Goal: Task Accomplishment & Management: Use online tool/utility

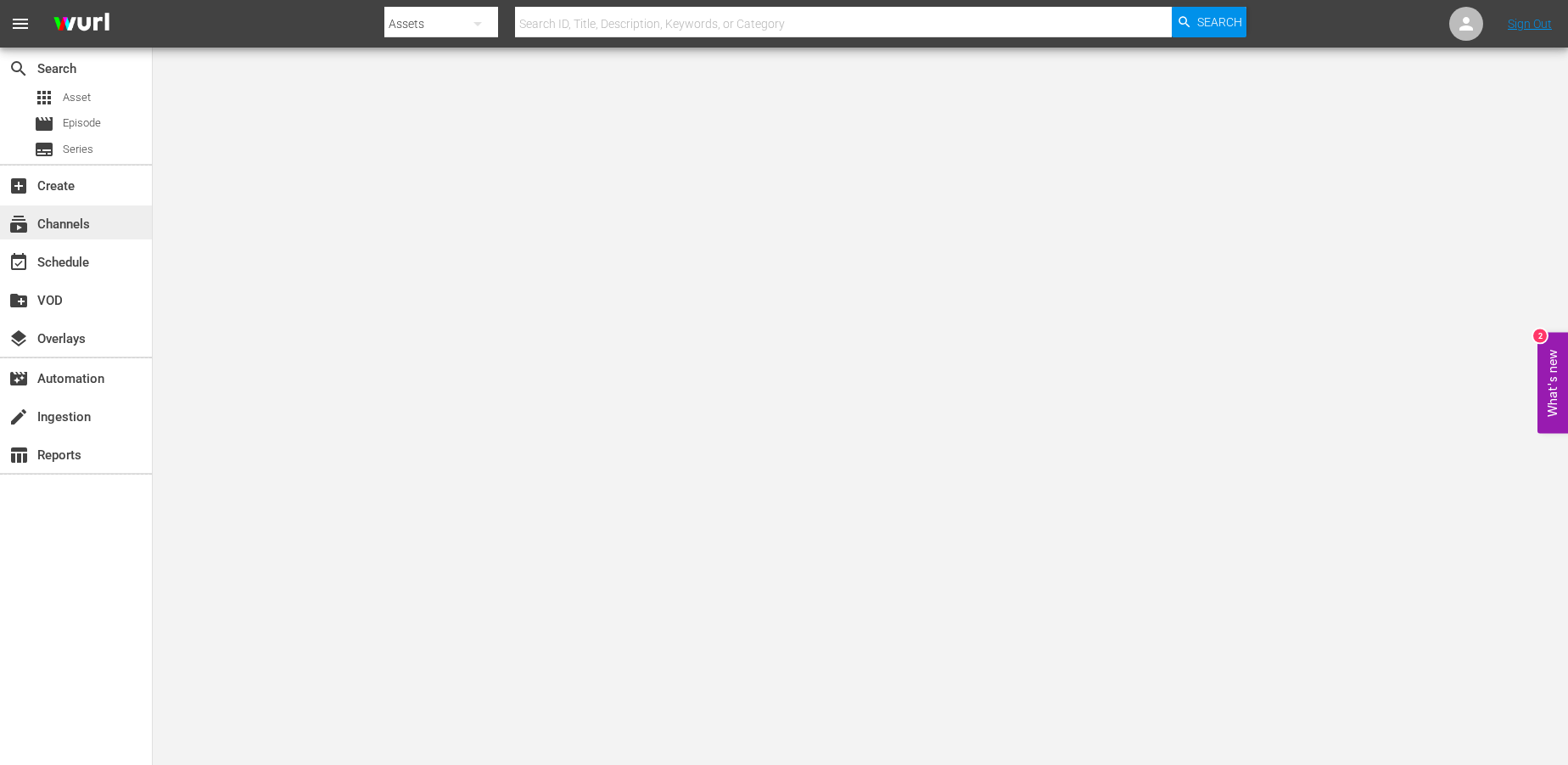
click at [64, 219] on div "subscriptions Channels" at bounding box center [48, 221] width 95 height 16
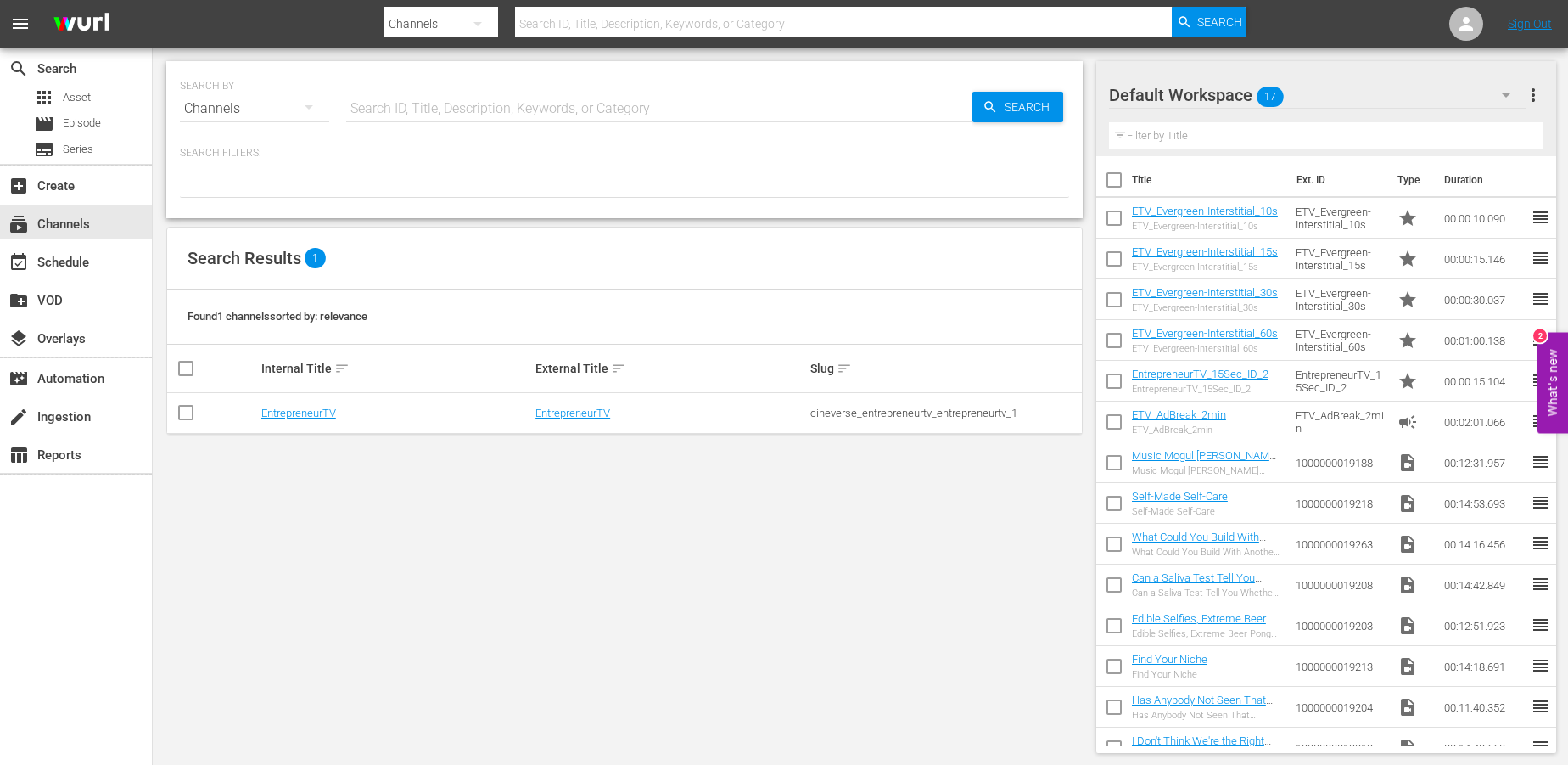
click at [1529, 33] on nav "menu Search By Channels Search ID, Title, Description, Keywords, or Category Se…" at bounding box center [784, 24] width 1568 height 48
click at [1529, 20] on link "Sign Out" at bounding box center [1530, 24] width 44 height 14
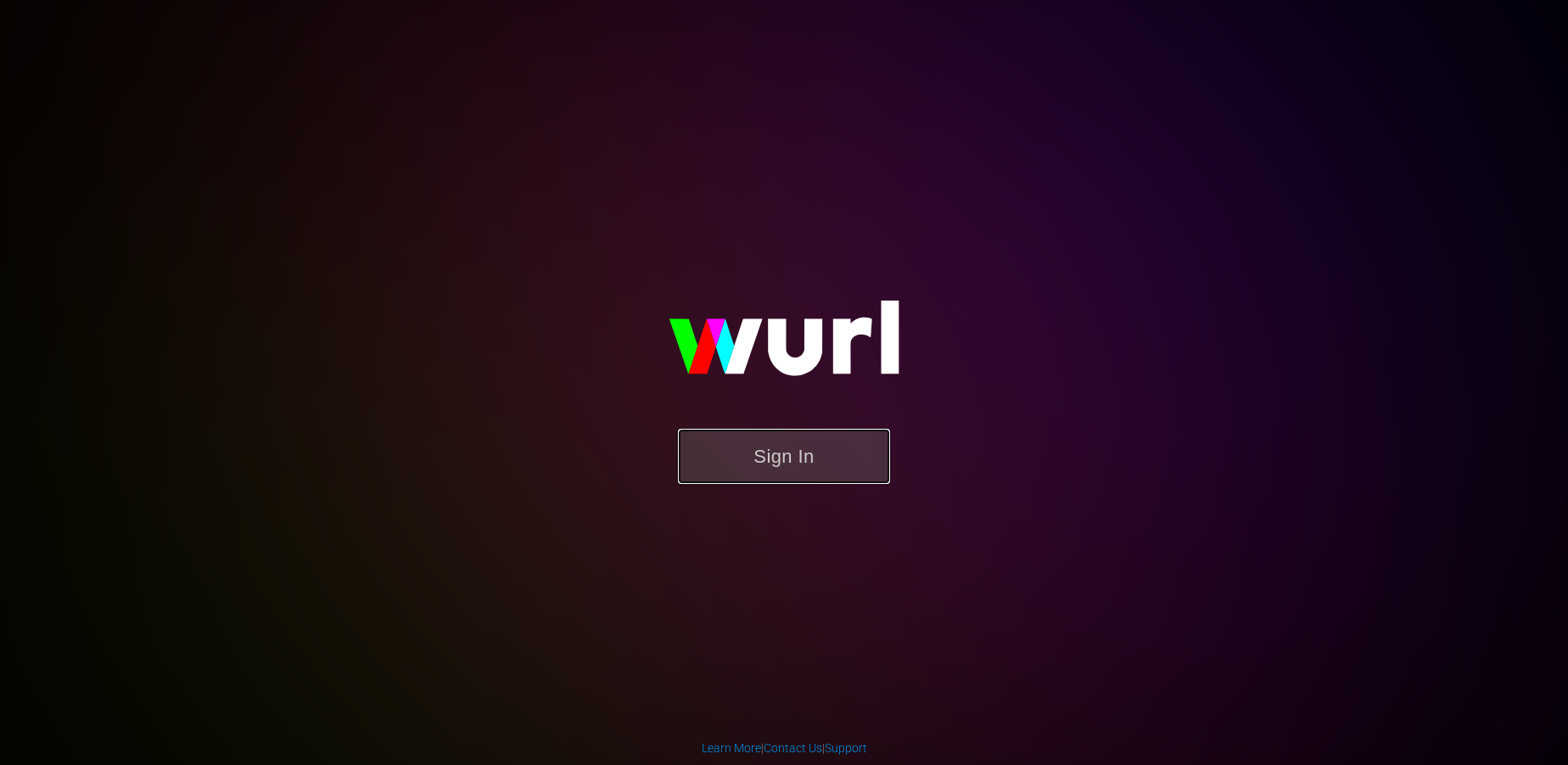
click at [783, 473] on button "Sign In" at bounding box center [784, 456] width 212 height 55
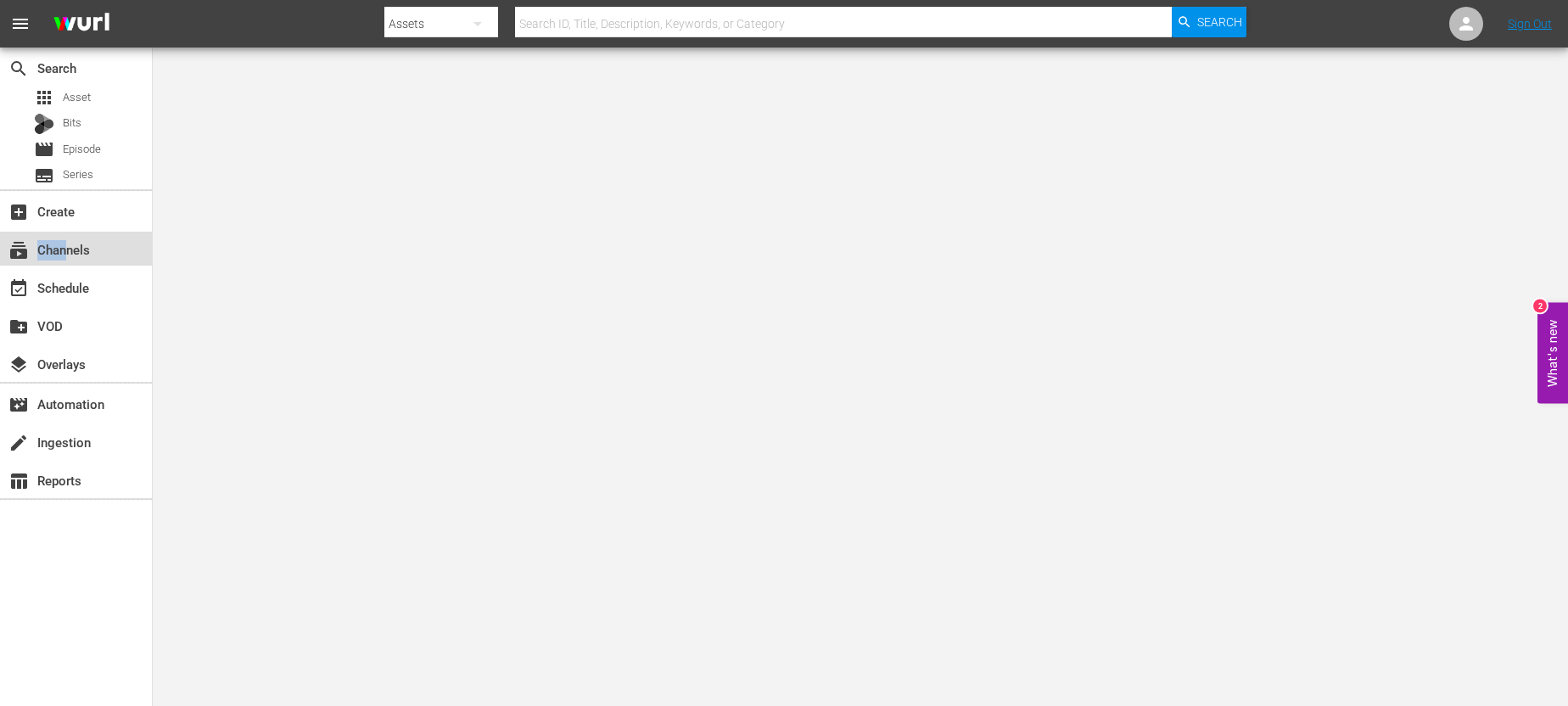
click at [65, 254] on div "subscriptions Channels" at bounding box center [48, 247] width 95 height 16
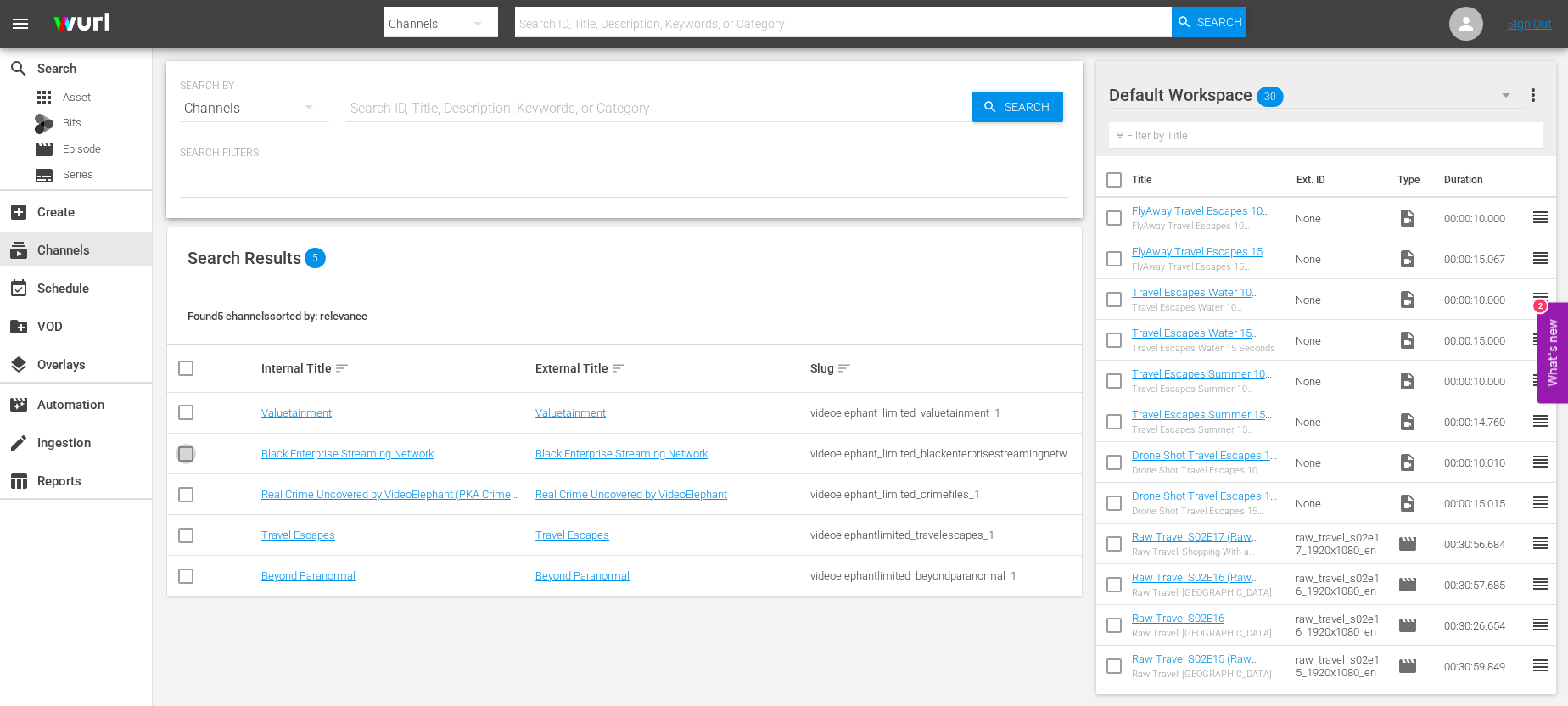
click at [189, 447] on input "checkbox" at bounding box center [186, 457] width 20 height 20
checkbox input "true"
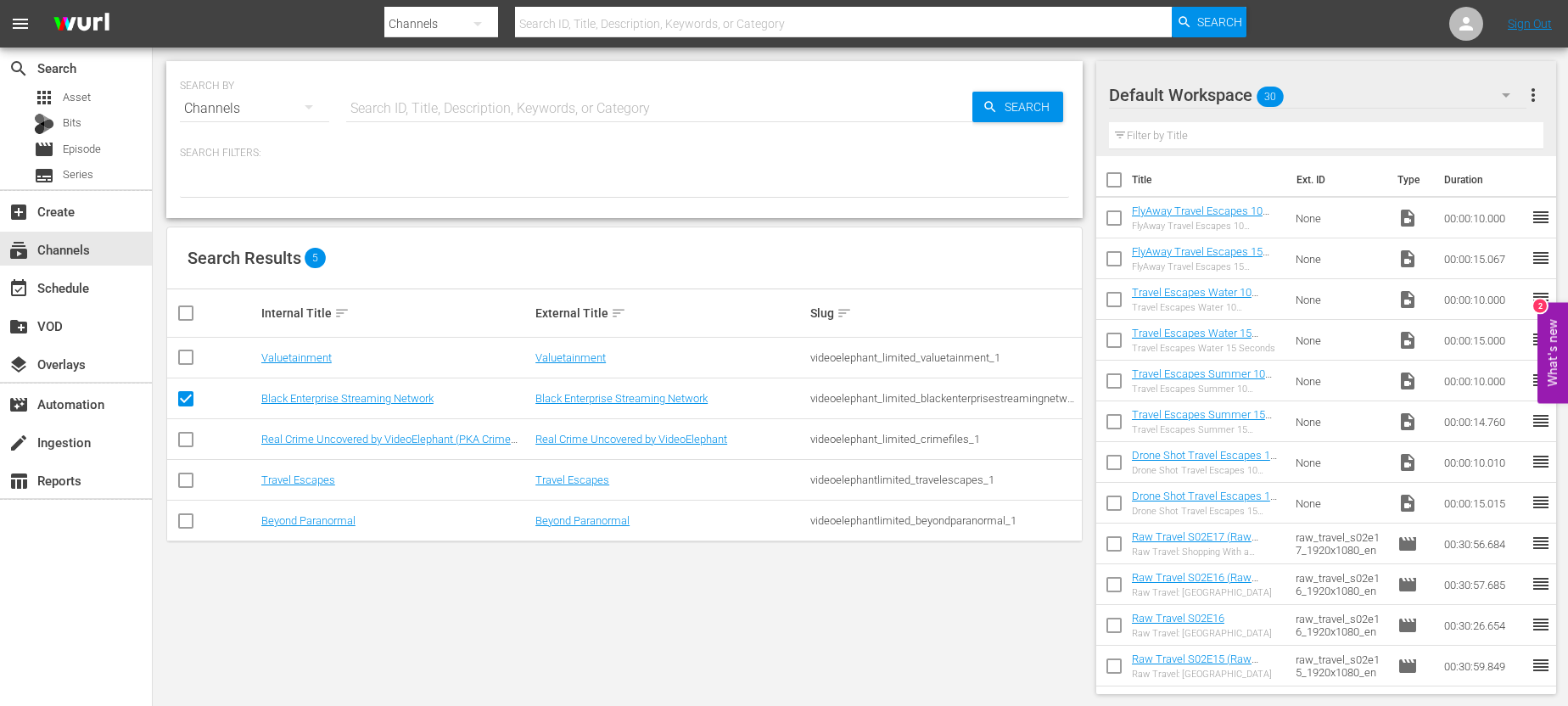
click at [328, 389] on td "Black Enterprise Streaming Network" at bounding box center [396, 399] width 274 height 41
click at [322, 401] on link "Black Enterprise Streaming Network" at bounding box center [348, 399] width 172 height 13
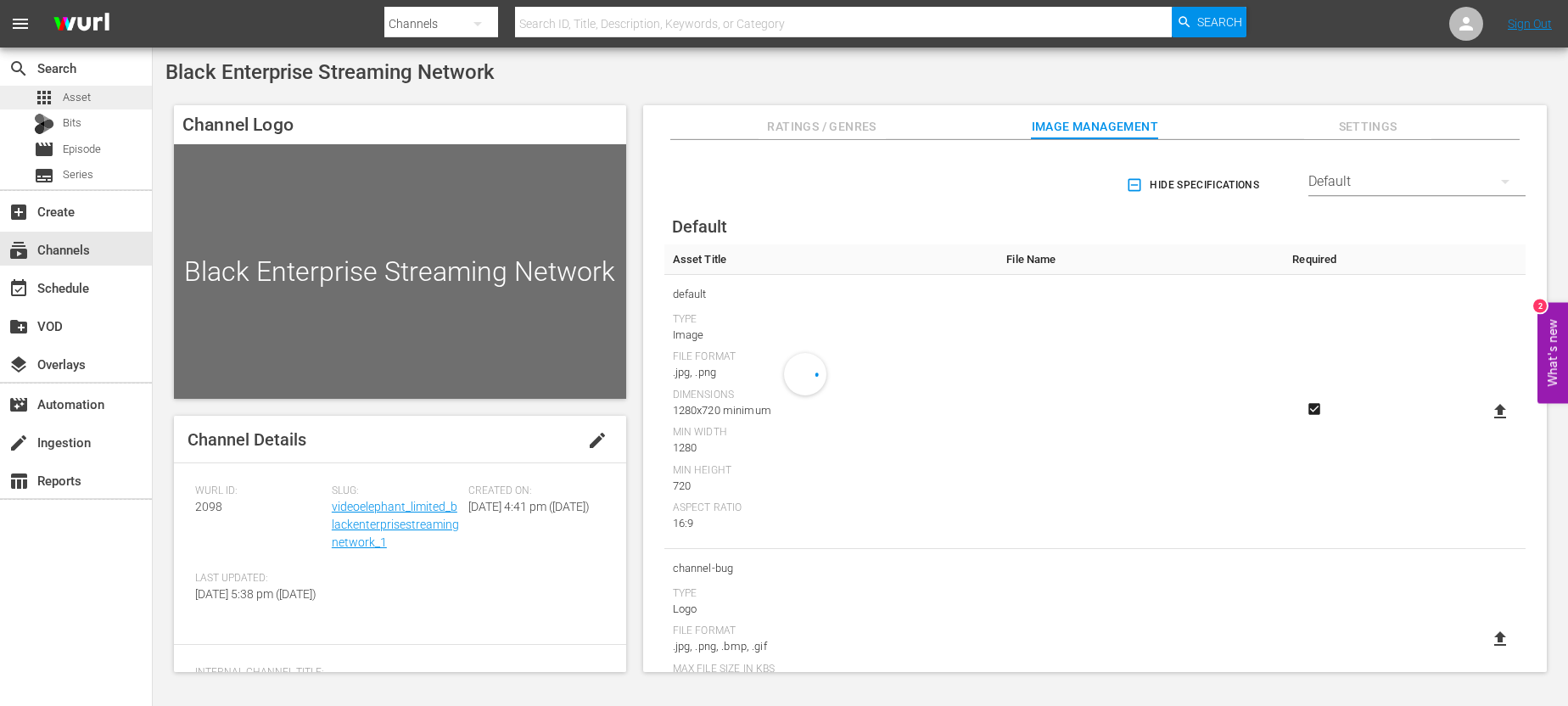
click at [86, 100] on span "Asset" at bounding box center [77, 97] width 28 height 17
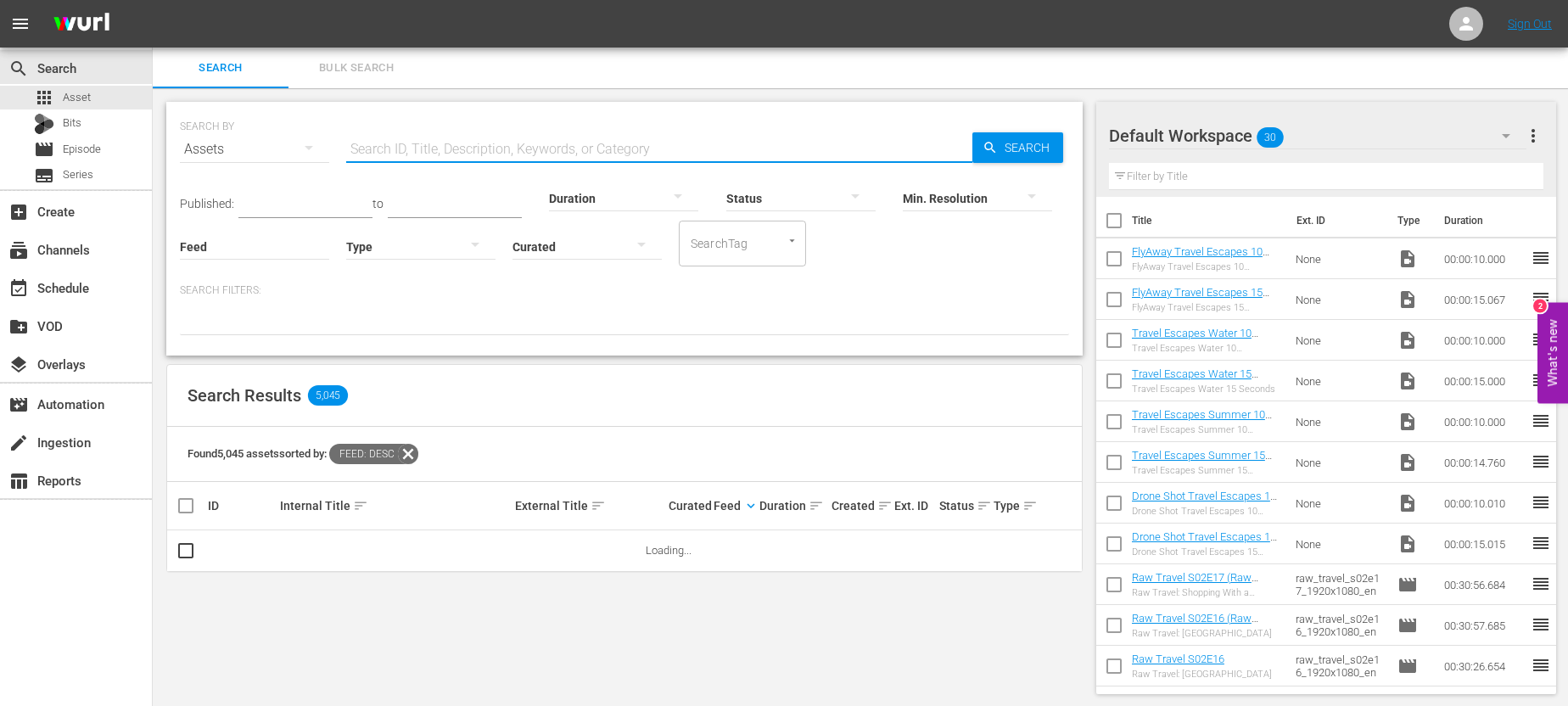
click at [696, 147] on input "text" at bounding box center [659, 149] width 627 height 41
type input "culture shift"
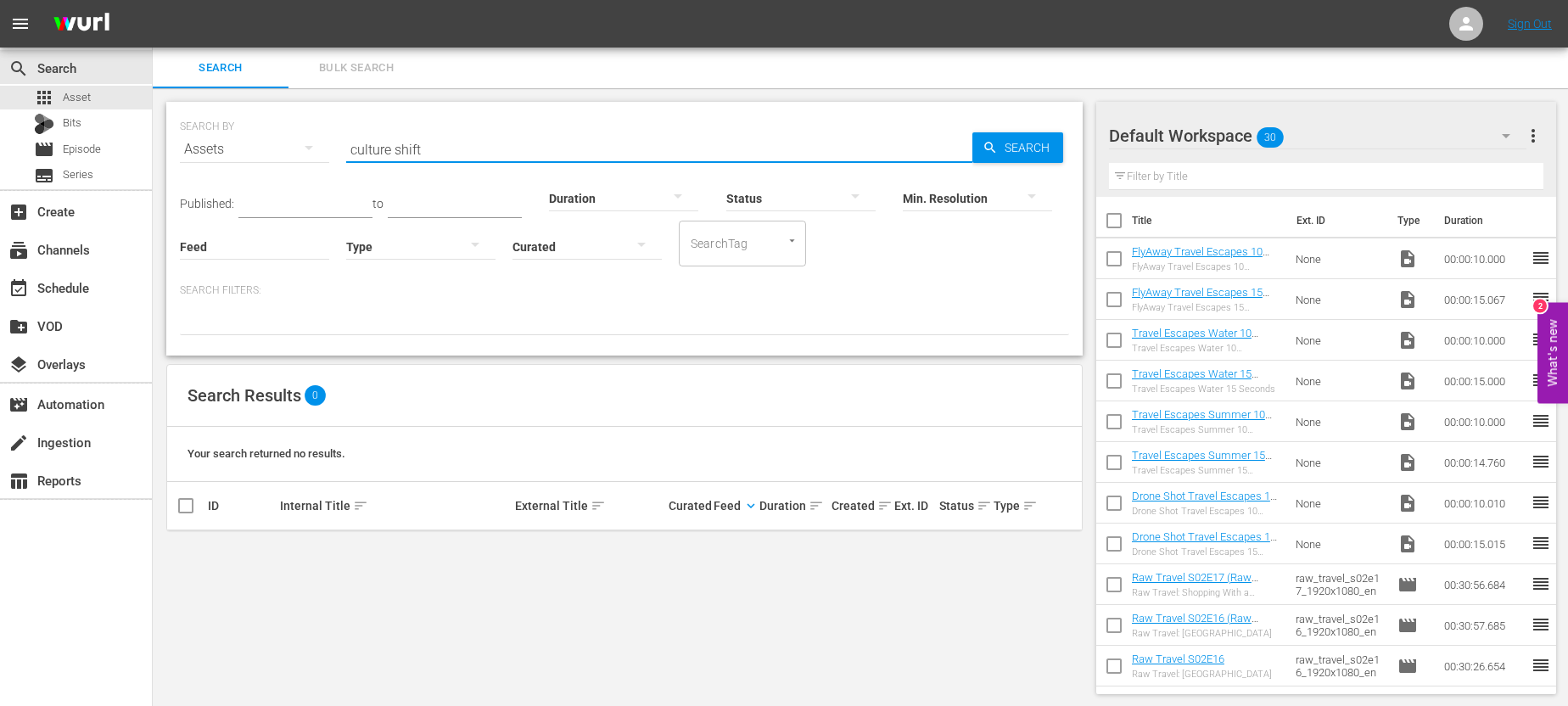
click at [607, 147] on input "culture shift" at bounding box center [659, 149] width 627 height 41
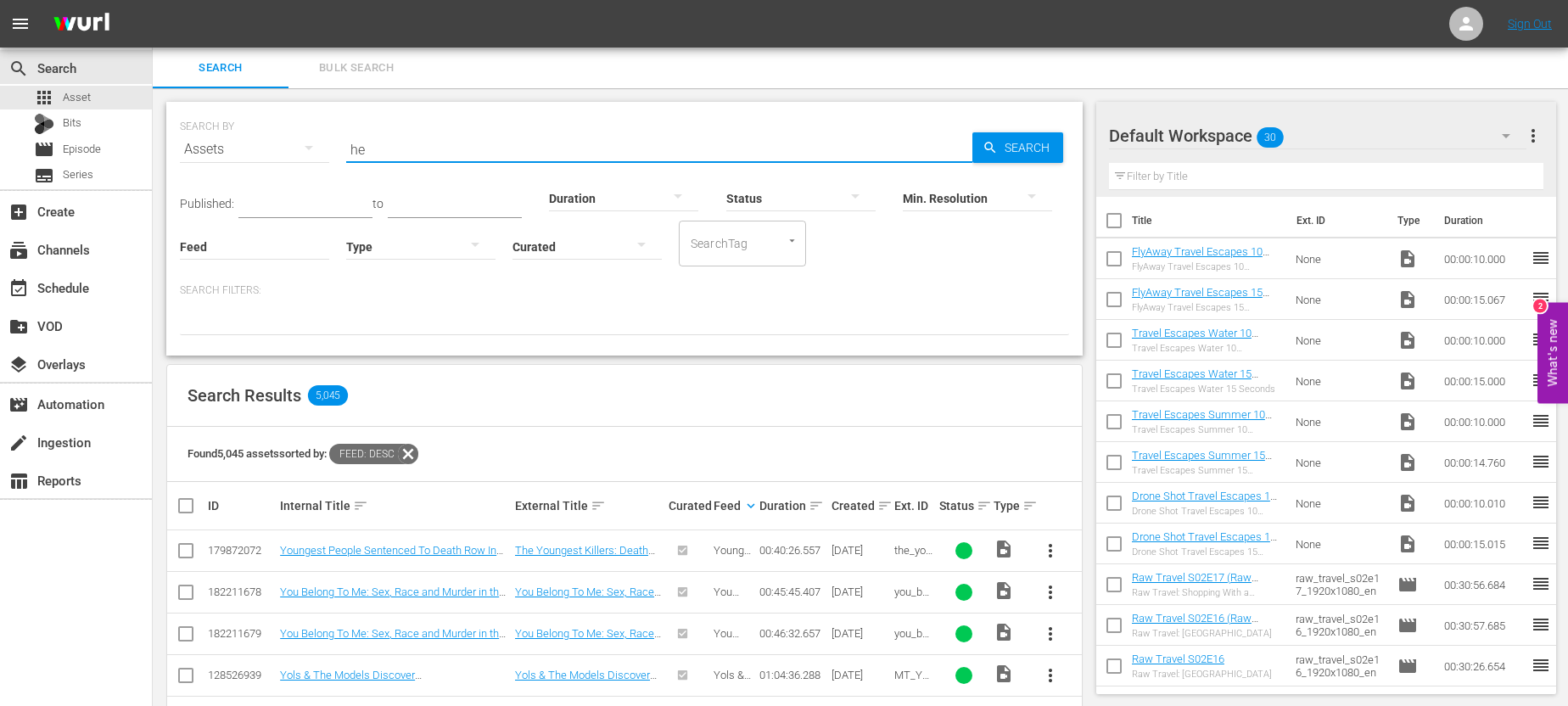
type input "h"
type input "the culture shift"
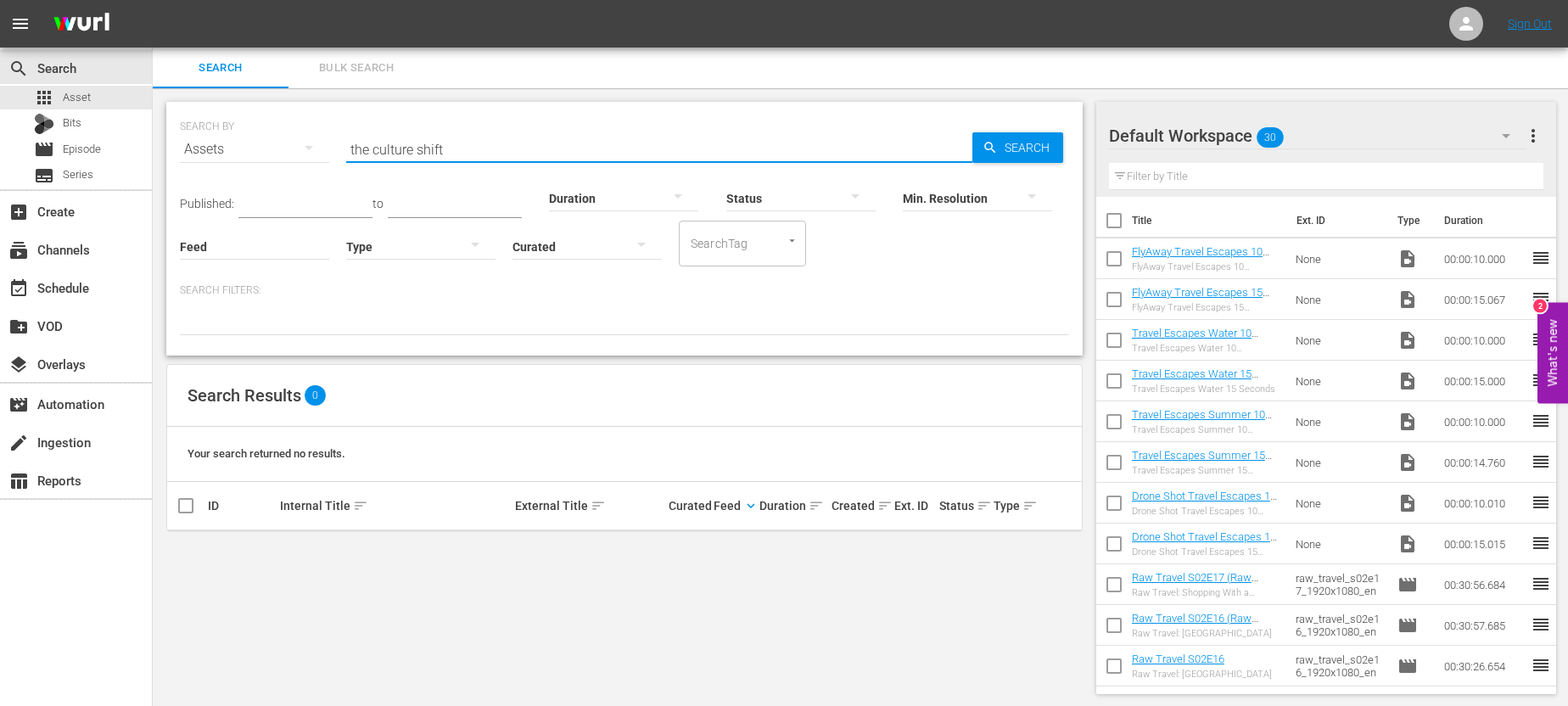
click at [434, 155] on input "the culture shift" at bounding box center [659, 149] width 627 height 41
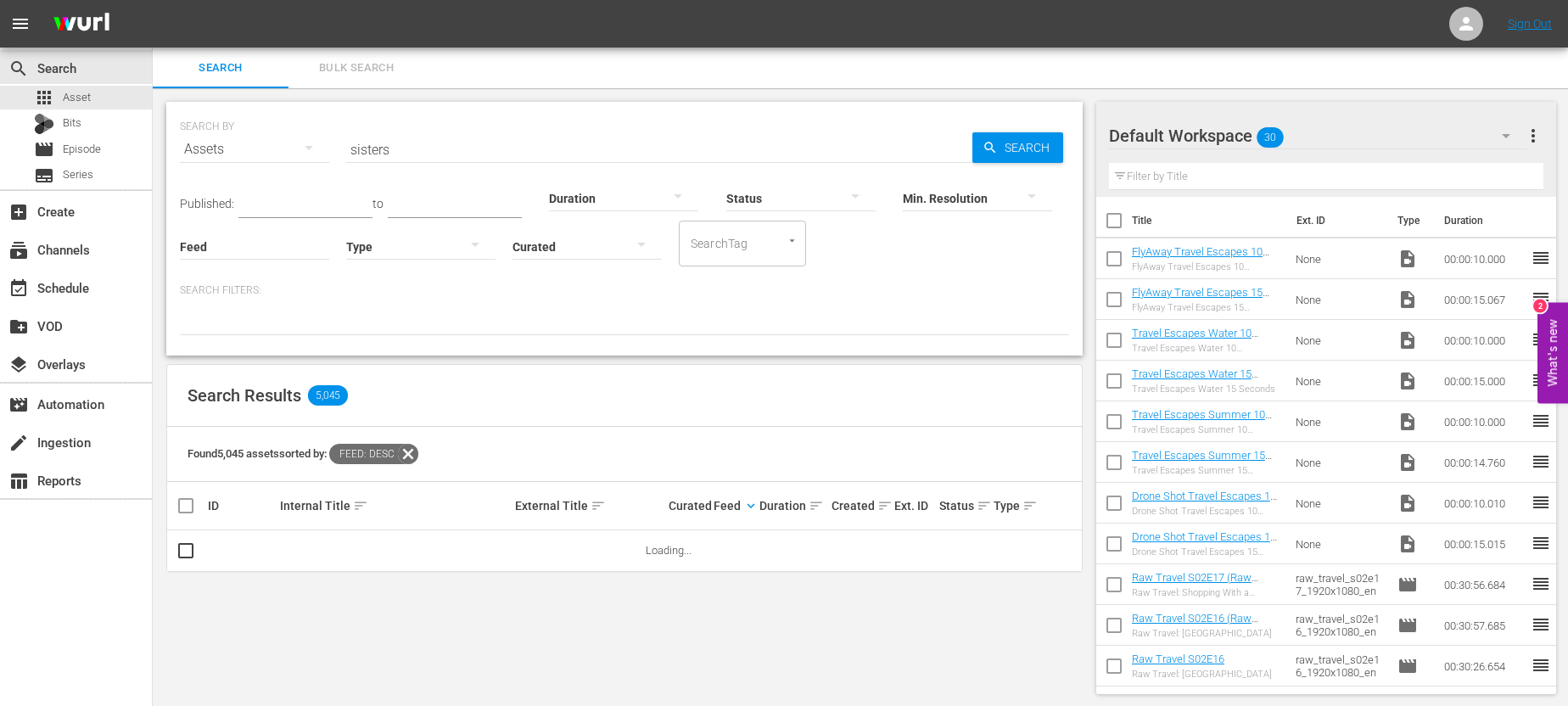
click at [412, 454] on icon at bounding box center [408, 454] width 22 height 22
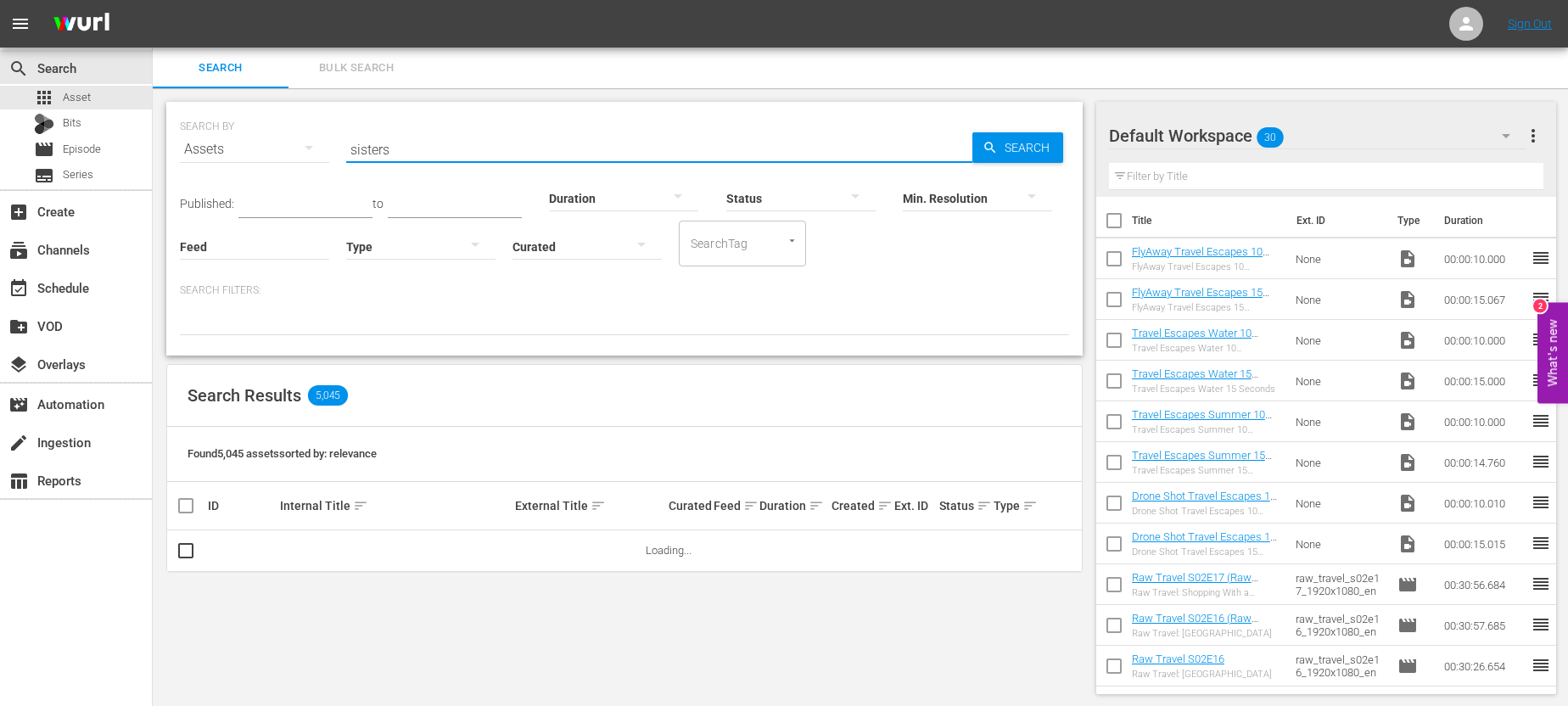
click at [465, 142] on input "sisters" at bounding box center [659, 149] width 627 height 41
type input "sisters"
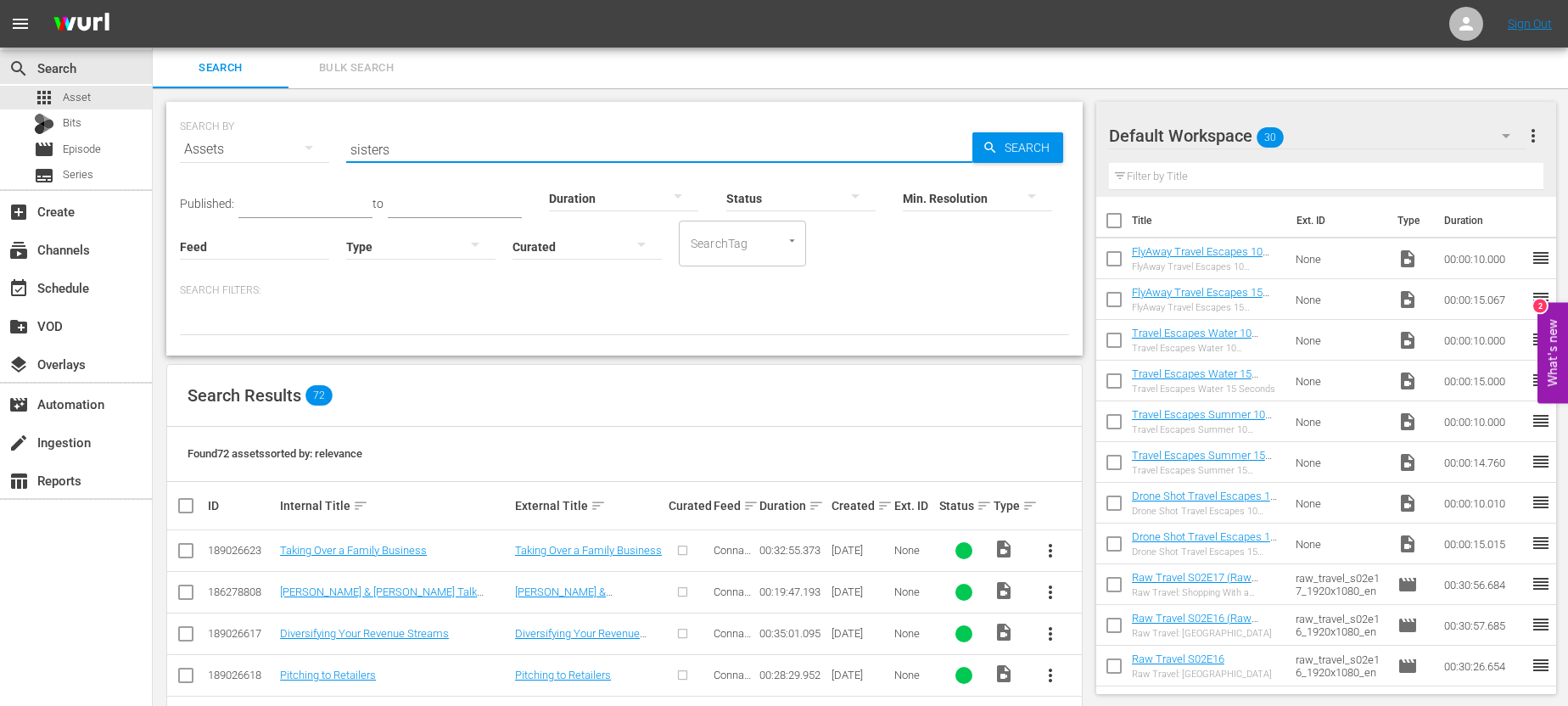
click at [193, 589] on input "checkbox" at bounding box center [186, 595] width 20 height 20
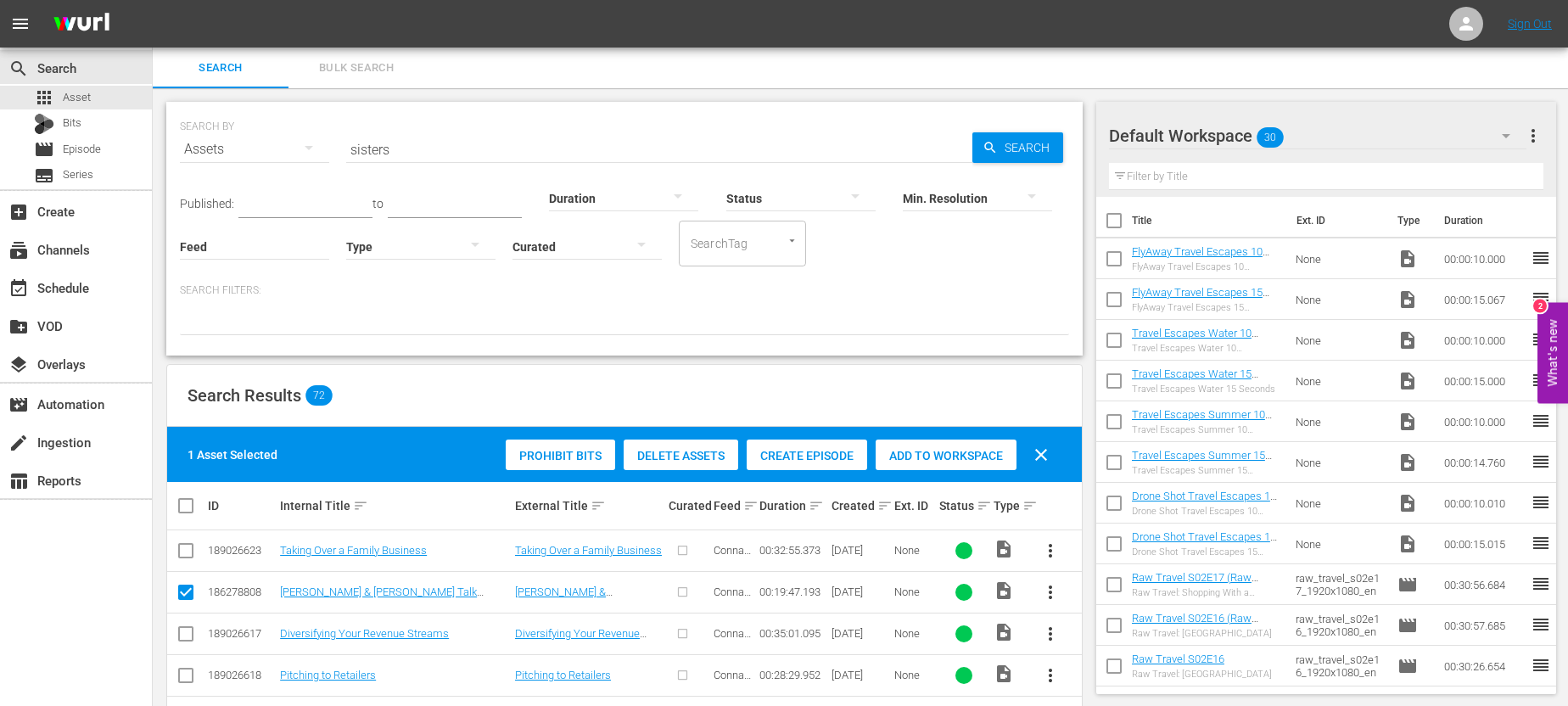
click at [822, 456] on span "Create Episode" at bounding box center [807, 455] width 121 height 14
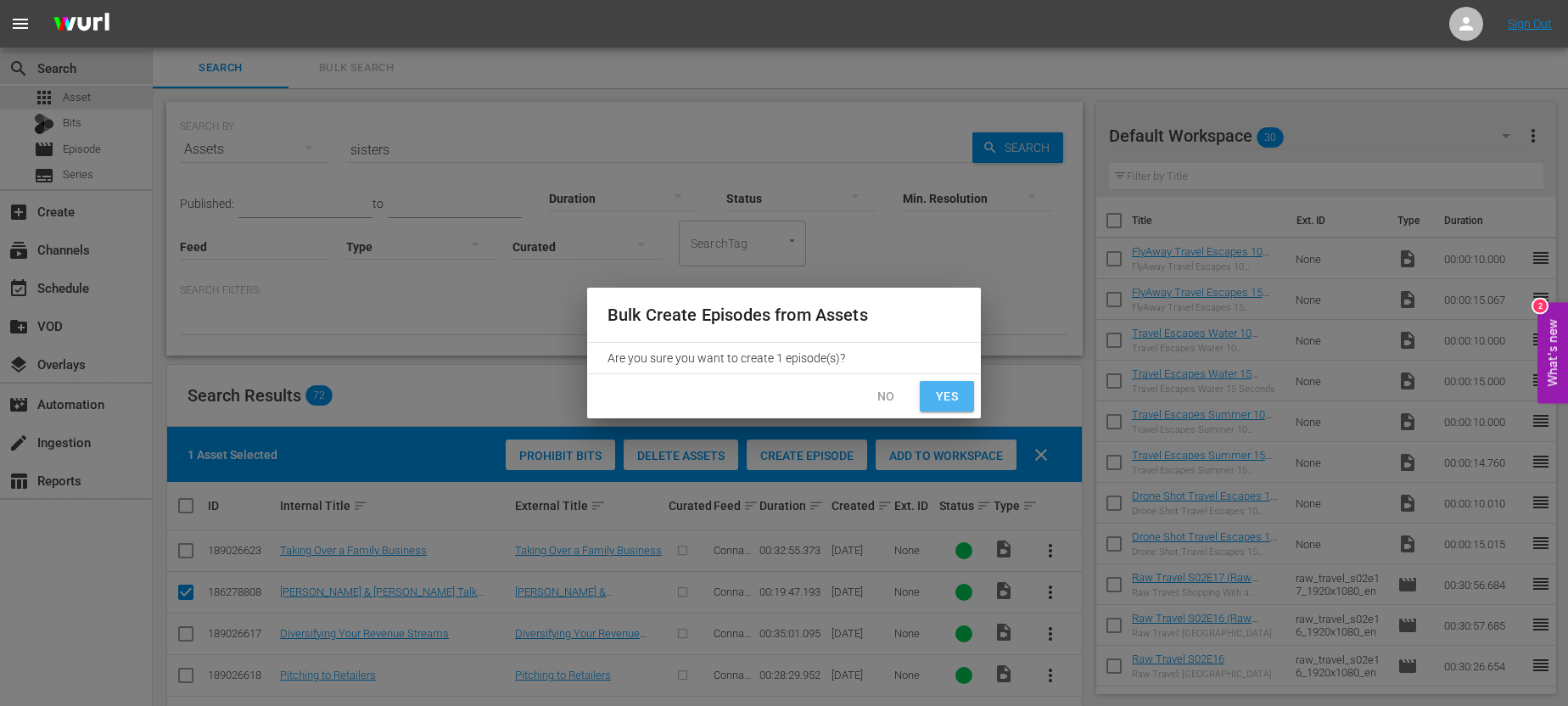
click at [947, 397] on span "Yes" at bounding box center [947, 396] width 27 height 21
checkbox input "false"
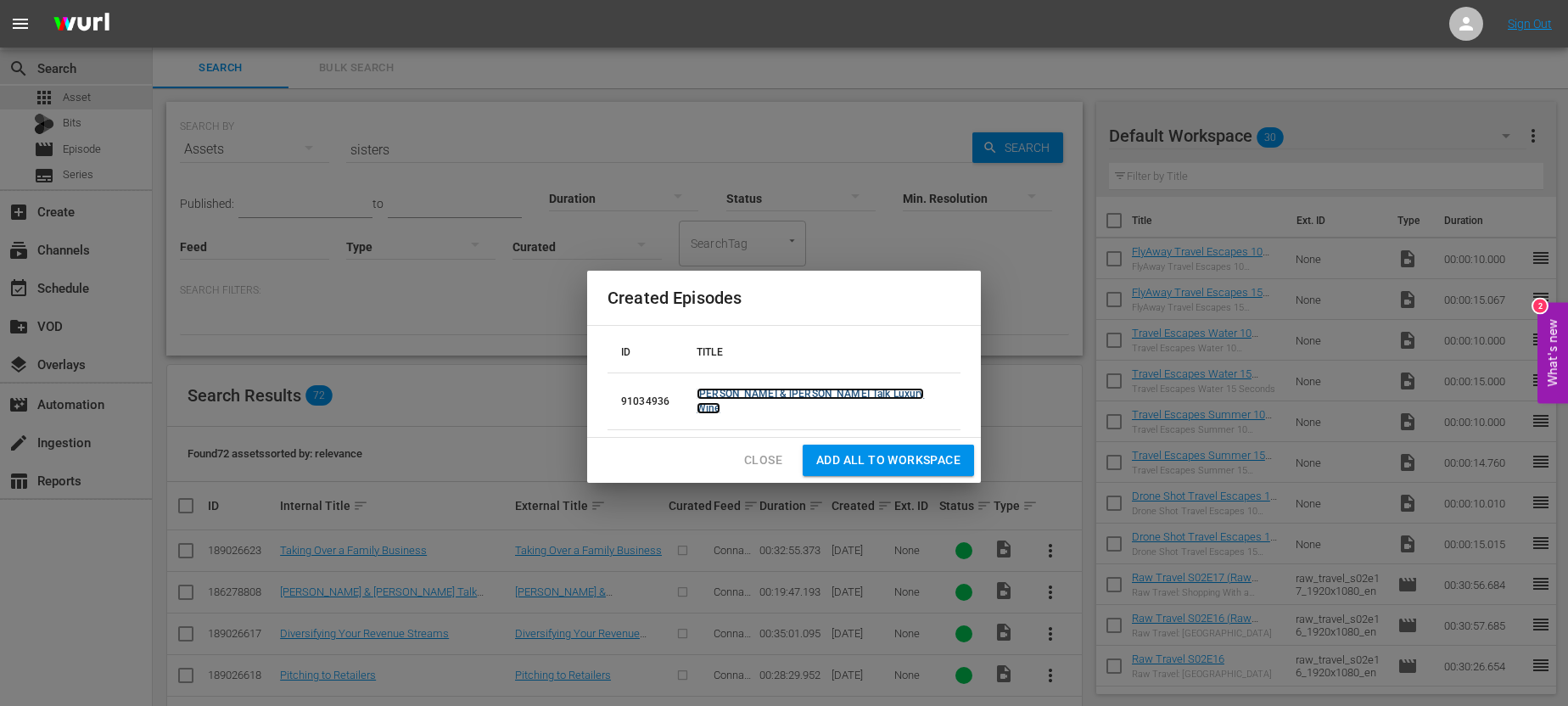
click at [886, 396] on link "[PERSON_NAME] & [PERSON_NAME] Talk Luxury Wine" at bounding box center [810, 401] width 228 height 27
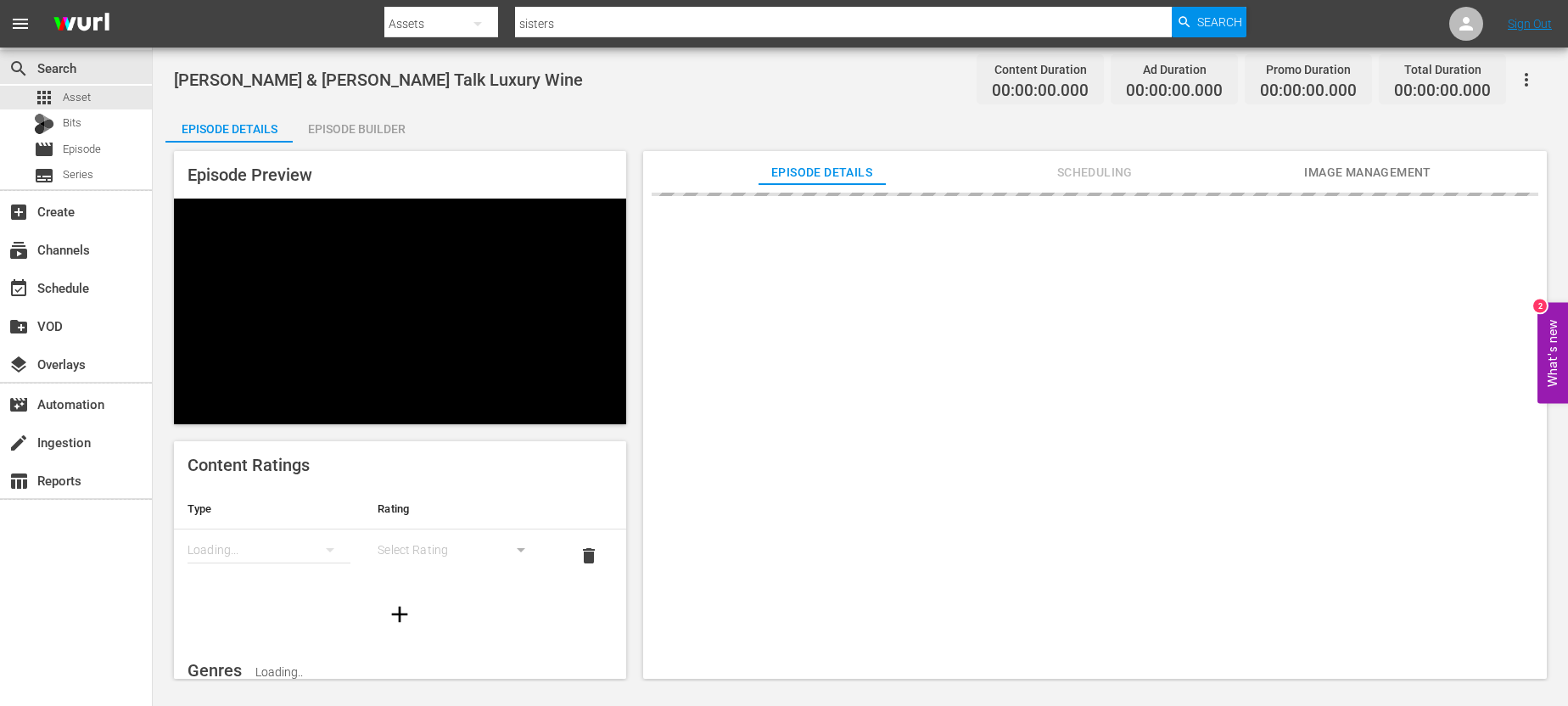
click at [355, 130] on div "Episode Builder" at bounding box center [356, 129] width 127 height 41
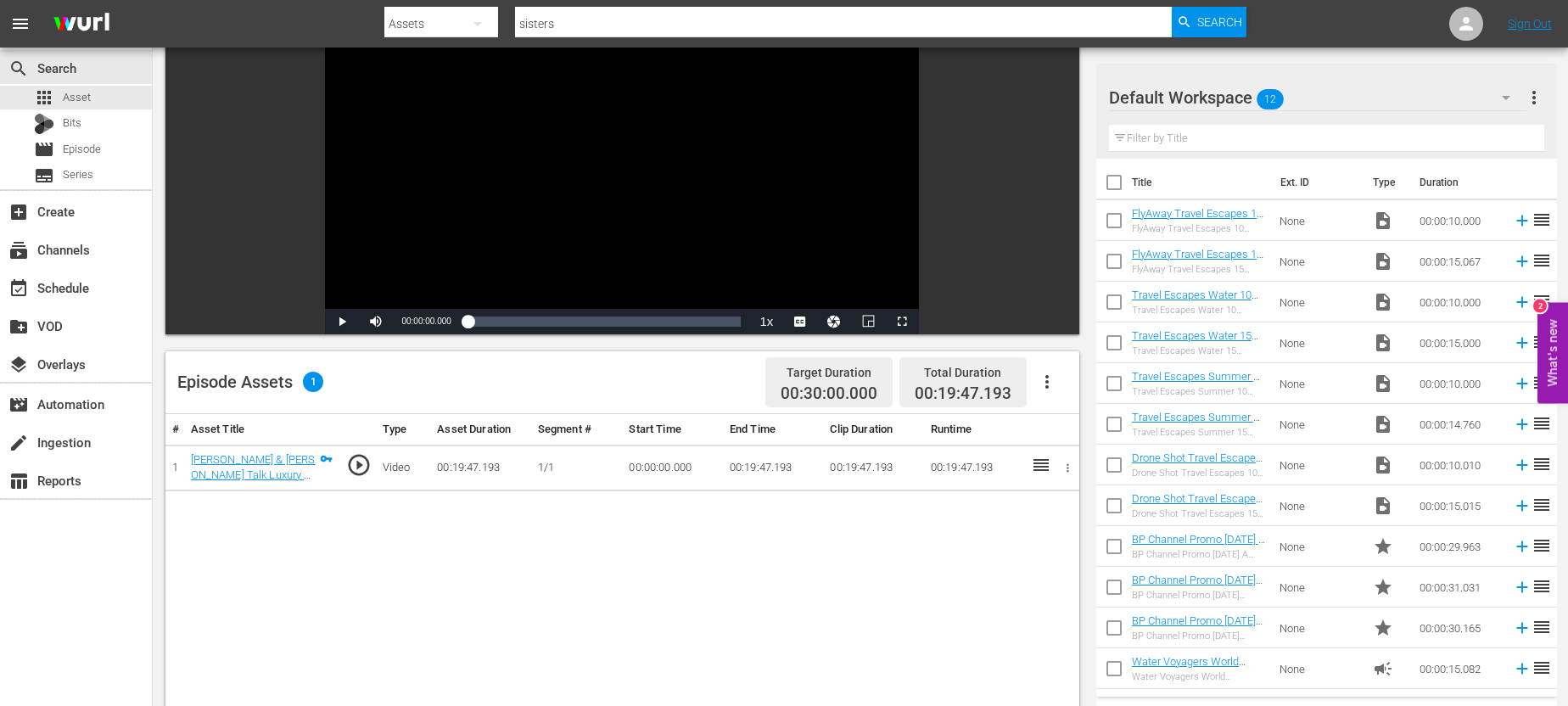
scroll to position [147, 0]
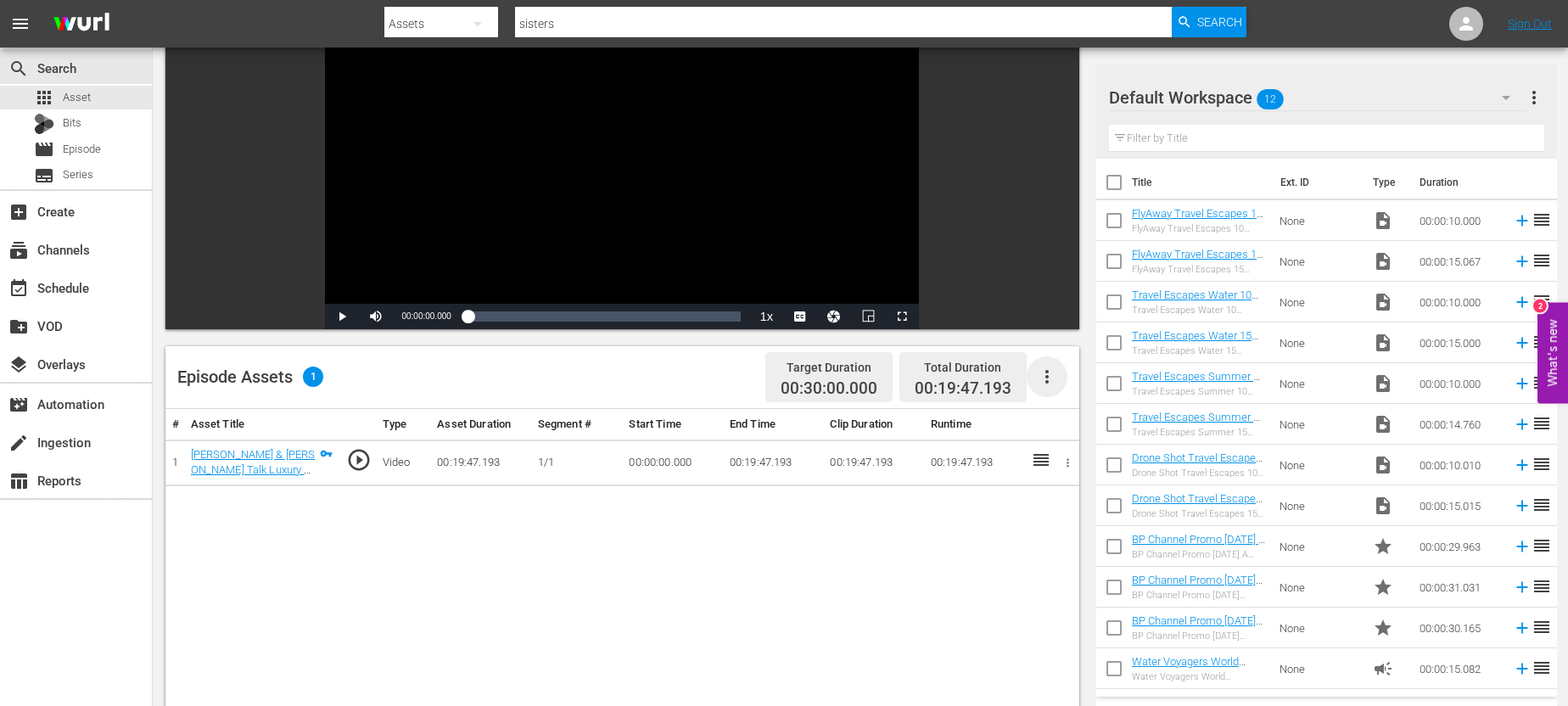
click at [1043, 376] on icon "button" at bounding box center [1047, 377] width 20 height 20
click at [1072, 386] on div "Edit Cue Points" at bounding box center [1098, 382] width 115 height 41
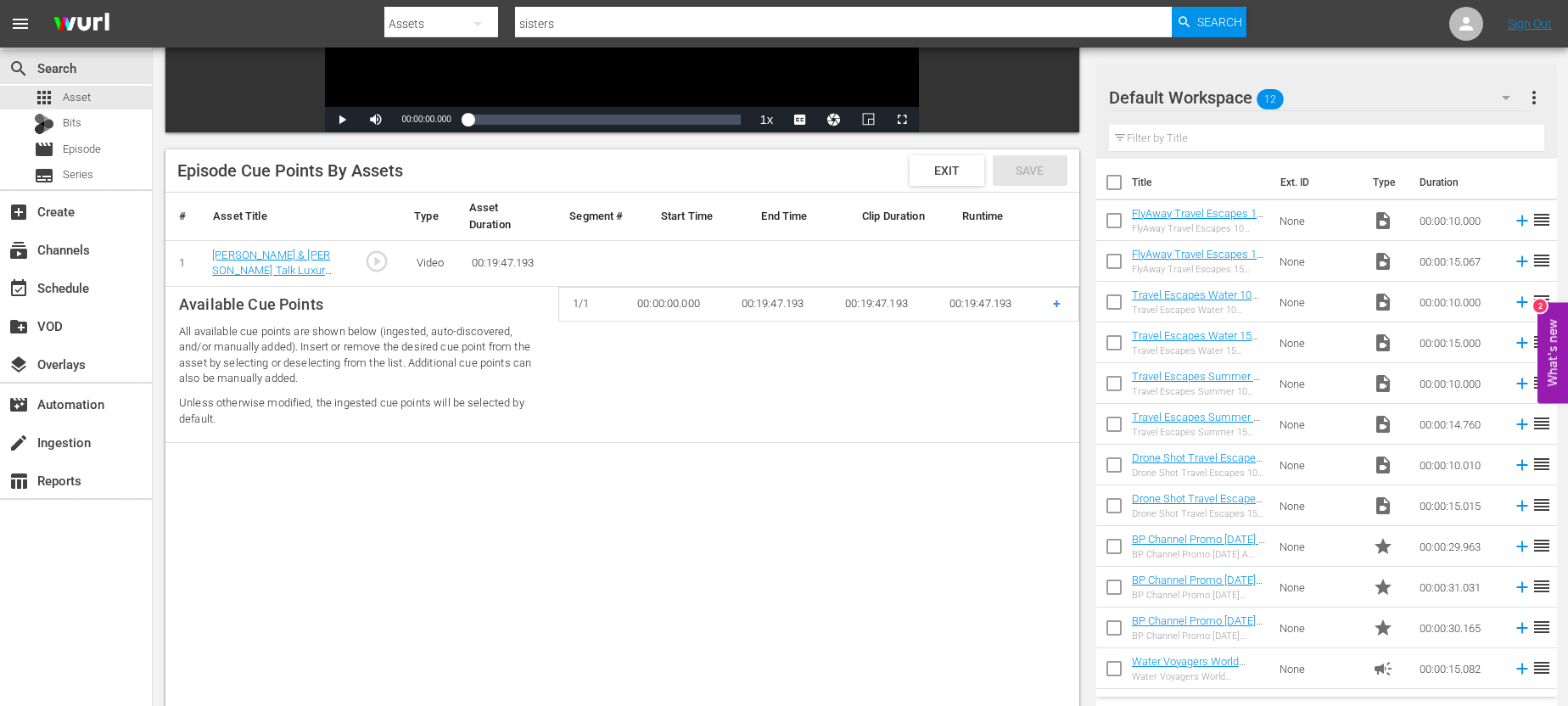
scroll to position [349, 0]
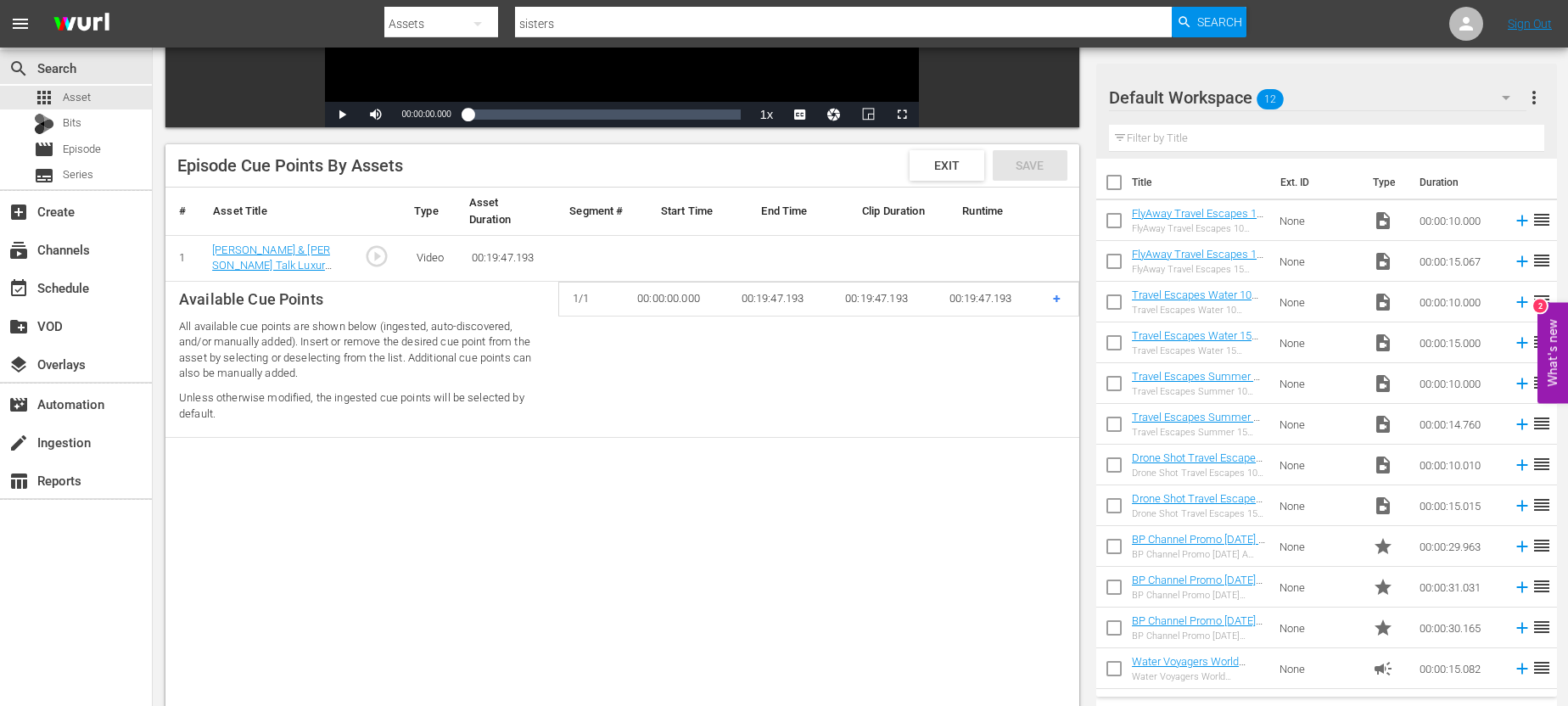
click at [1057, 294] on span "+" at bounding box center [1057, 298] width 7 height 16
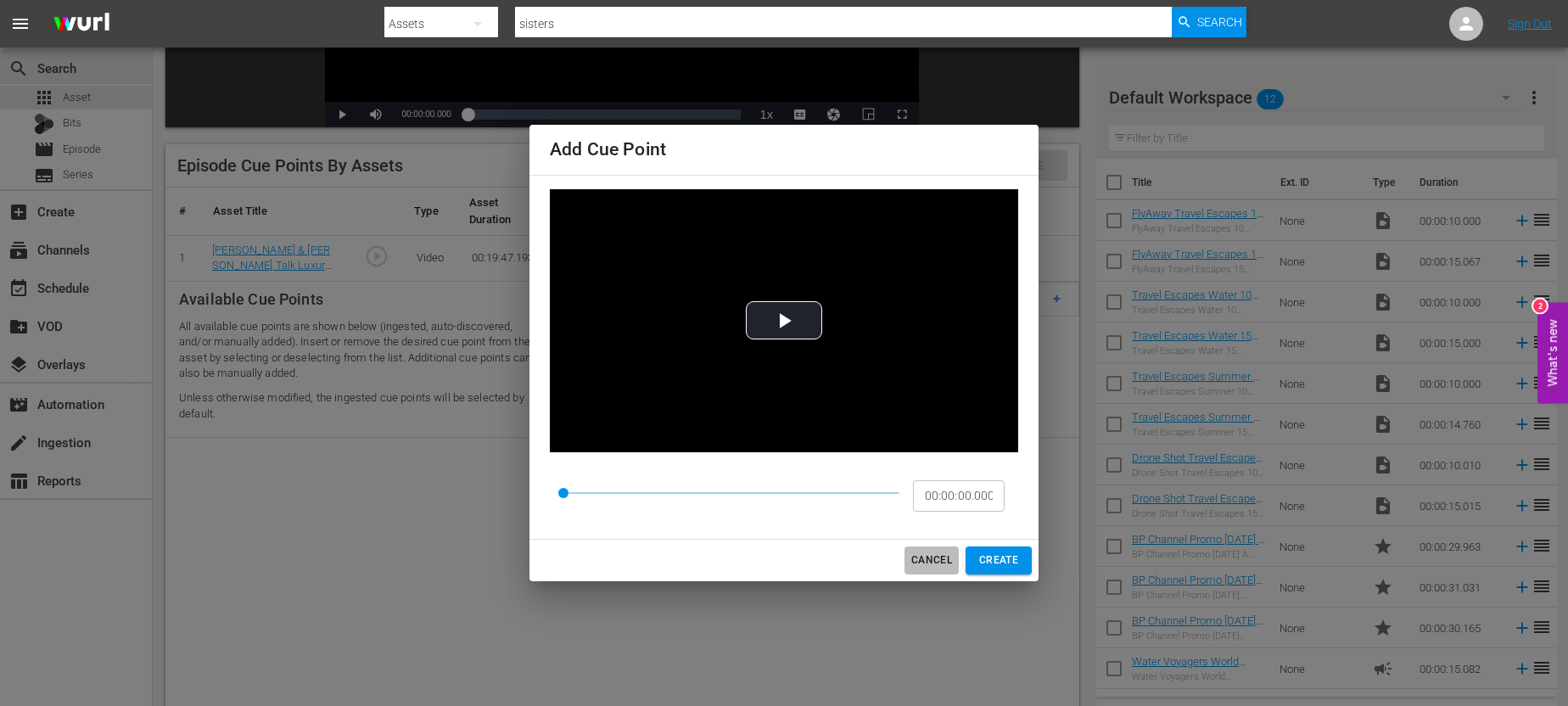
click at [932, 555] on span "CANCEL" at bounding box center [931, 560] width 41 height 17
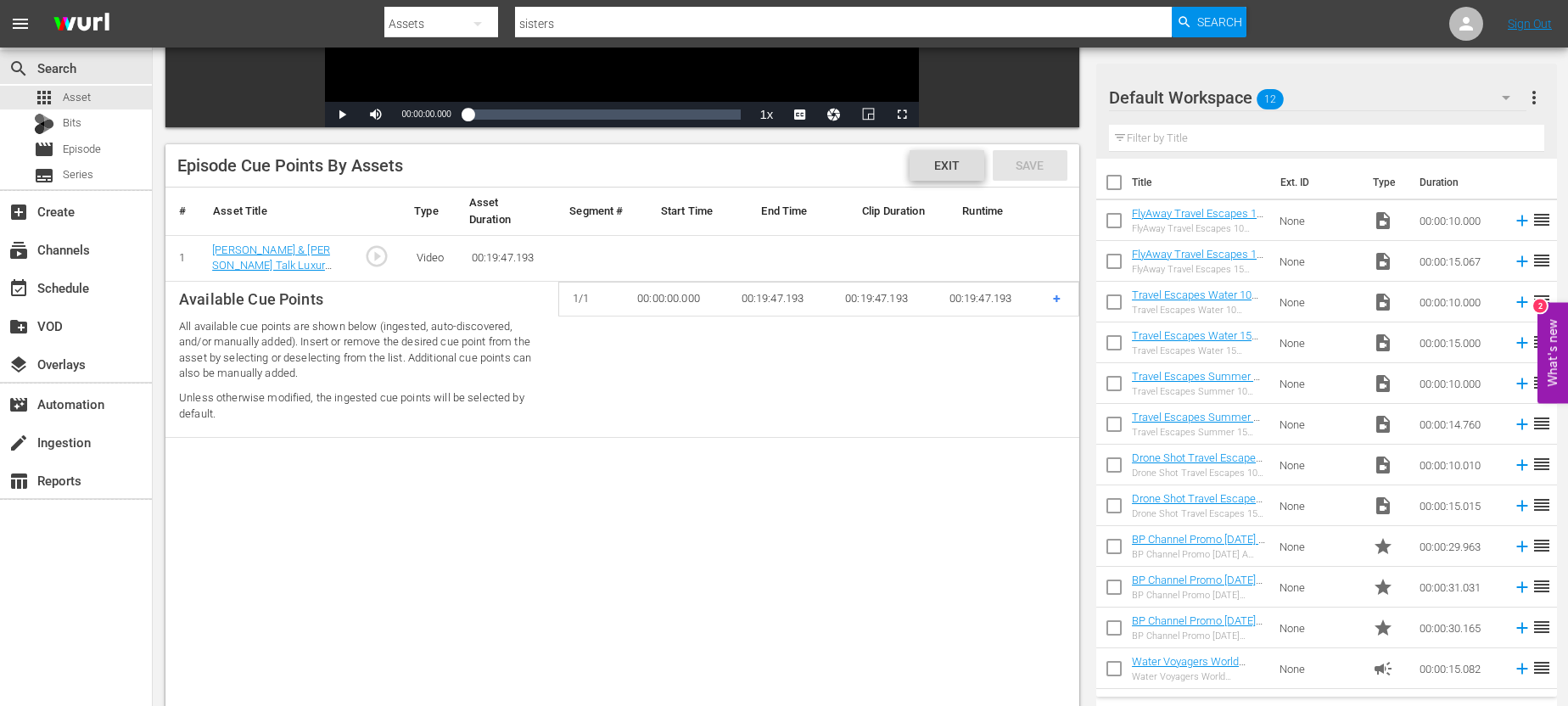
click at [950, 163] on span "Exit" at bounding box center [947, 165] width 53 height 14
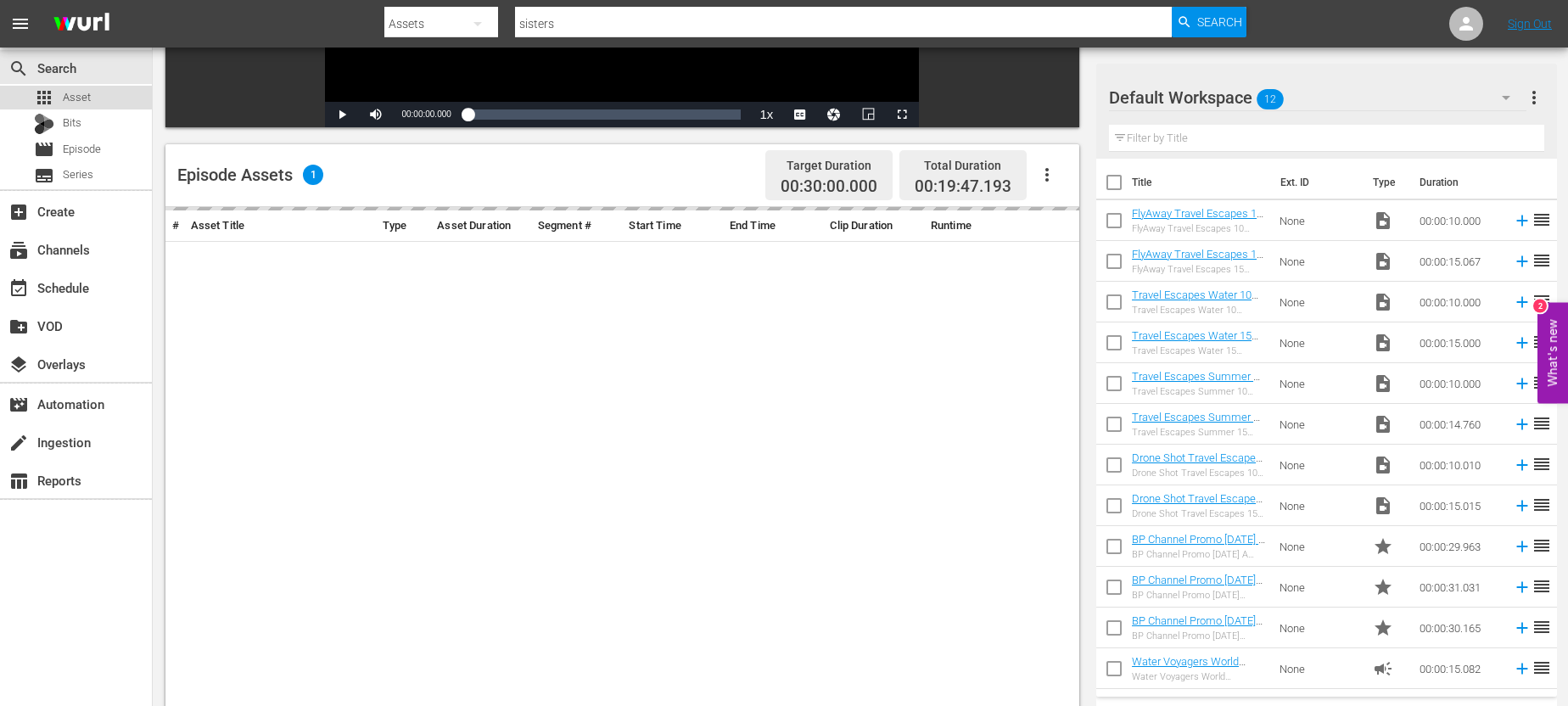
click at [78, 102] on span "Asset" at bounding box center [77, 97] width 28 height 17
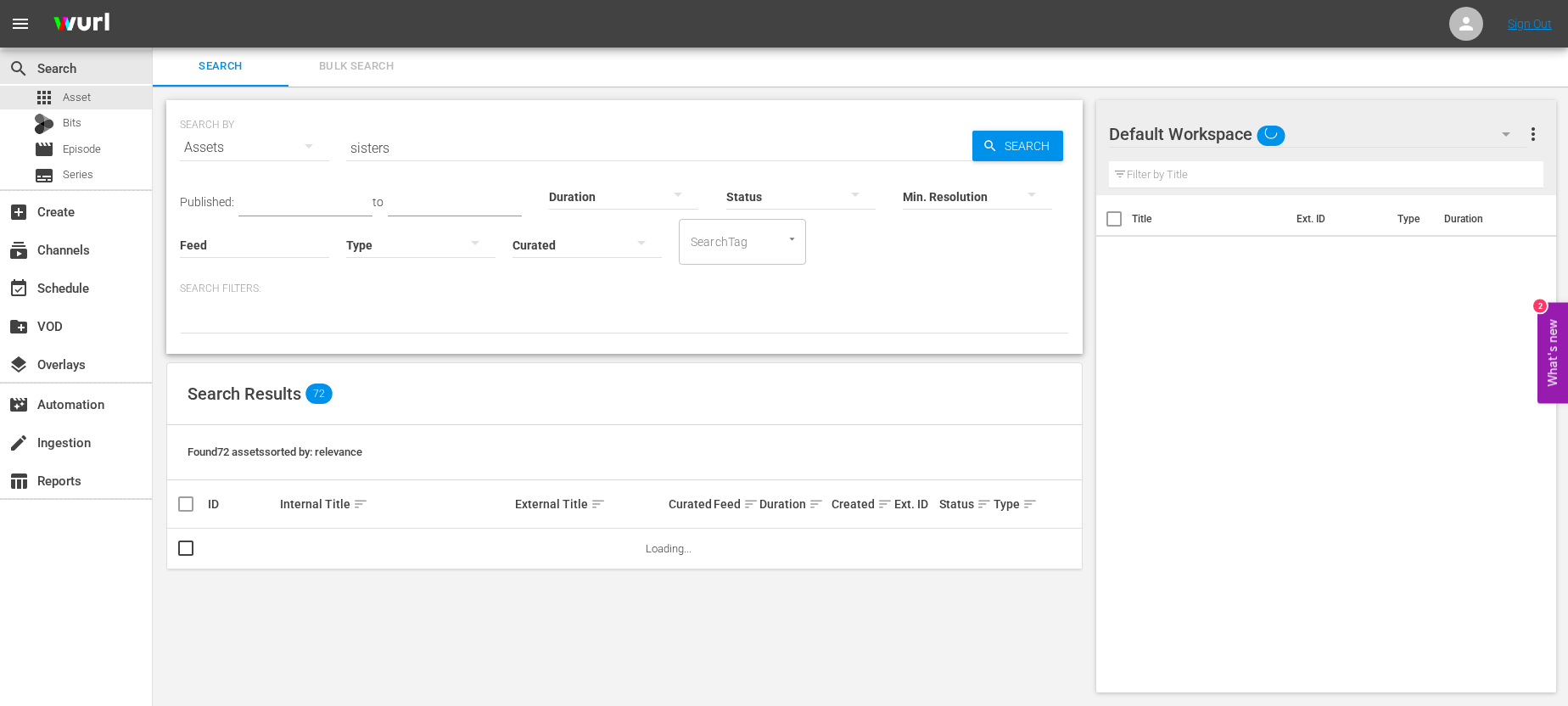
scroll to position [2, 0]
click at [400, 148] on input "sisters" at bounding box center [659, 147] width 627 height 41
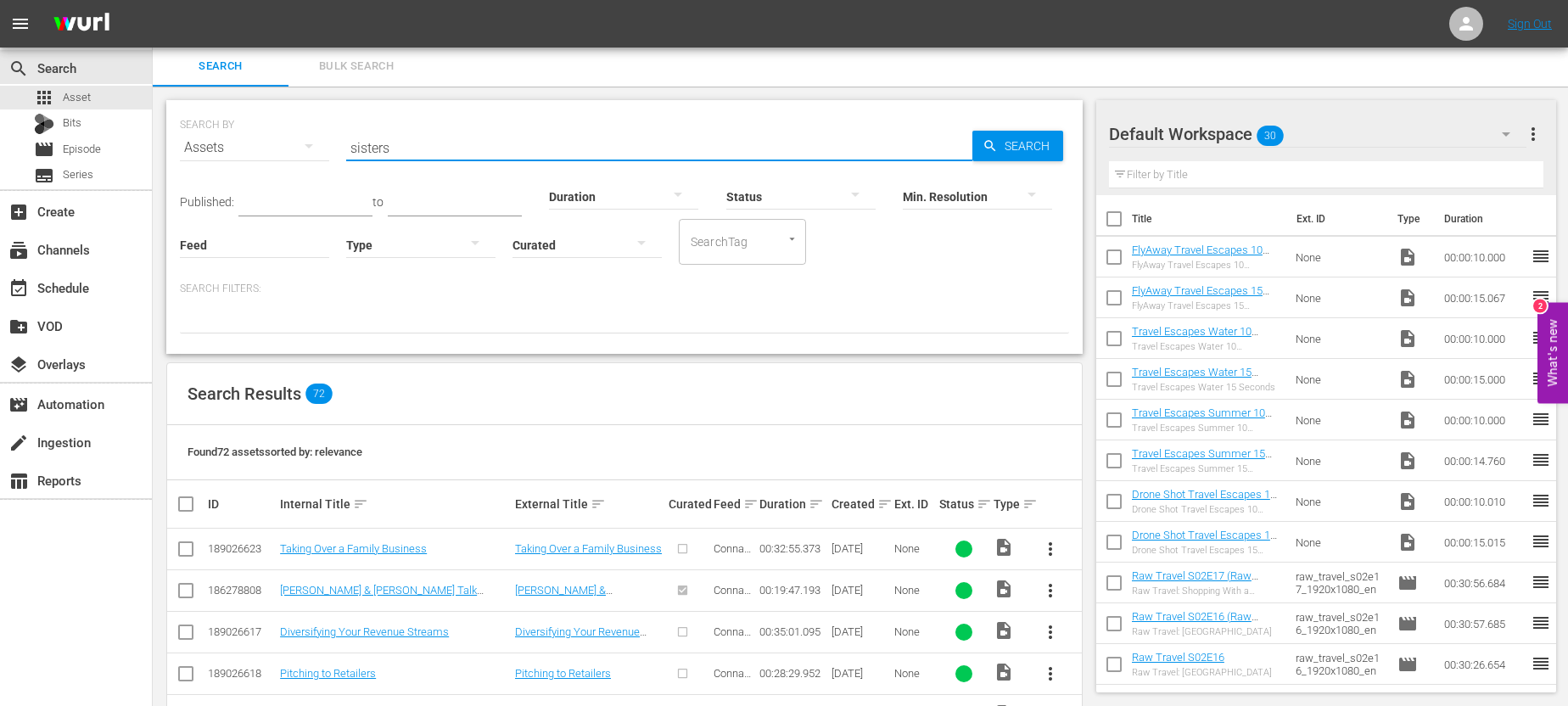
click at [412, 145] on input "sisters" at bounding box center [659, 147] width 627 height 41
click at [106, 238] on div "subscriptions Channels" at bounding box center [76, 248] width 152 height 34
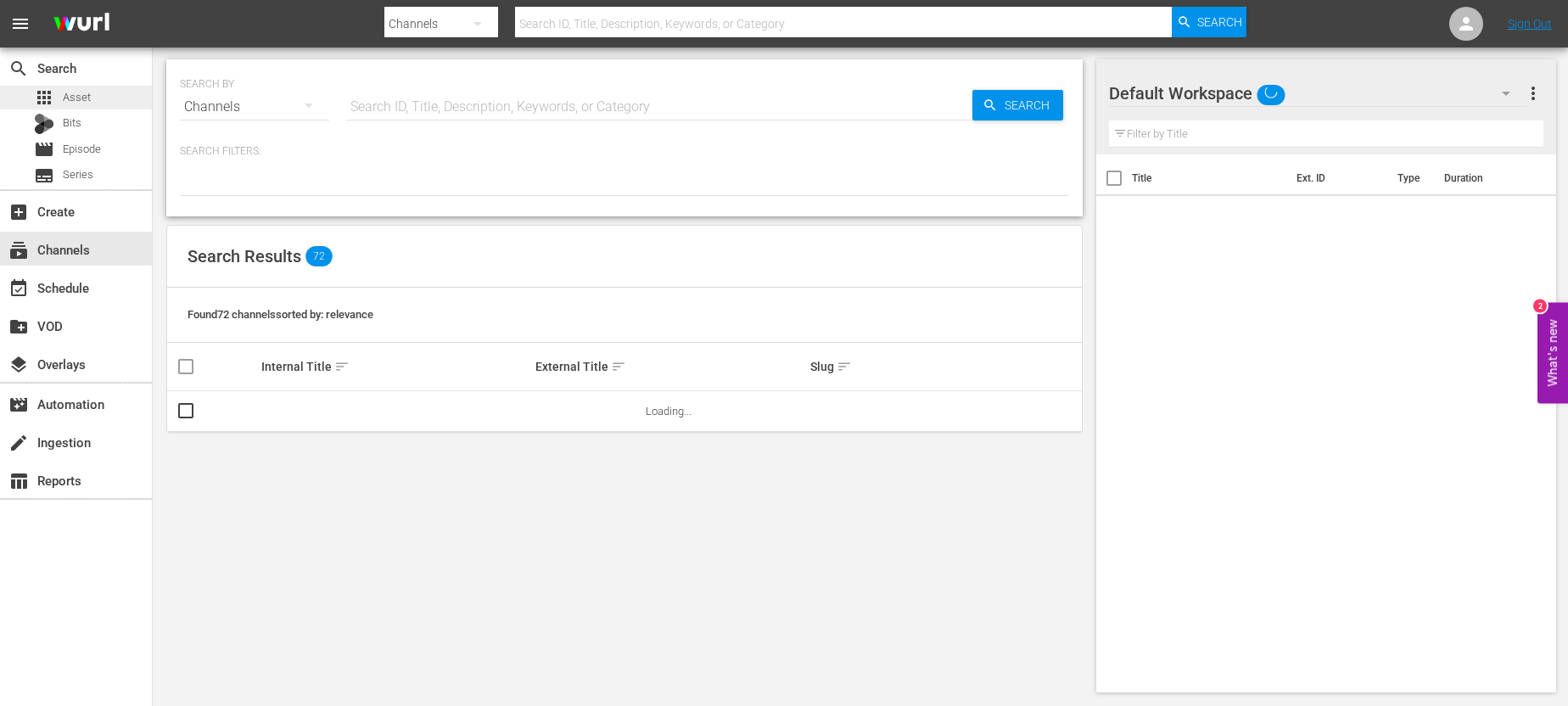
click at [87, 99] on span "Asset" at bounding box center [77, 97] width 28 height 17
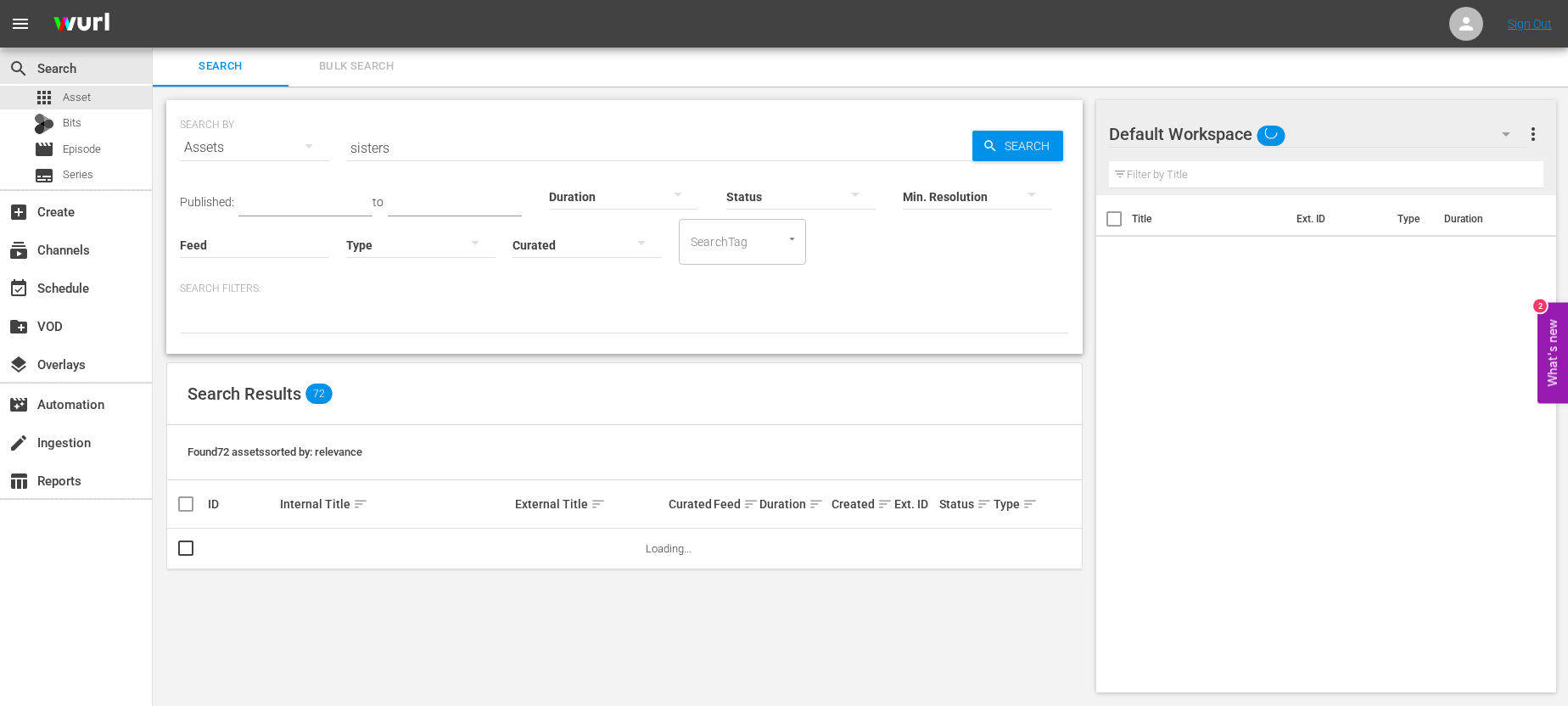
click at [503, 122] on div "SEARCH BY Search By Assets Search ID, Title, Description, Keywords, or Category…" at bounding box center [625, 137] width 889 height 61
click at [494, 143] on input "sisters" at bounding box center [659, 147] width 627 height 41
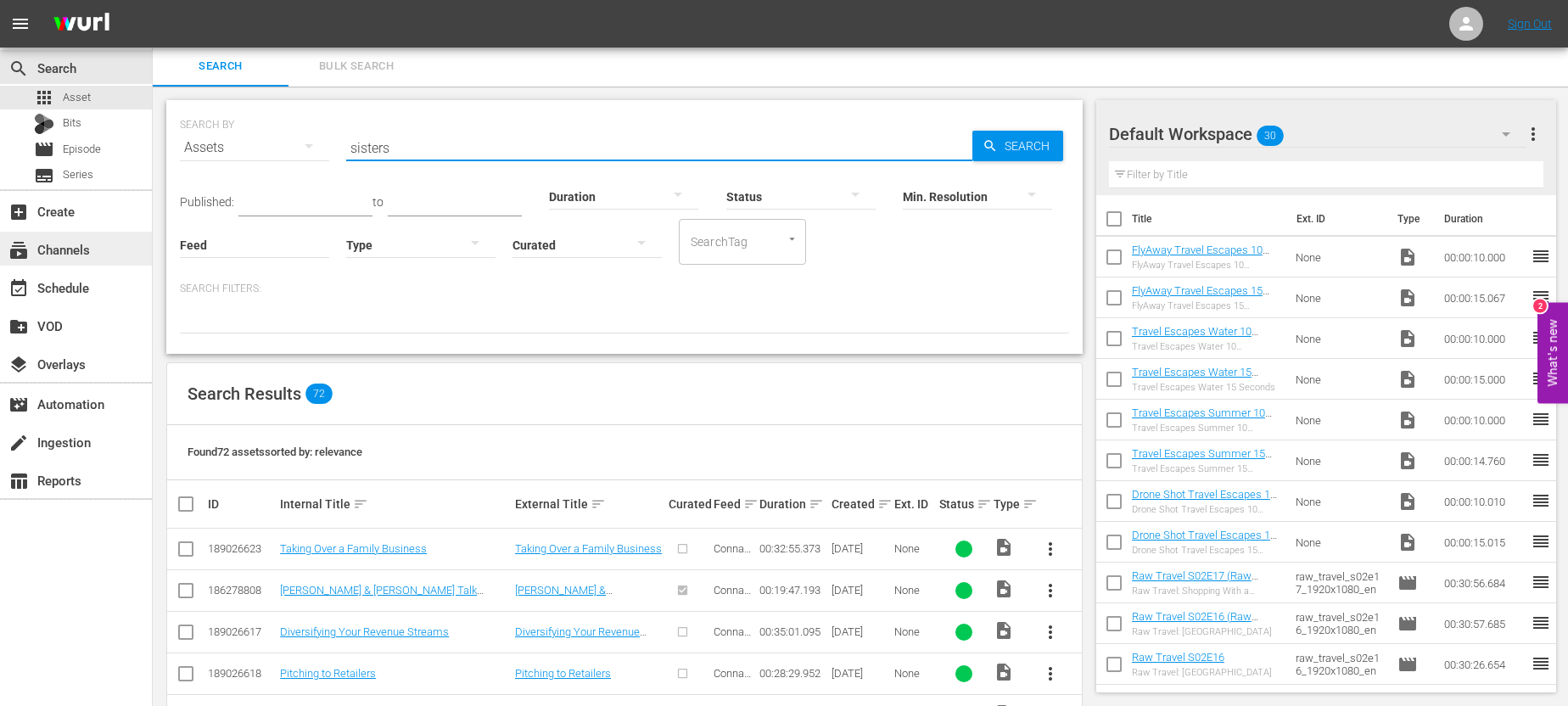
click at [74, 261] on div "subscriptions Channels" at bounding box center [76, 248] width 152 height 34
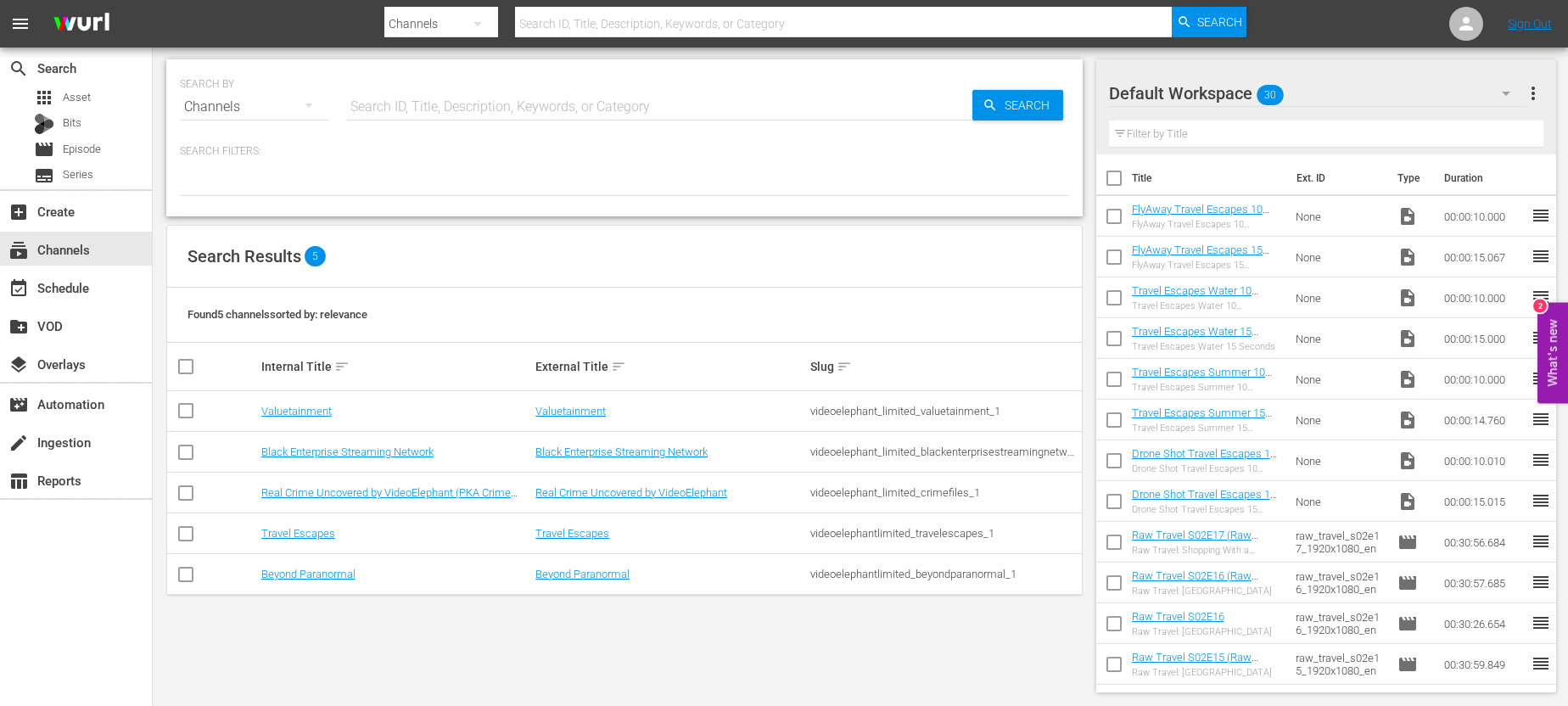
click at [182, 406] on input "checkbox" at bounding box center [186, 413] width 20 height 20
checkbox input "true"
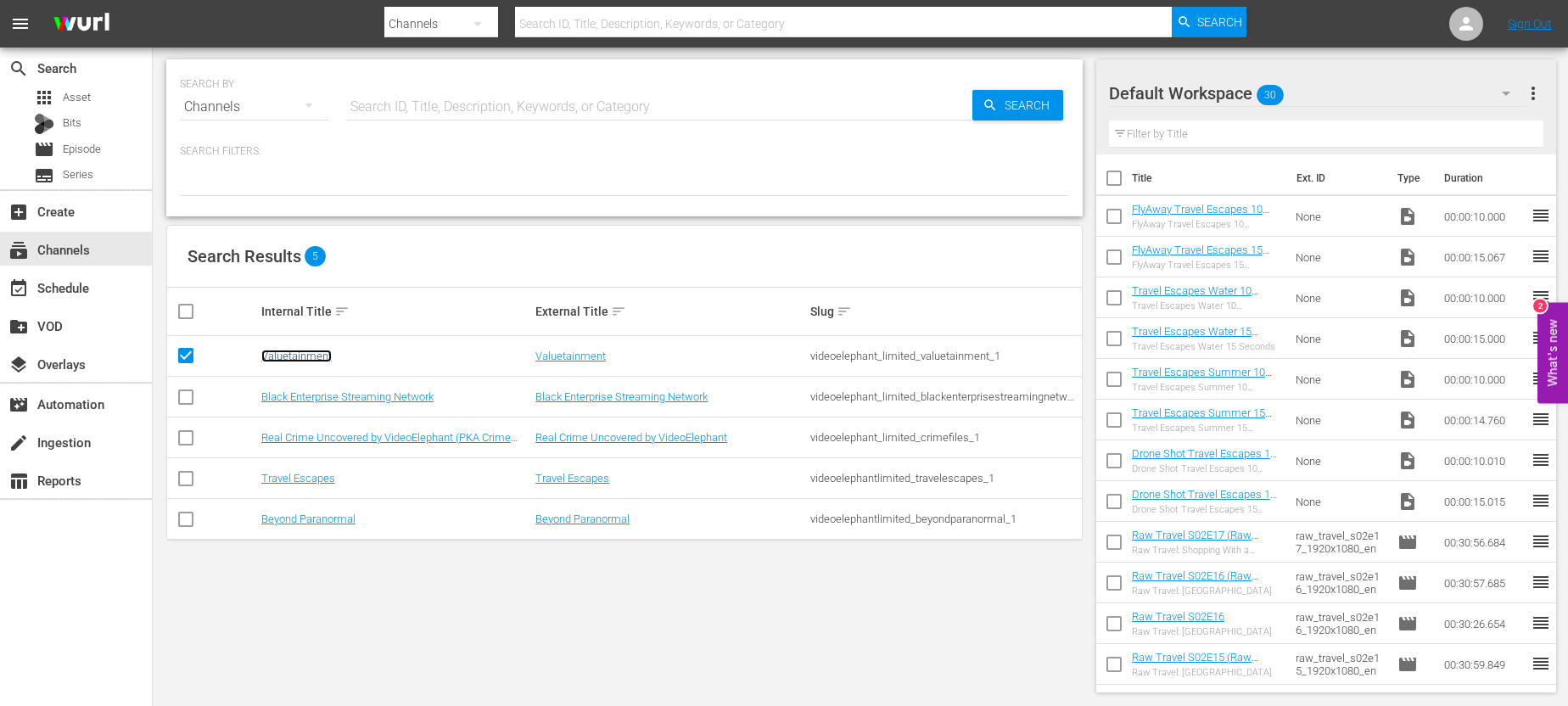
click at [315, 353] on link "Valuetainment" at bounding box center [296, 356] width 70 height 13
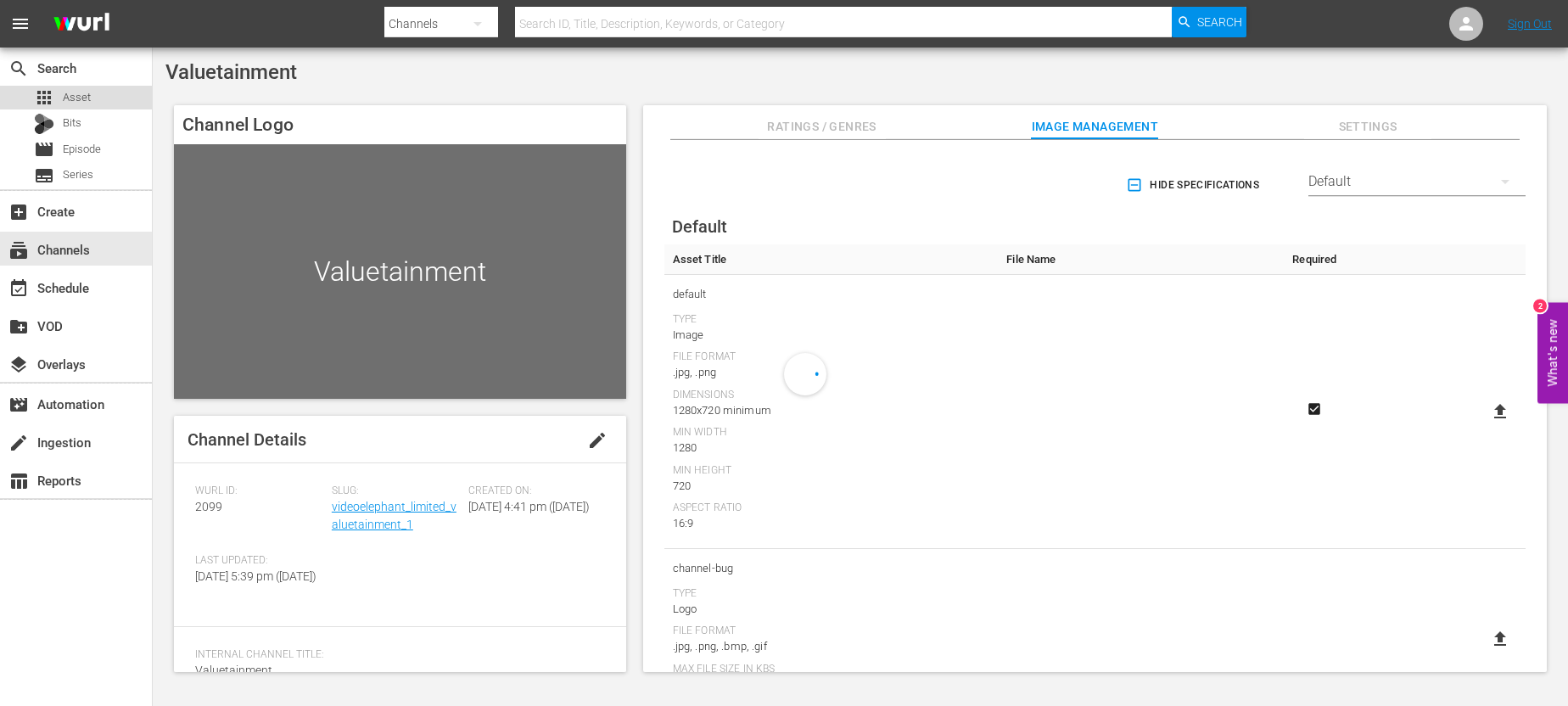
click at [109, 98] on div "apps Asset" at bounding box center [76, 98] width 152 height 24
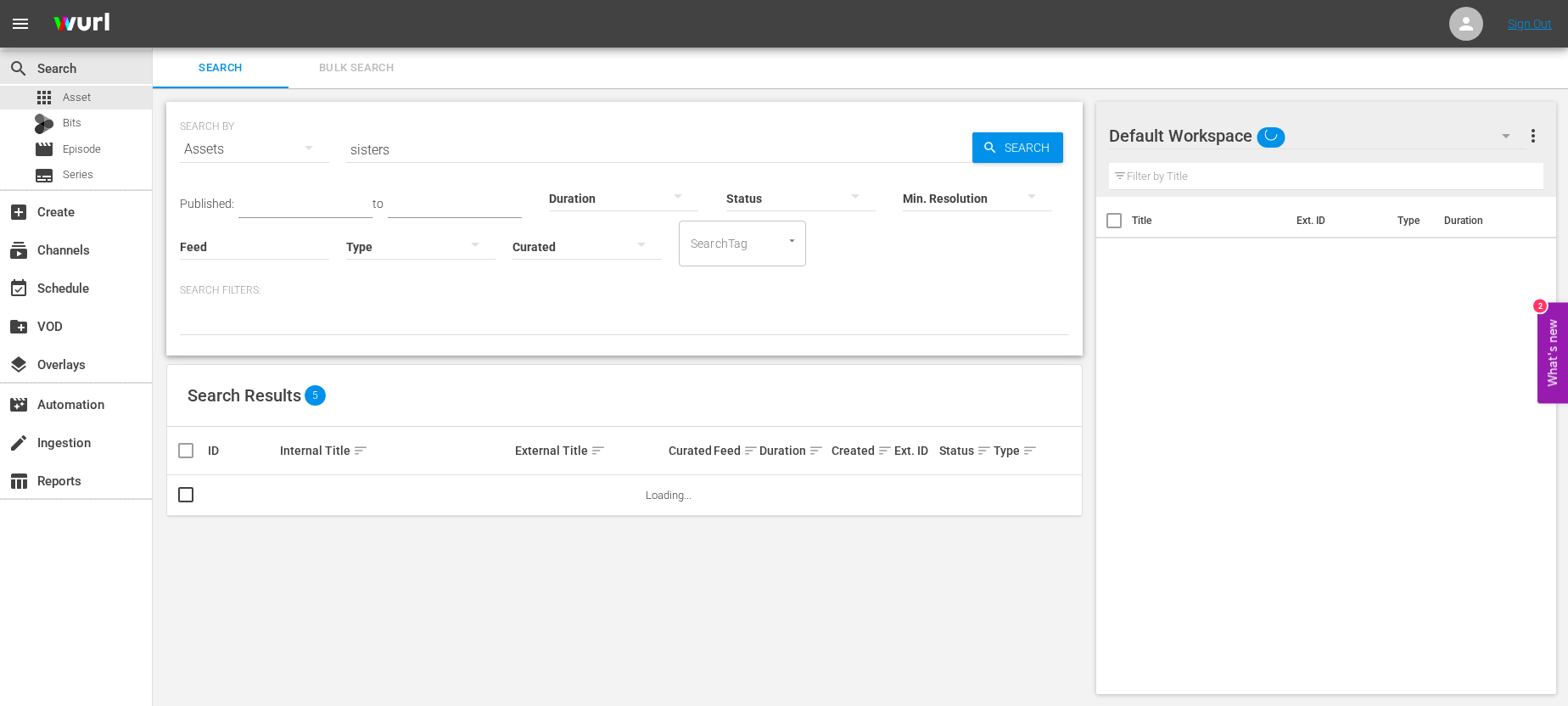
click at [444, 141] on input "sisters" at bounding box center [659, 149] width 627 height 41
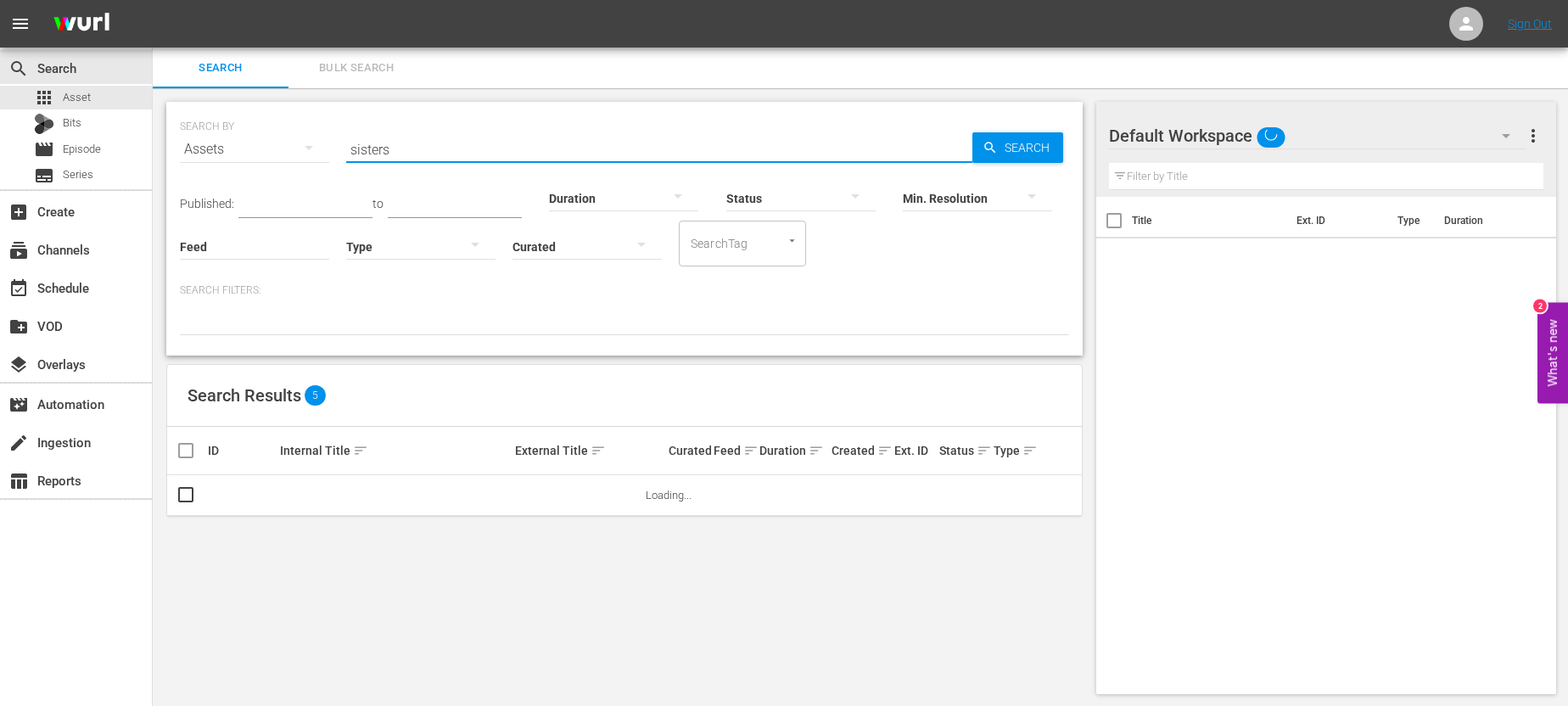
click at [444, 141] on input "sisters" at bounding box center [659, 149] width 627 height 41
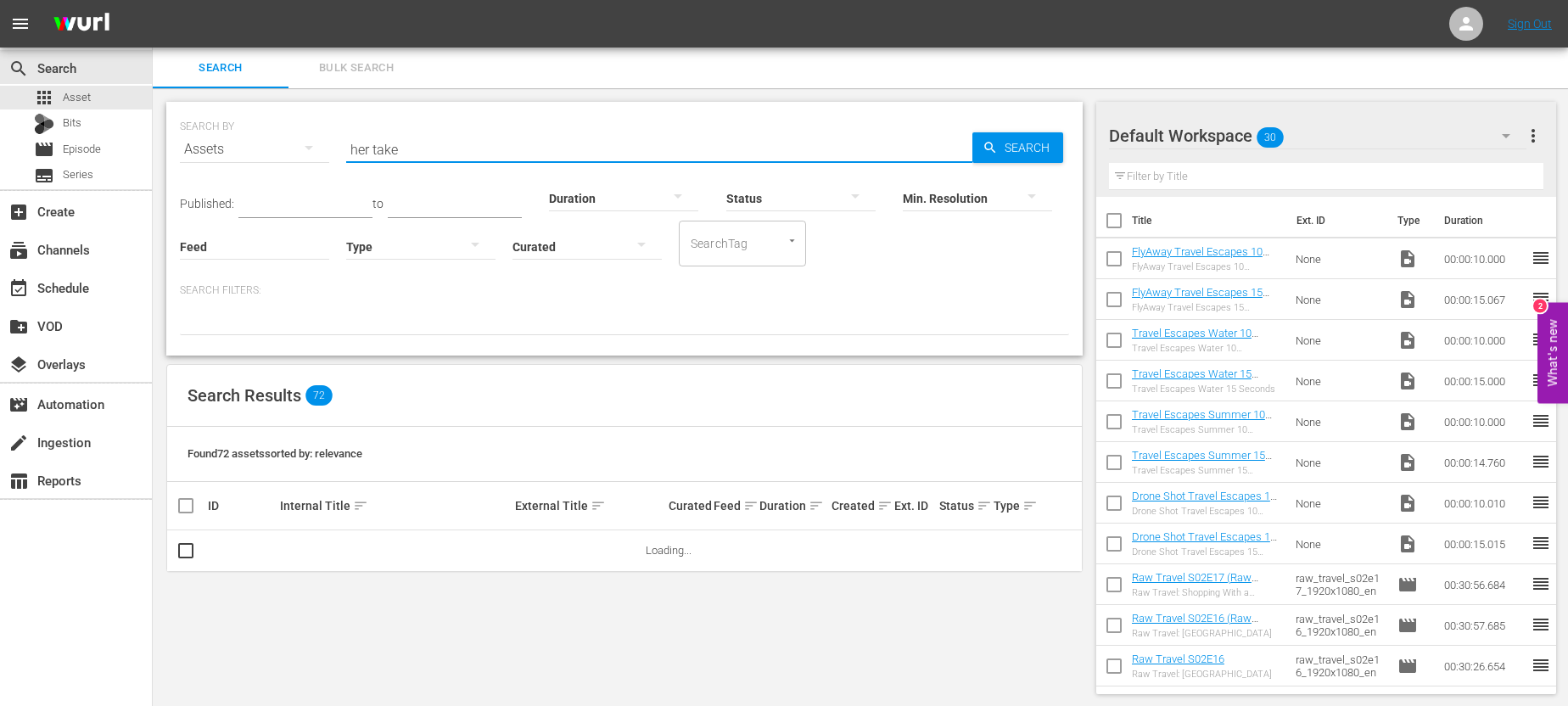
type input "her take"
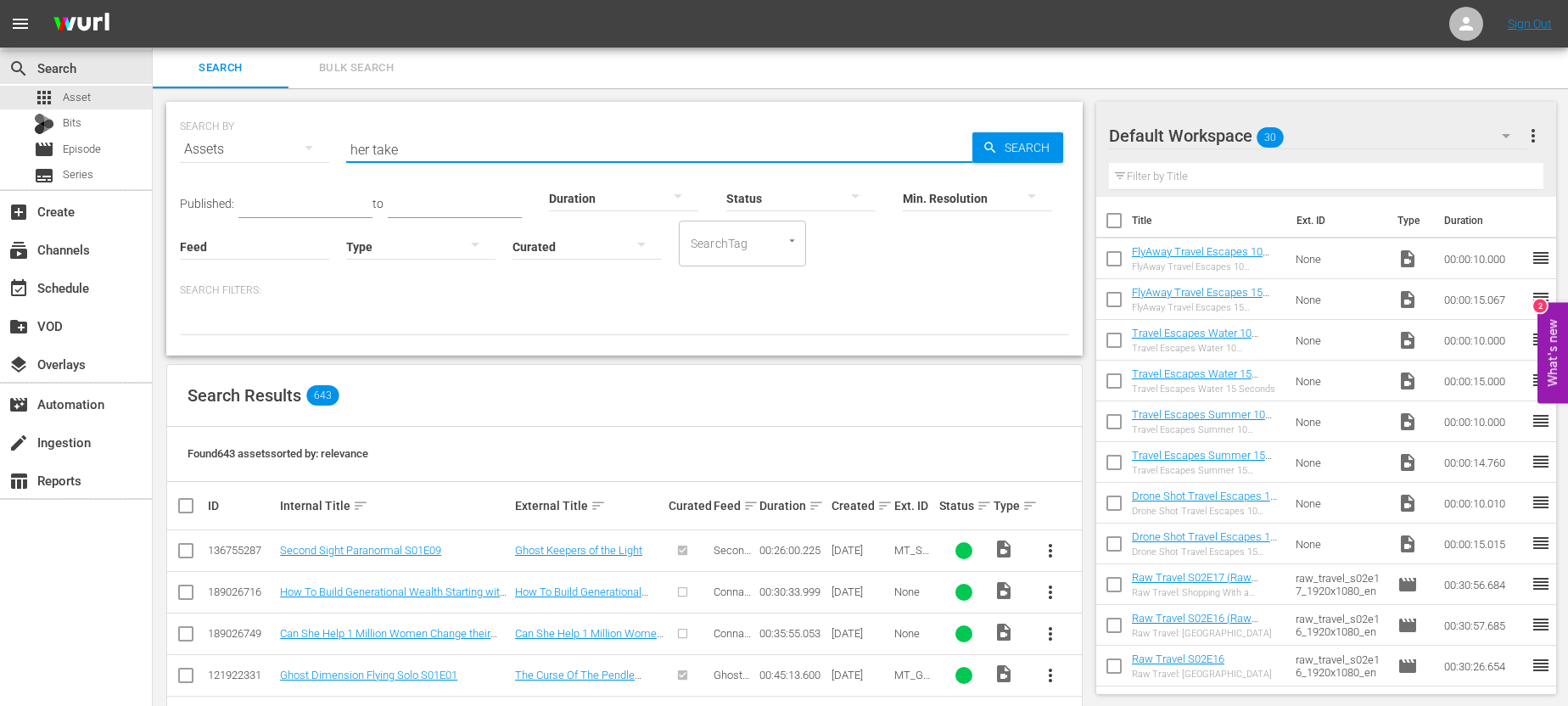
click at [376, 147] on input "her take" at bounding box center [659, 149] width 627 height 41
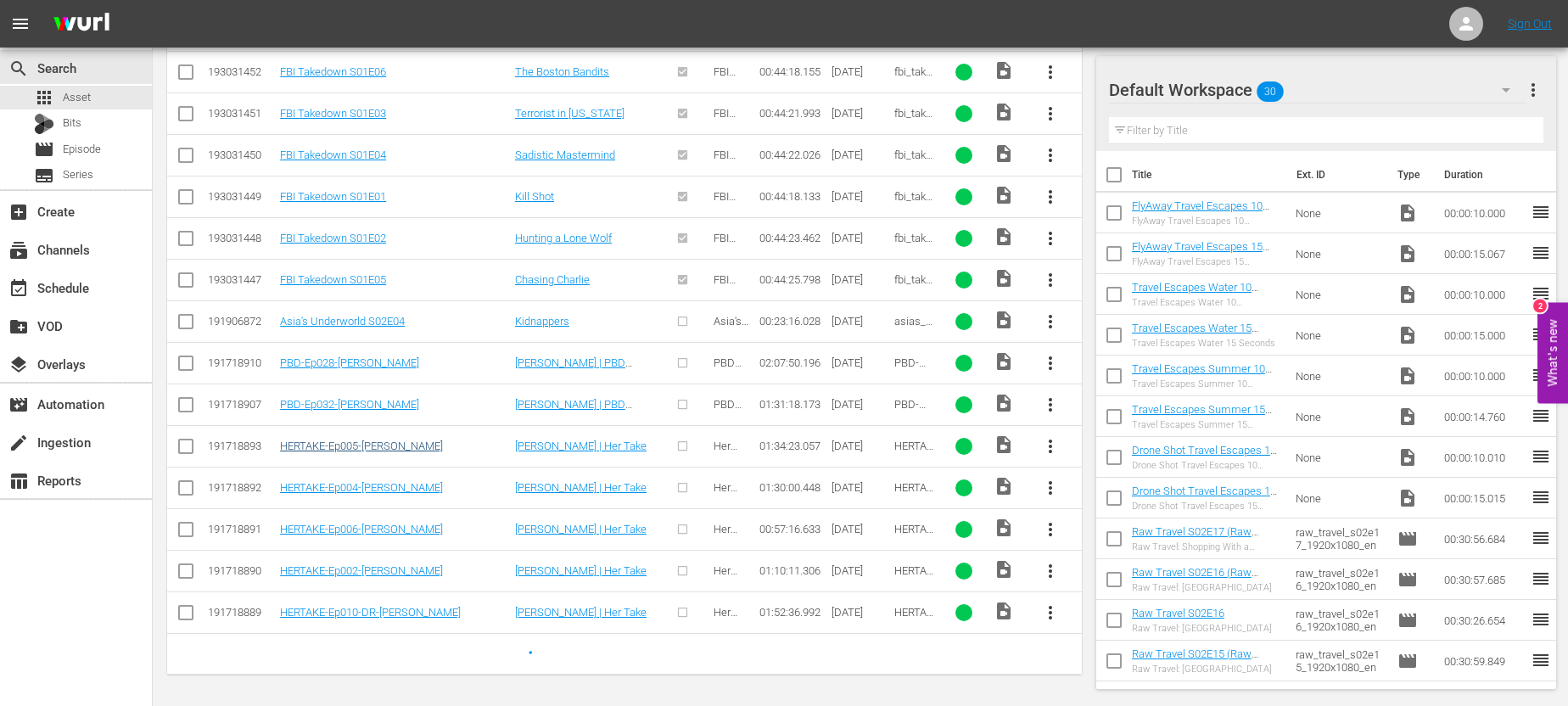
scroll to position [721, 0]
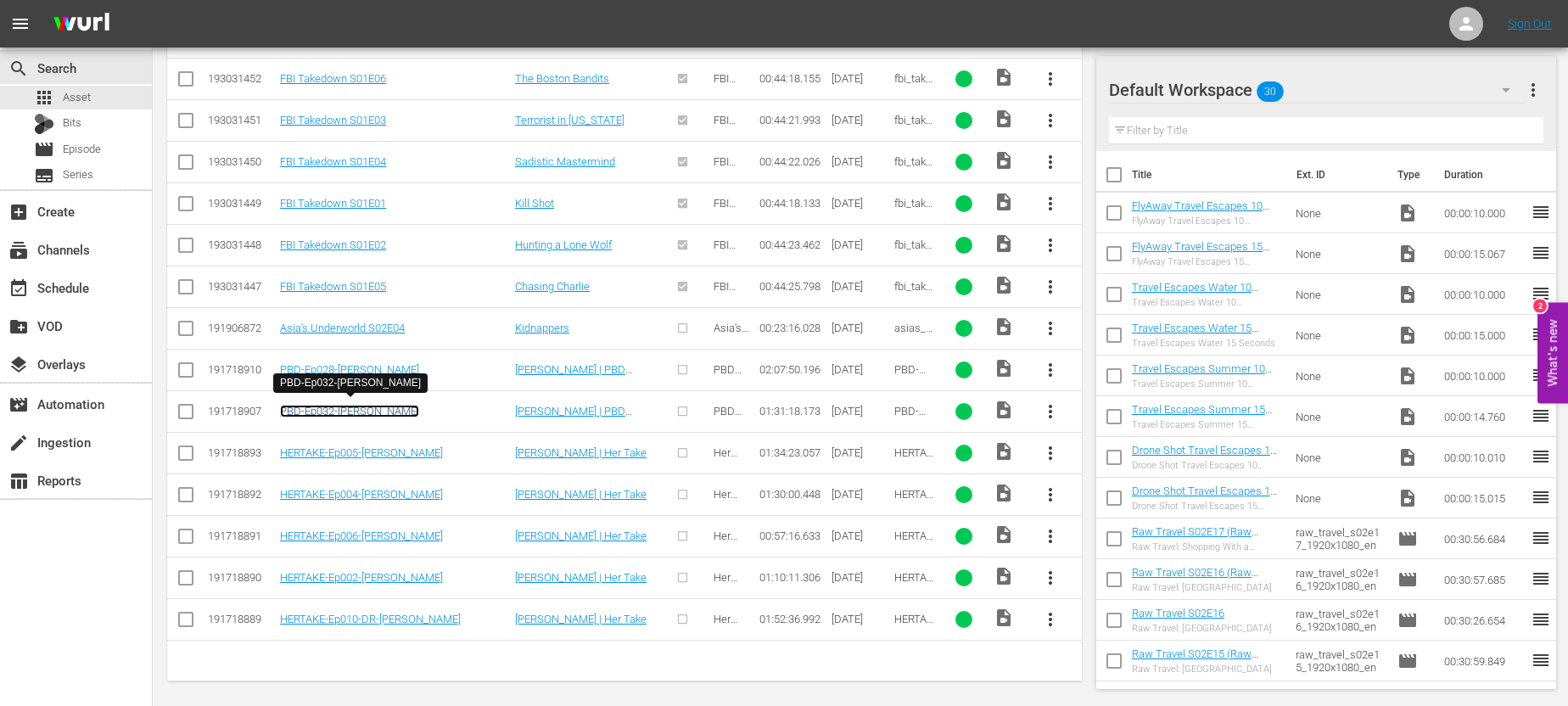
click at [343, 404] on link "PBD-Ep032-[PERSON_NAME]" at bounding box center [349, 411] width 139 height 13
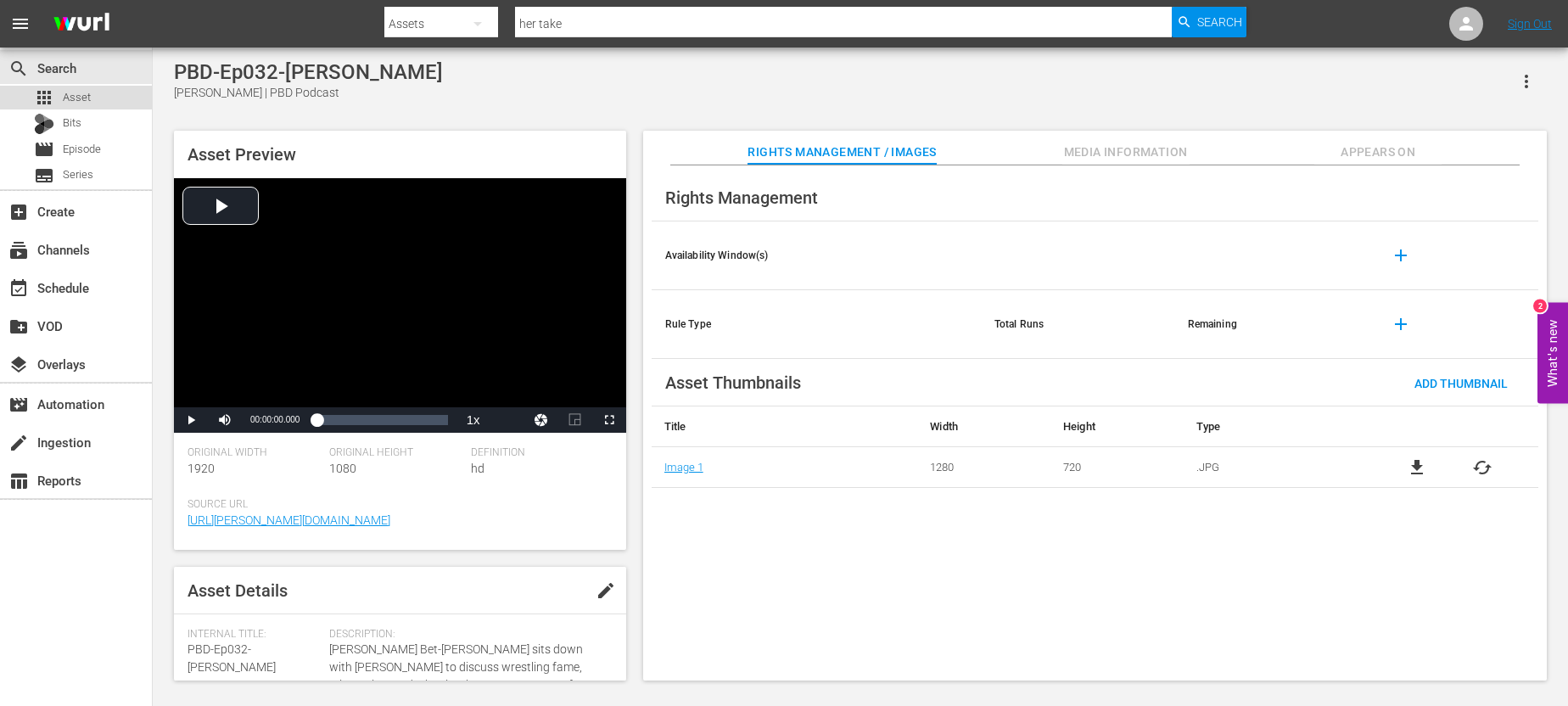
click at [98, 93] on div "apps Asset" at bounding box center [76, 98] width 152 height 24
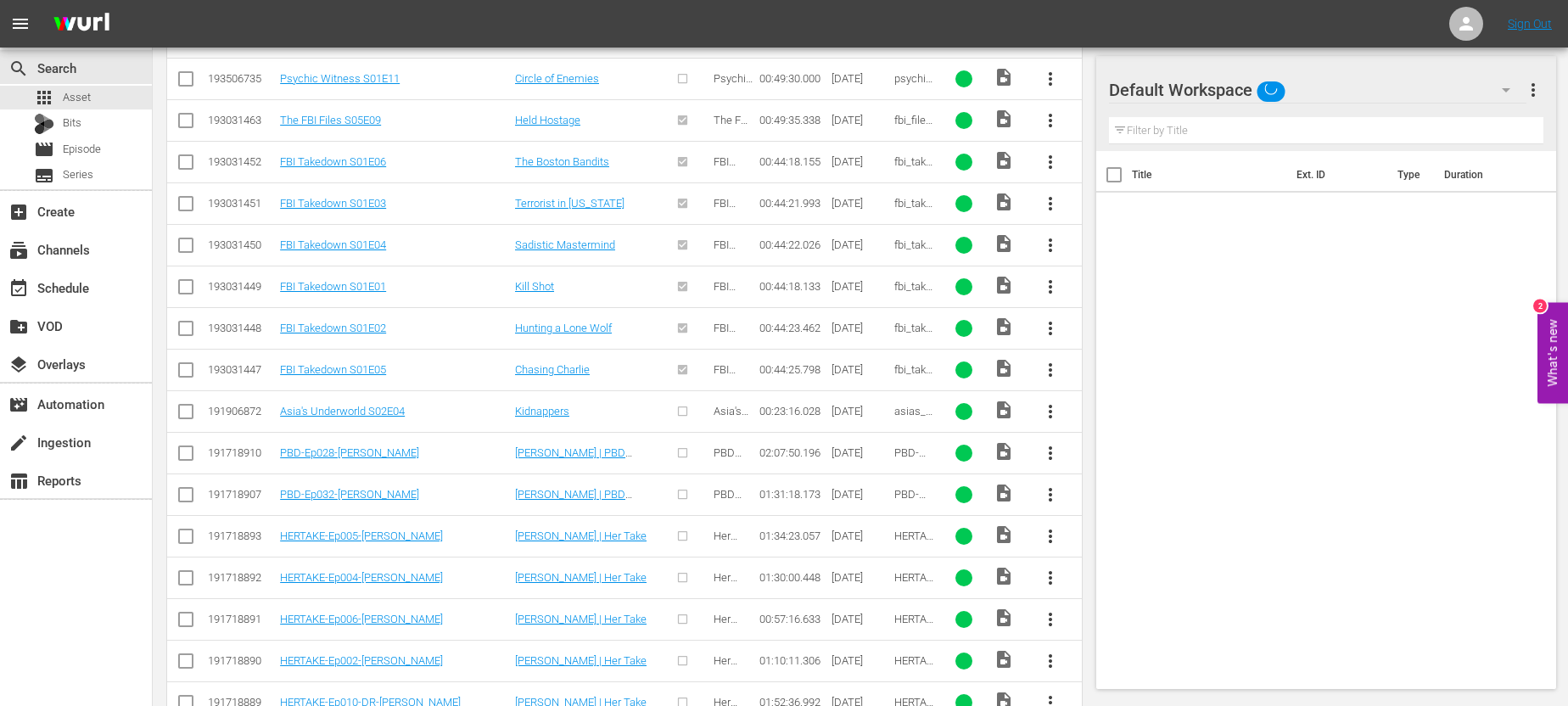
scroll to position [721, 0]
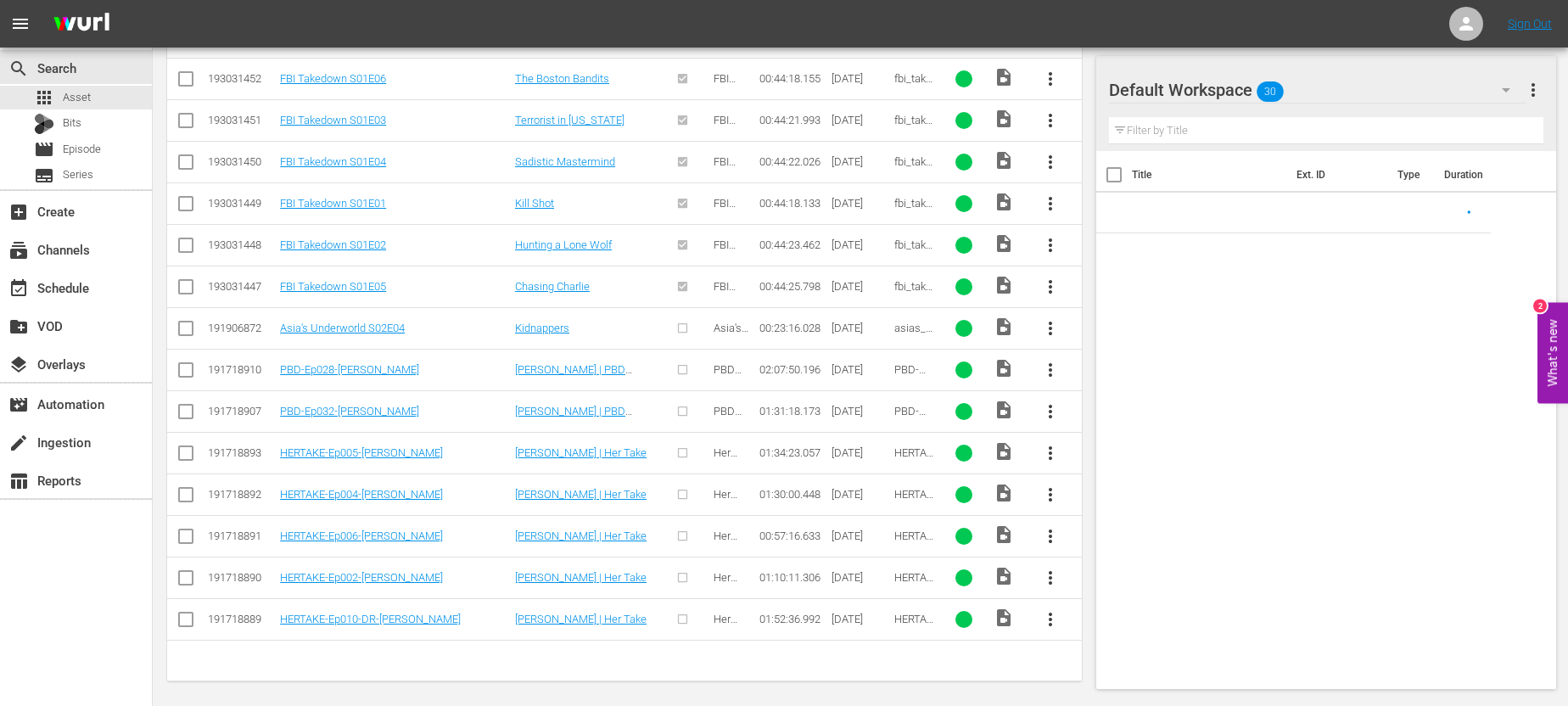
click at [187, 487] on input "checkbox" at bounding box center [186, 497] width 20 height 20
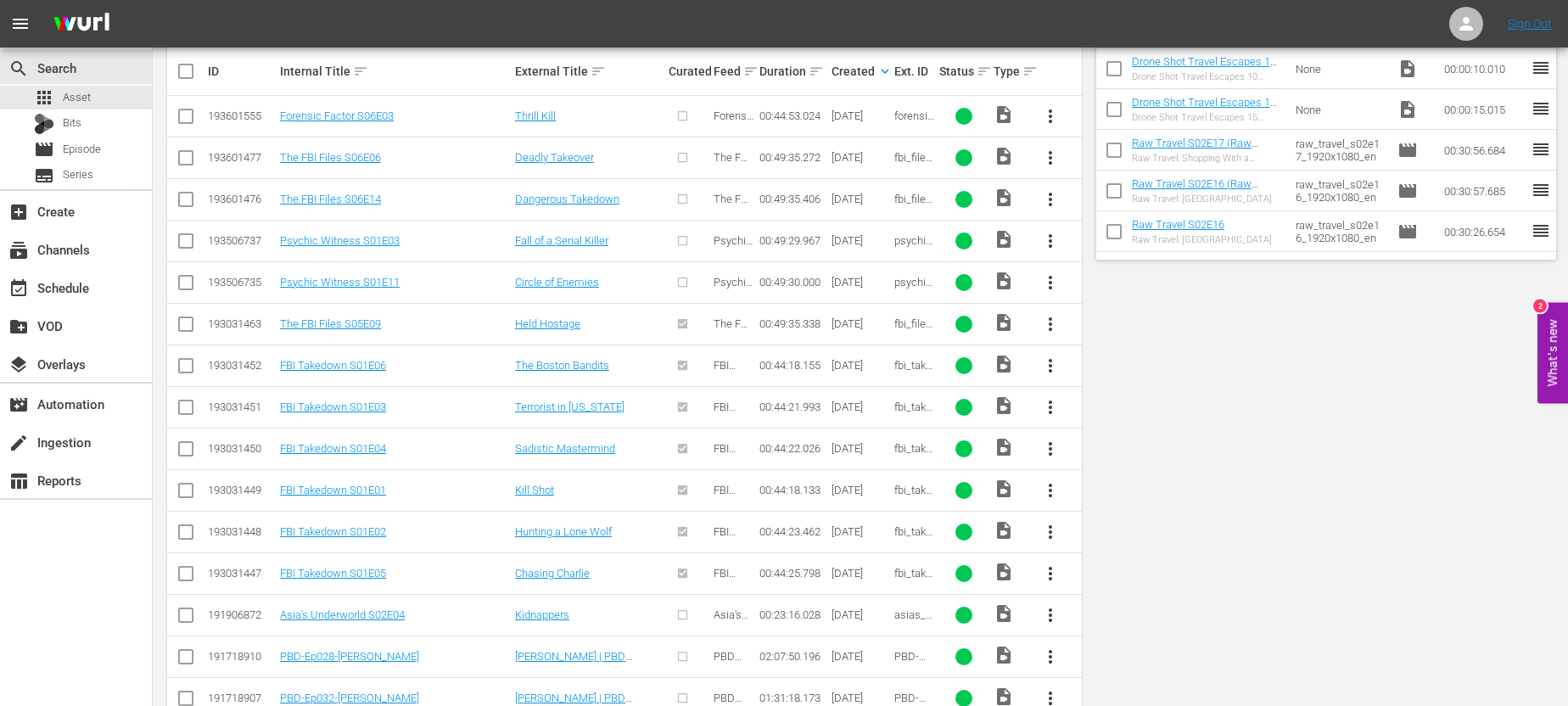
scroll to position [0, 0]
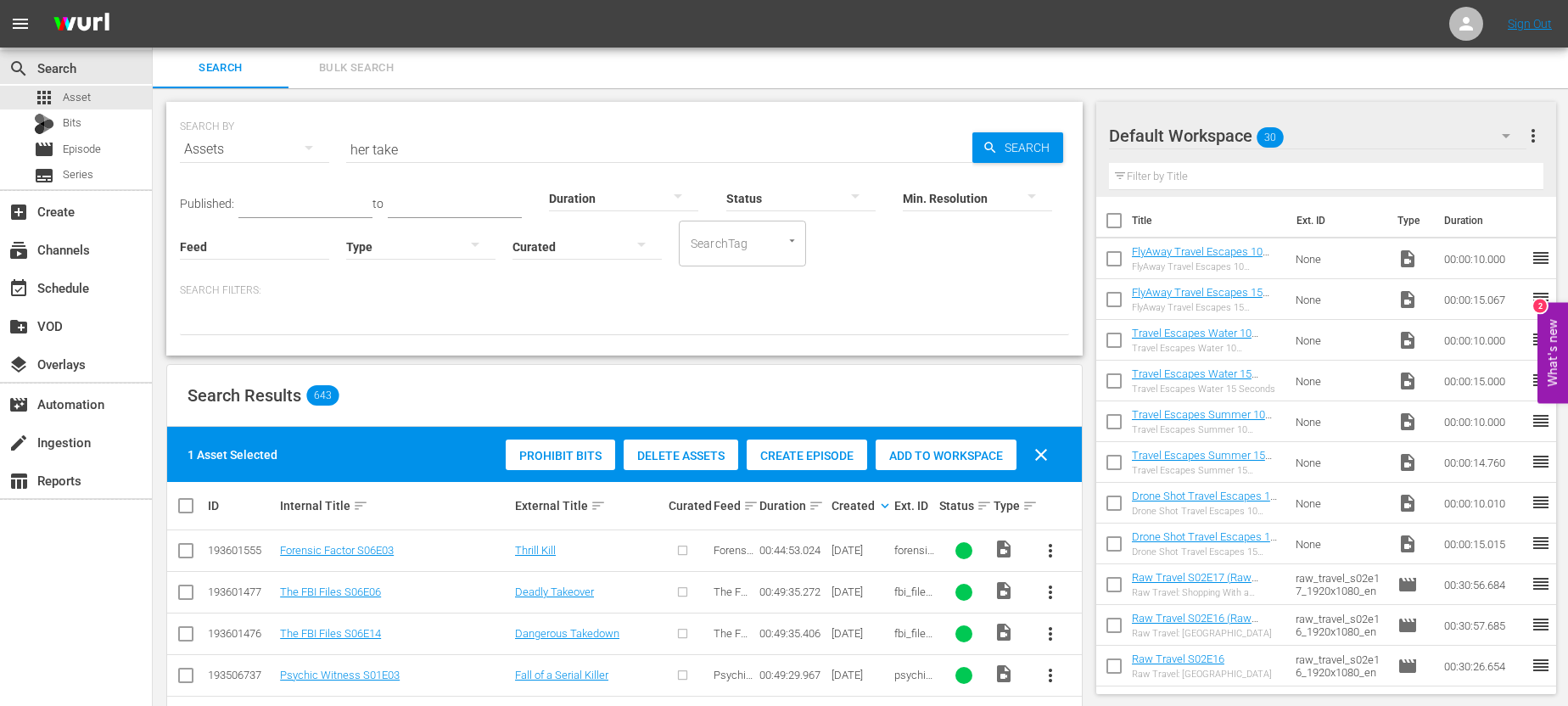
click at [805, 450] on span "Create Episode" at bounding box center [807, 455] width 121 height 14
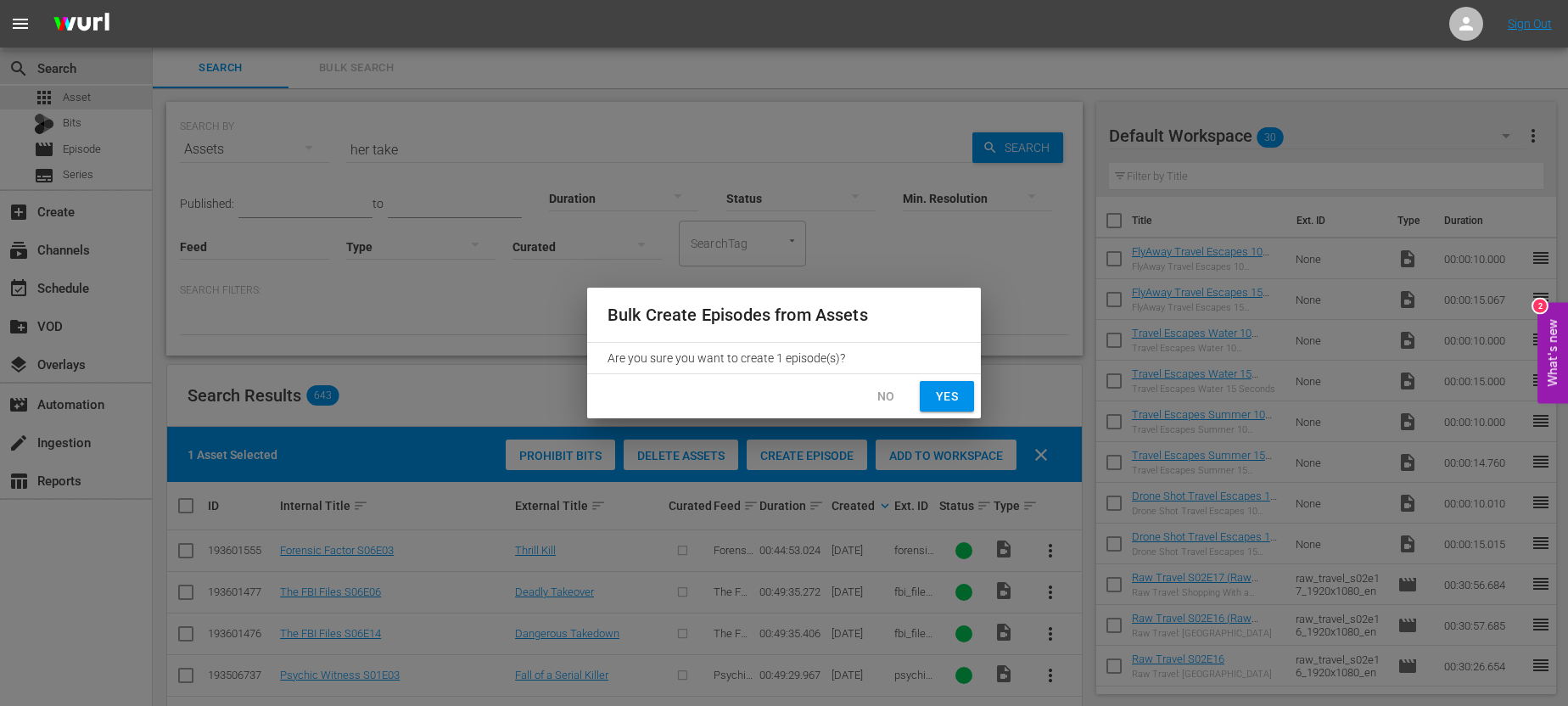
click at [958, 393] on span "Yes" at bounding box center [947, 396] width 27 height 21
checkbox input "false"
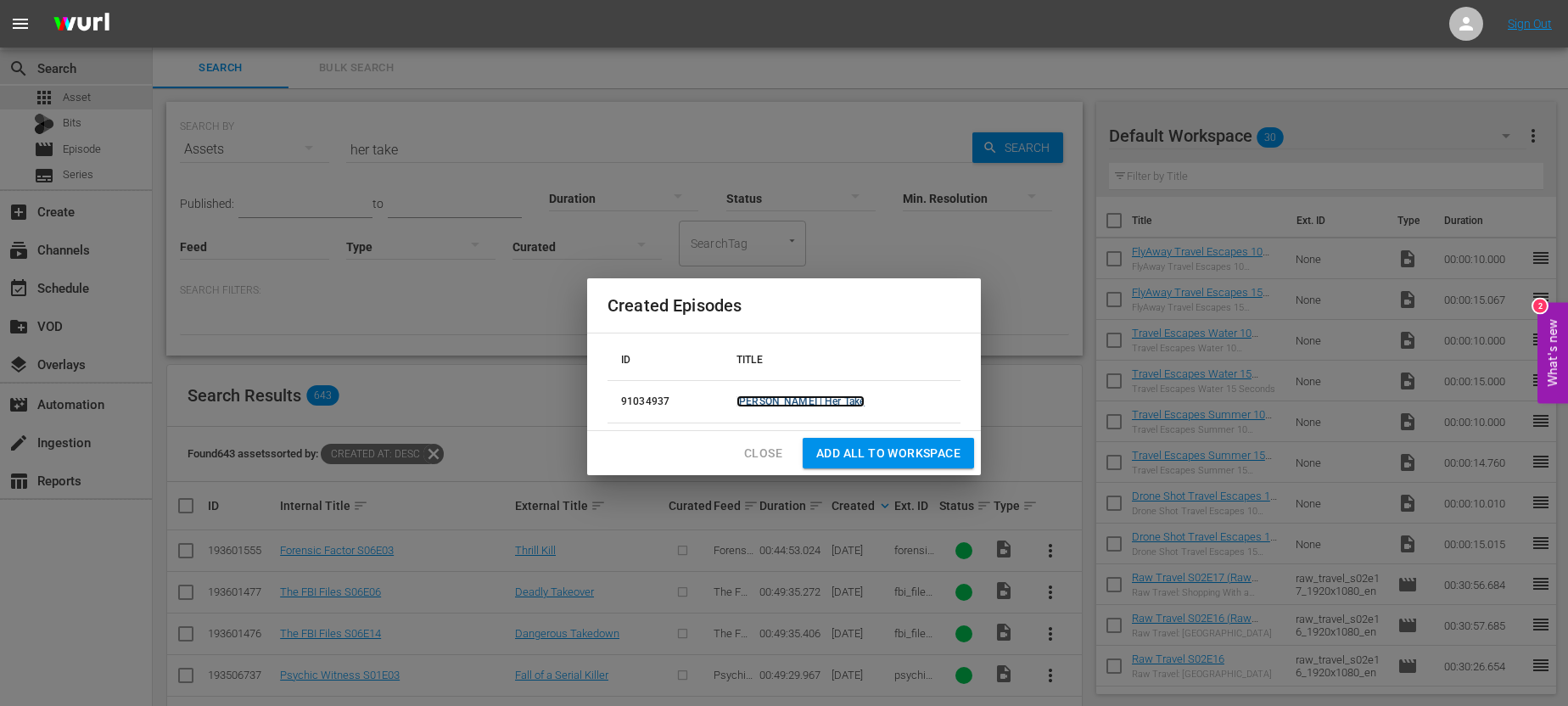
click at [782, 401] on link "[PERSON_NAME] | Her Take" at bounding box center [800, 401] width 128 height 12
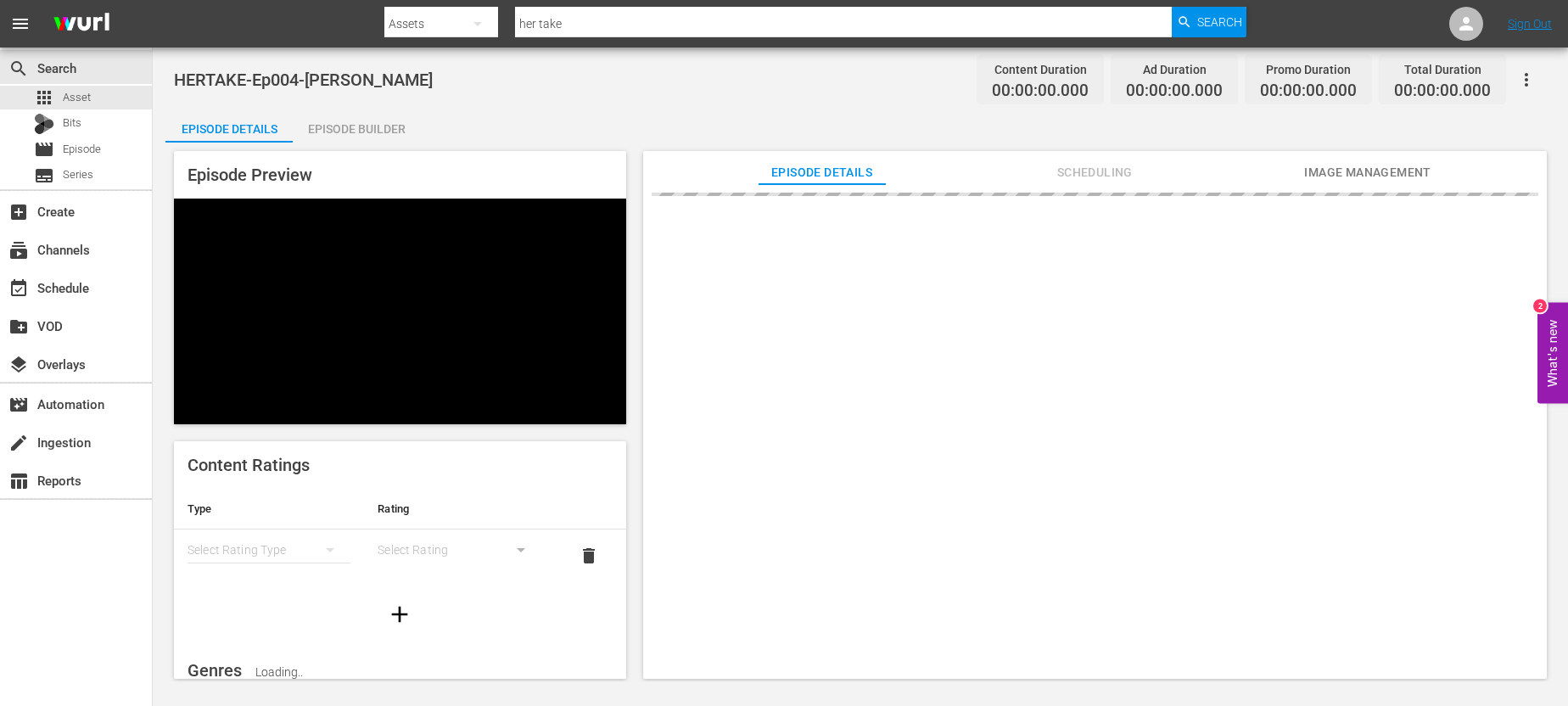
click at [331, 126] on div "Episode Builder" at bounding box center [356, 129] width 127 height 41
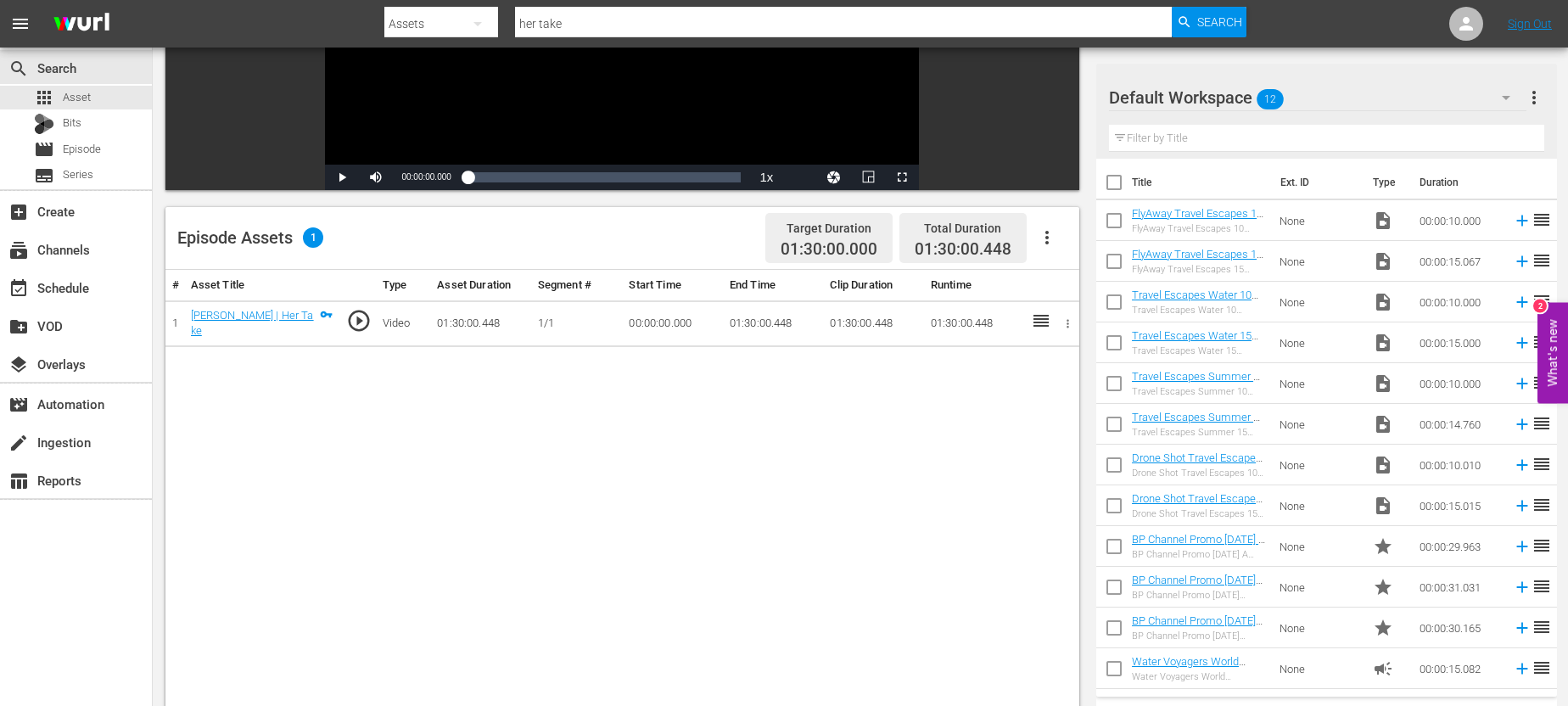
scroll to position [310, 0]
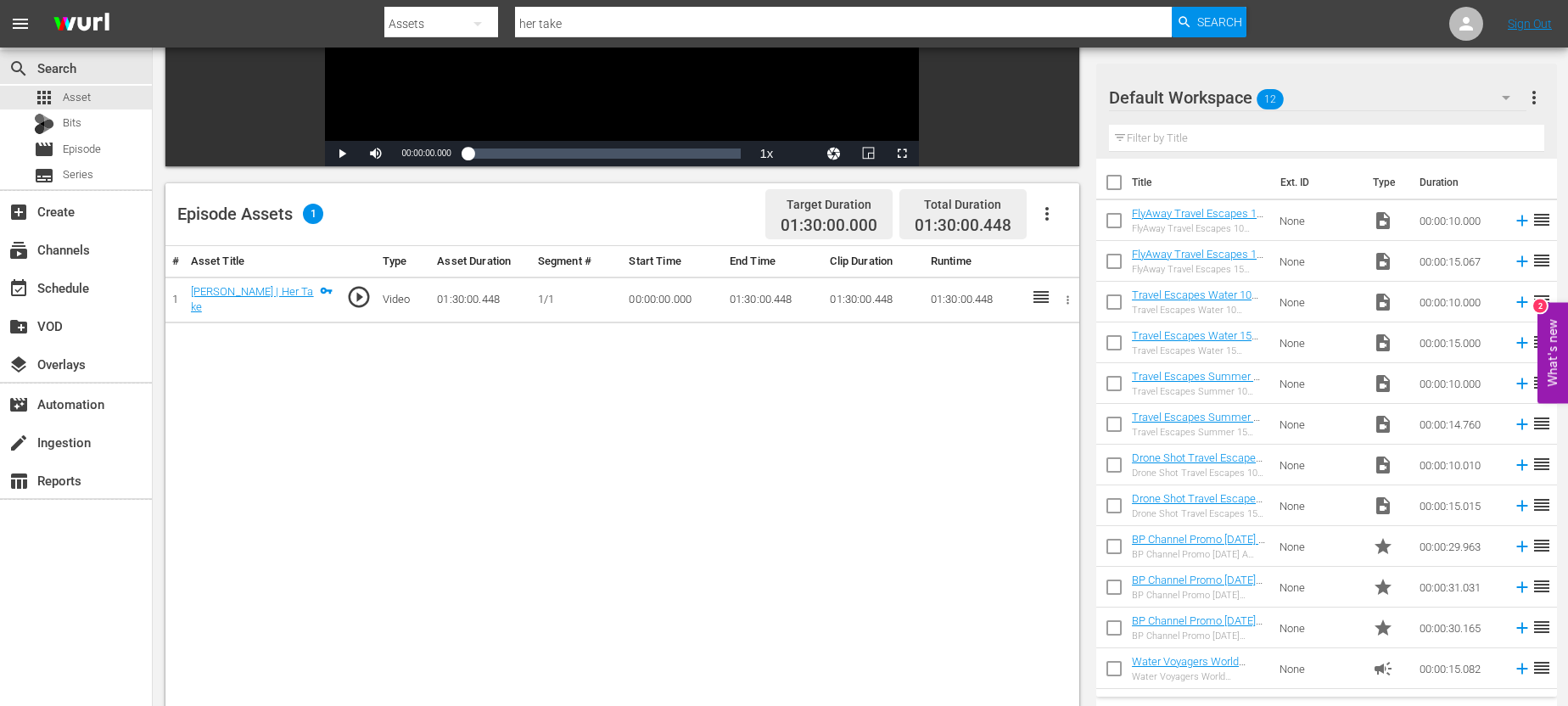
click at [1041, 219] on icon "button" at bounding box center [1047, 214] width 20 height 20
click at [1079, 221] on div "Edit Cue Points" at bounding box center [1098, 219] width 115 height 41
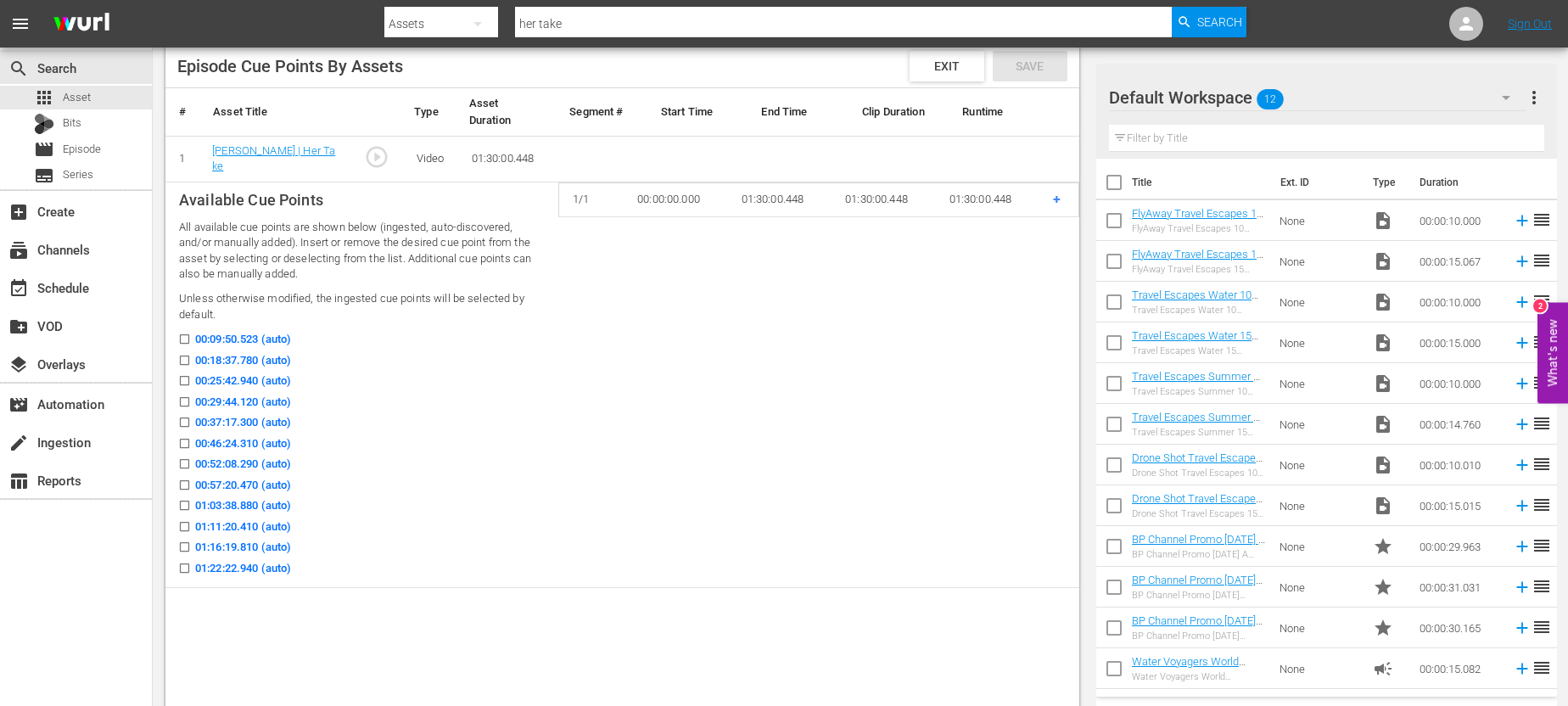
scroll to position [453, 0]
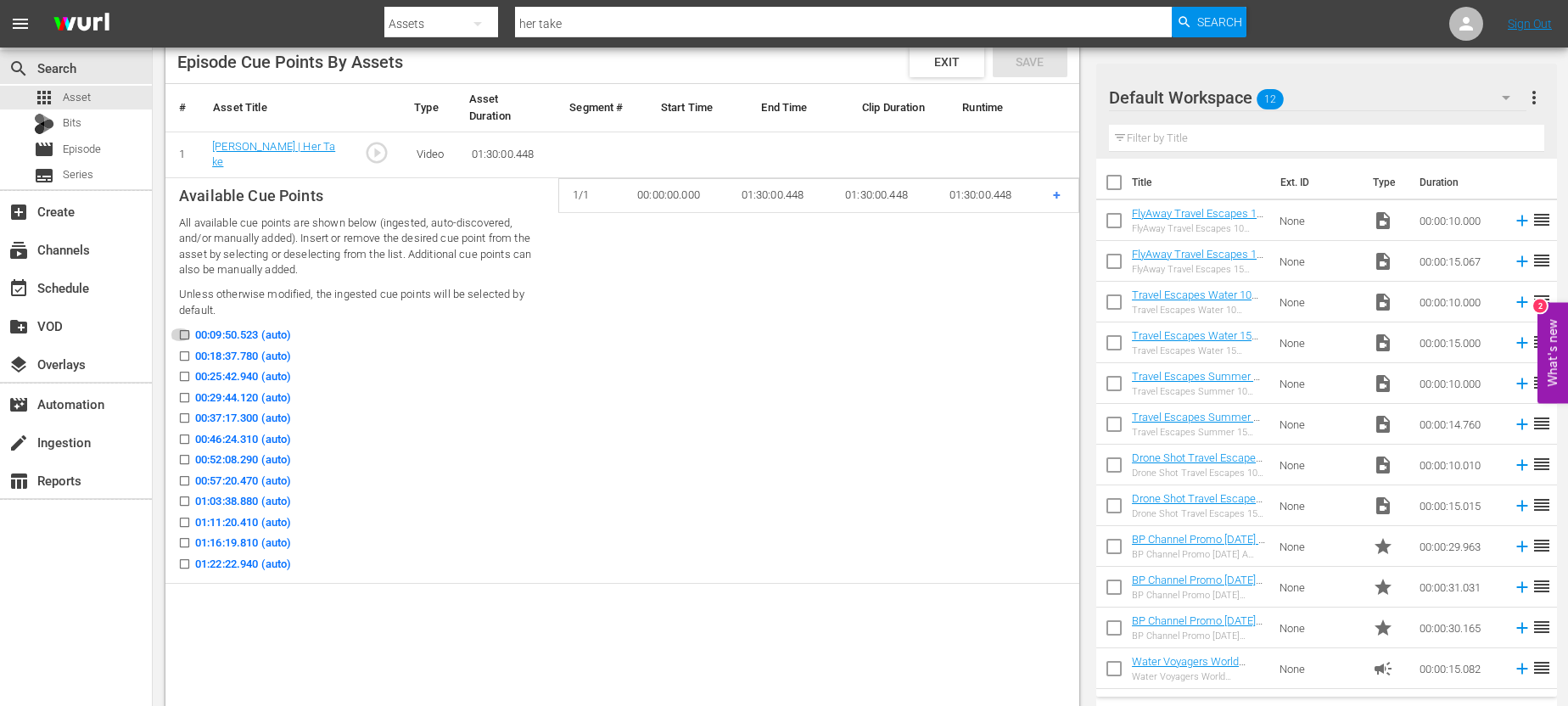
click at [182, 332] on input "00:09:50.523 (auto)" at bounding box center [180, 338] width 21 height 13
checkbox input "true"
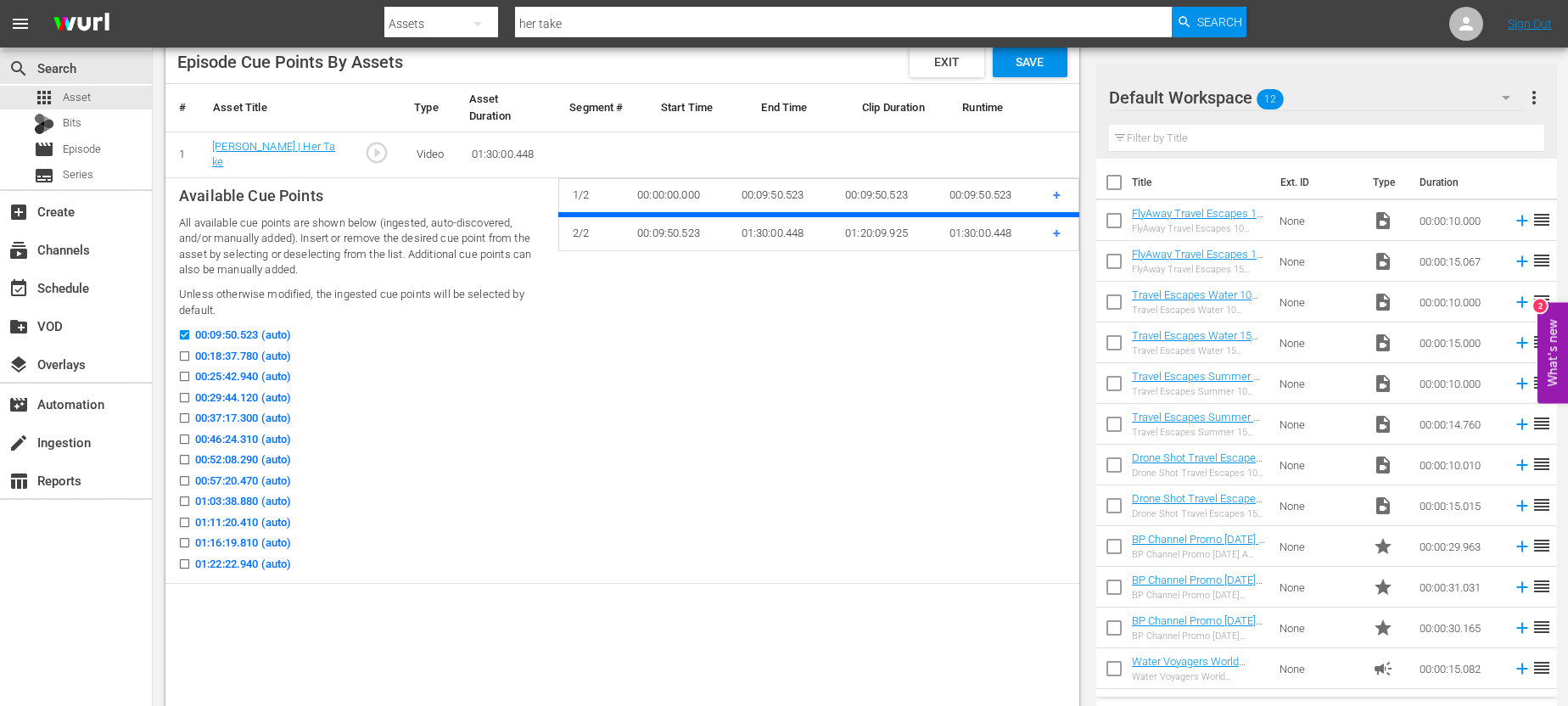
click at [182, 353] on input "00:18:37.780 (auto)" at bounding box center [180, 359] width 21 height 13
checkbox input "true"
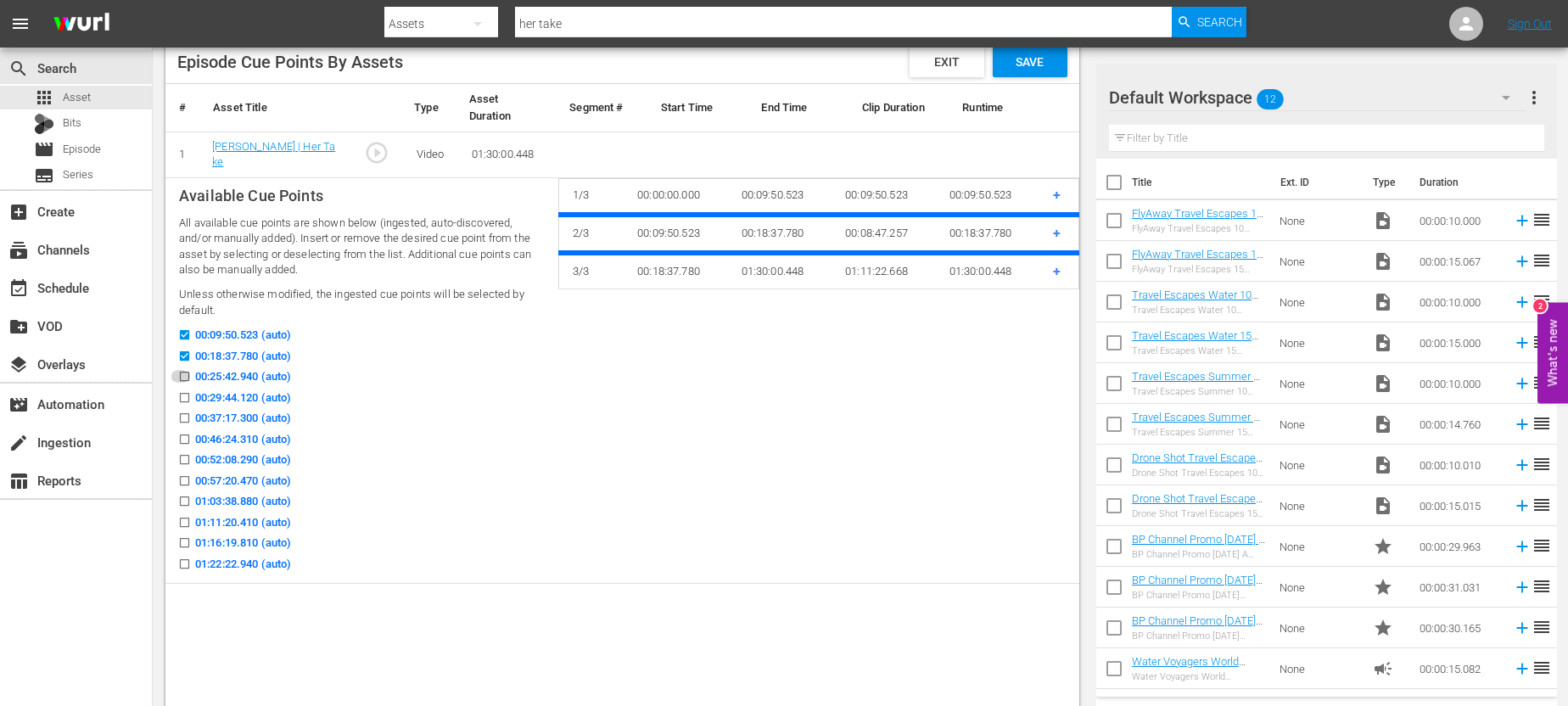
click at [183, 380] on input "00:25:42.940 (auto)" at bounding box center [180, 380] width 21 height 13
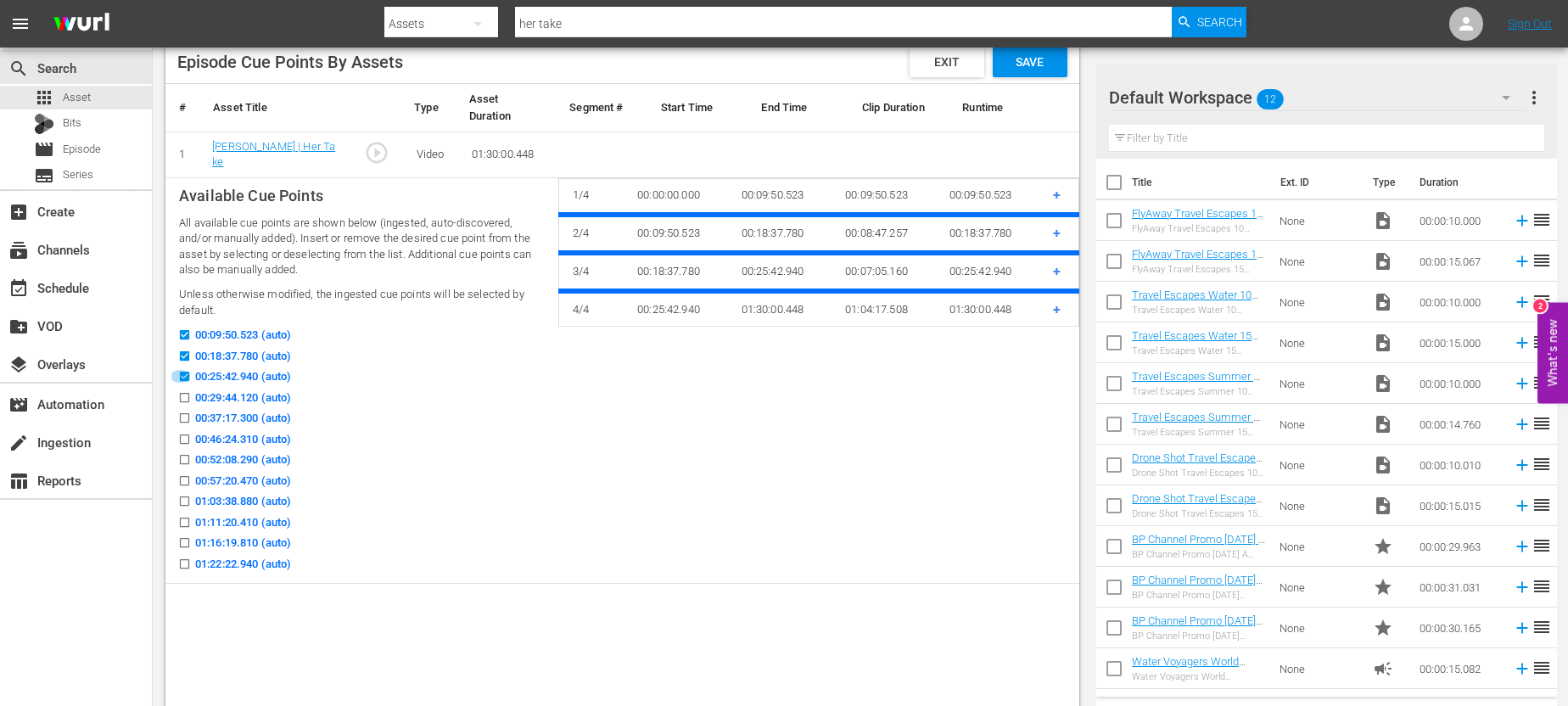
click at [181, 374] on input "00:25:42.940 (auto)" at bounding box center [180, 380] width 21 height 13
checkbox input "false"
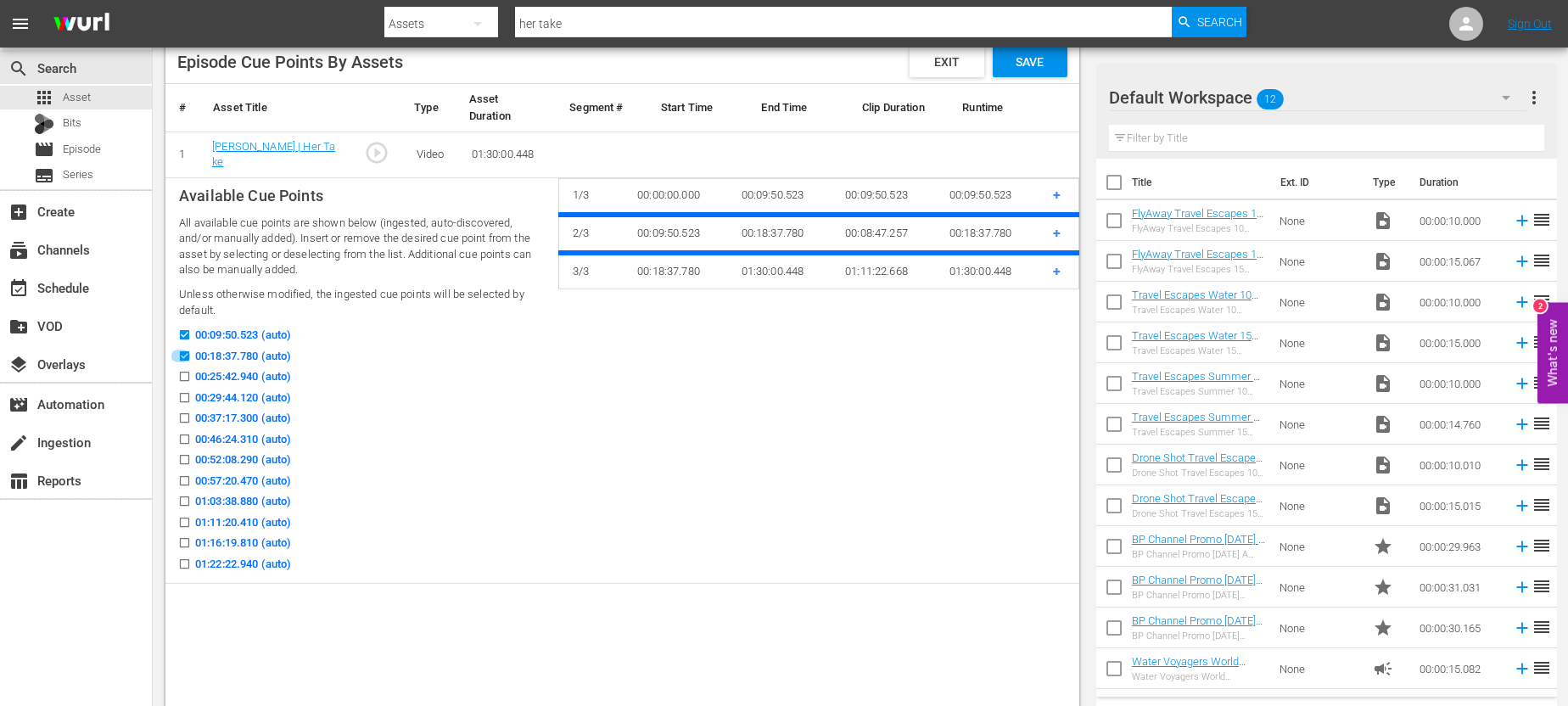
click at [182, 353] on input "00:18:37.780 (auto)" at bounding box center [180, 359] width 21 height 13
checkbox input "false"
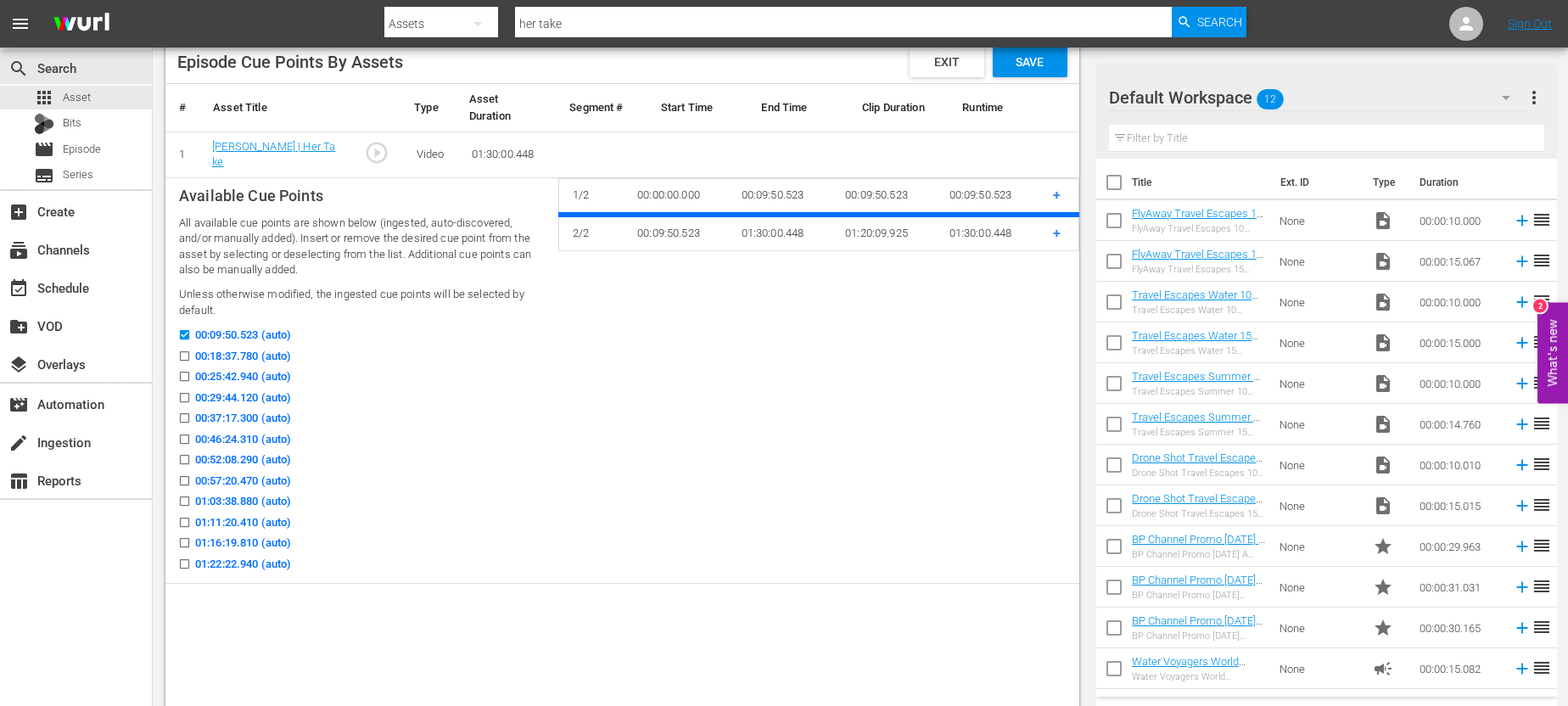
click at [182, 332] on input "00:09:50.523 (auto)" at bounding box center [180, 338] width 21 height 13
checkbox input "false"
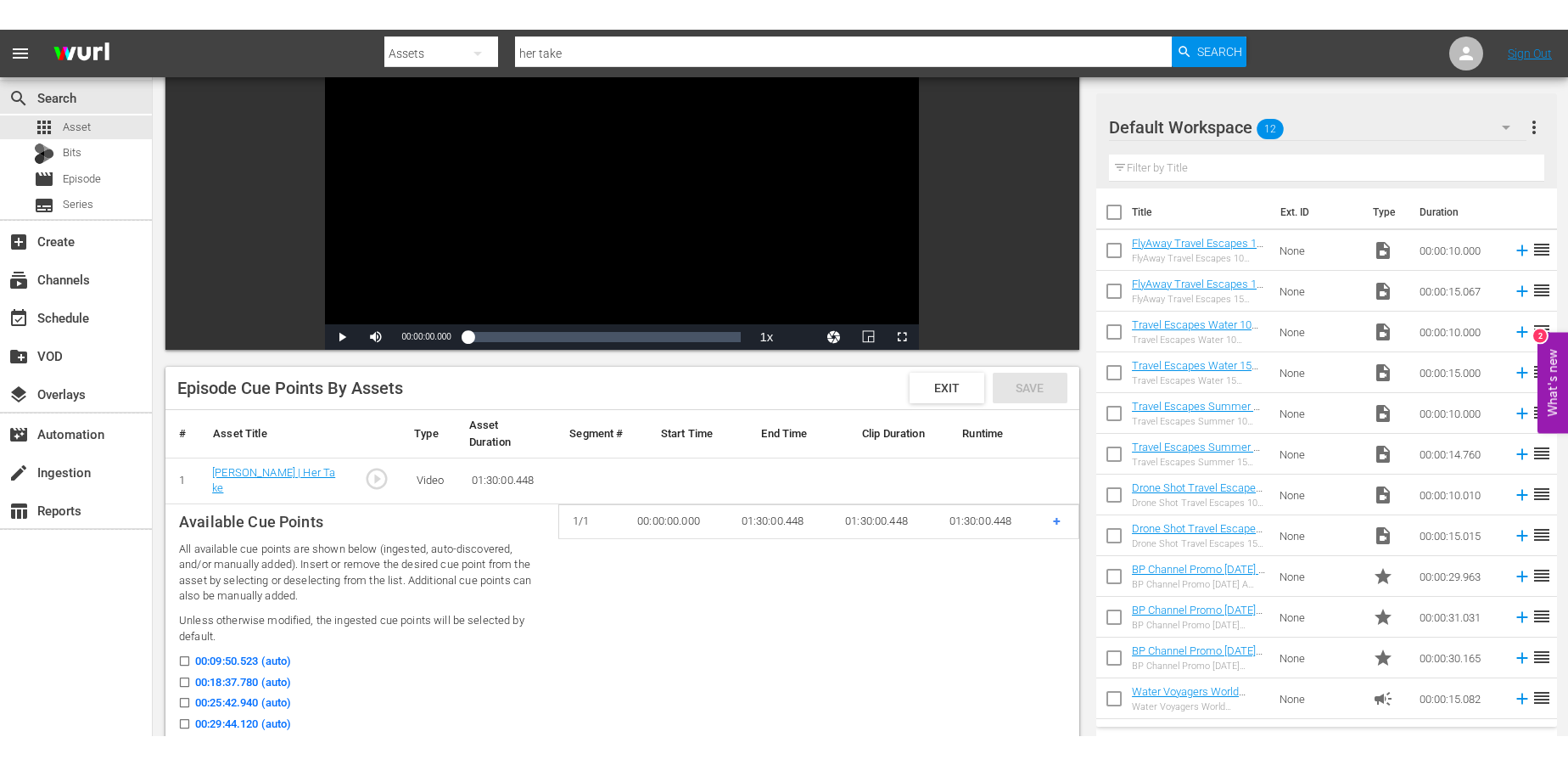
scroll to position [0, 0]
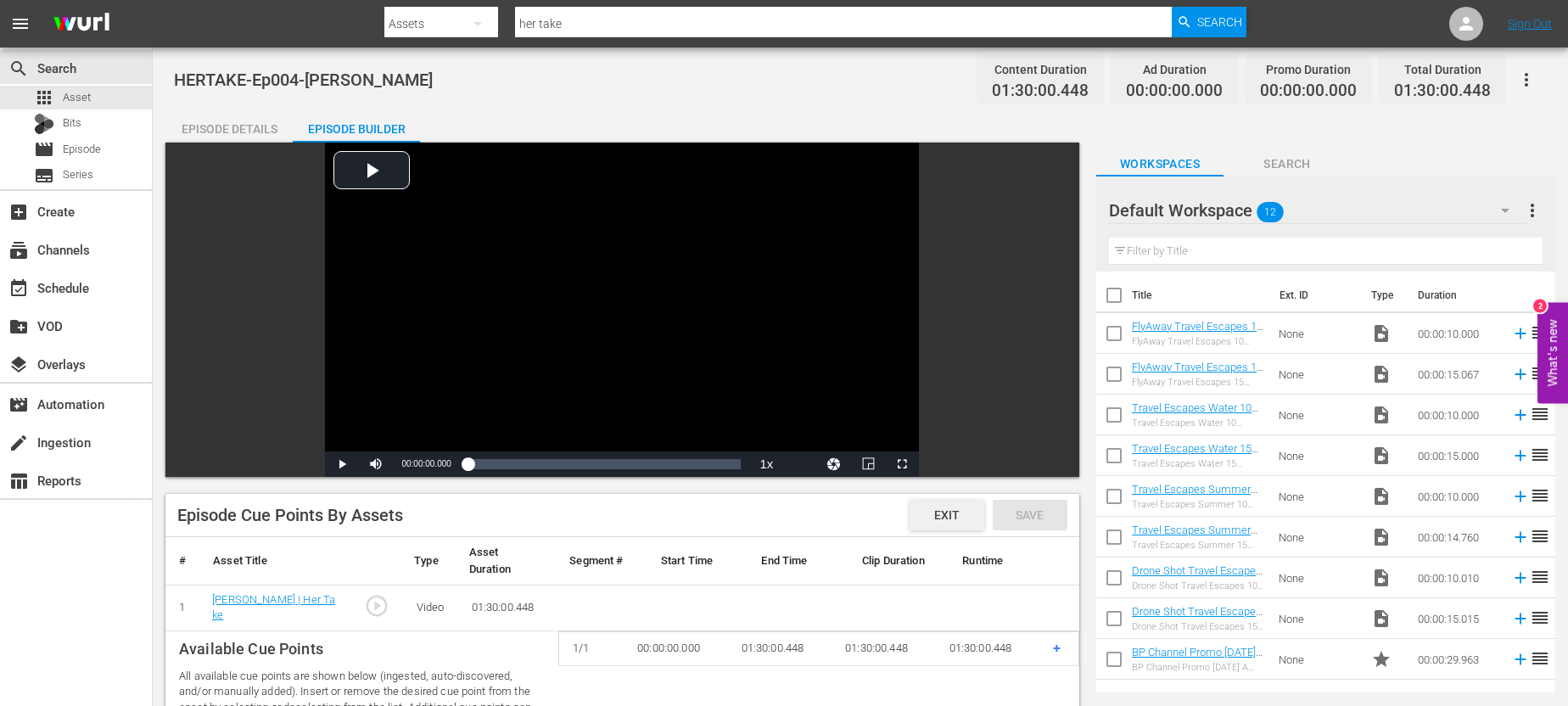
click at [945, 520] on span "Exit" at bounding box center [947, 515] width 53 height 14
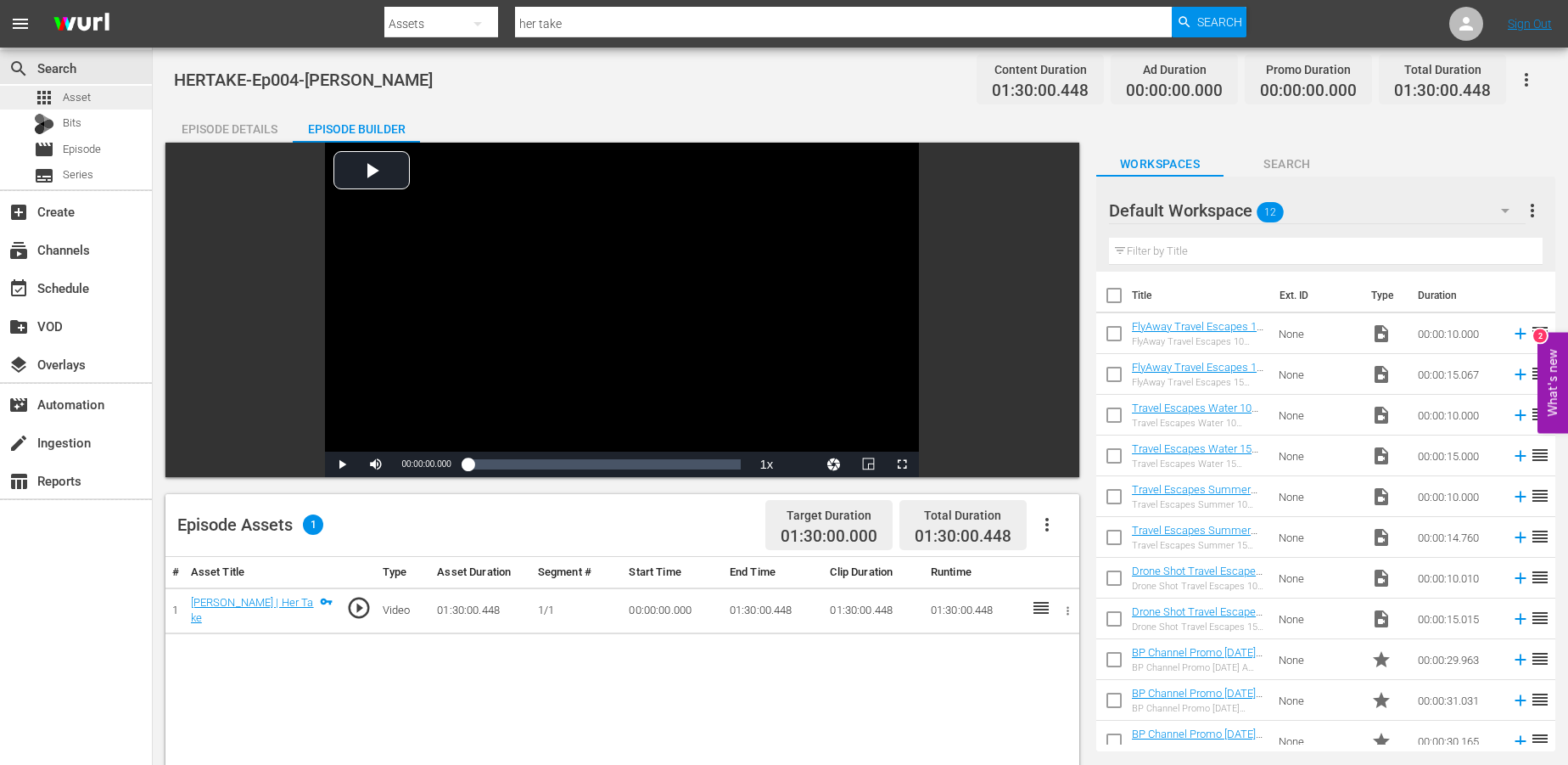
click at [85, 102] on span "Asset" at bounding box center [77, 97] width 28 height 17
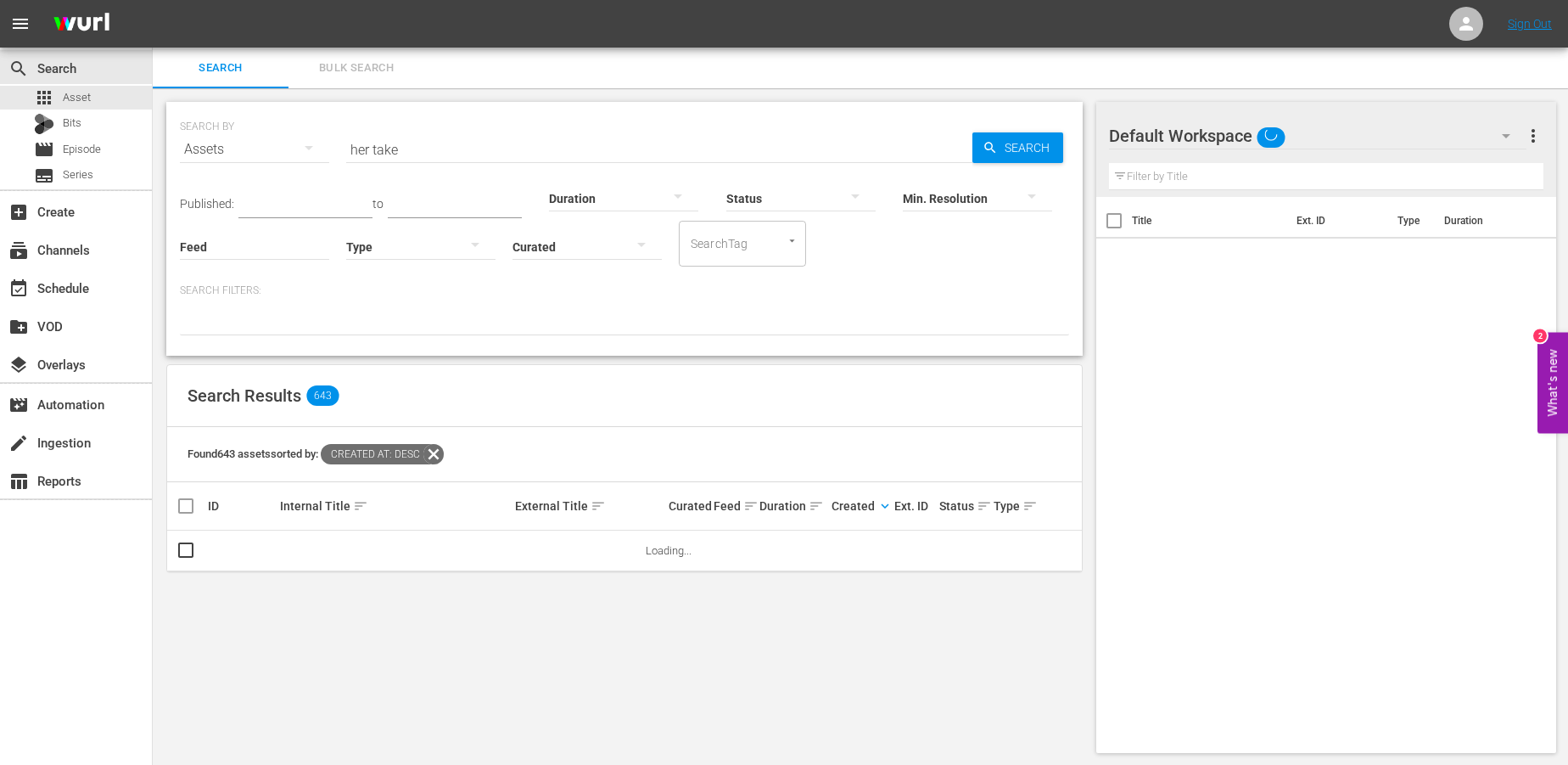
click at [437, 453] on icon at bounding box center [434, 454] width 22 height 22
click at [417, 146] on input "her take" at bounding box center [659, 149] width 627 height 41
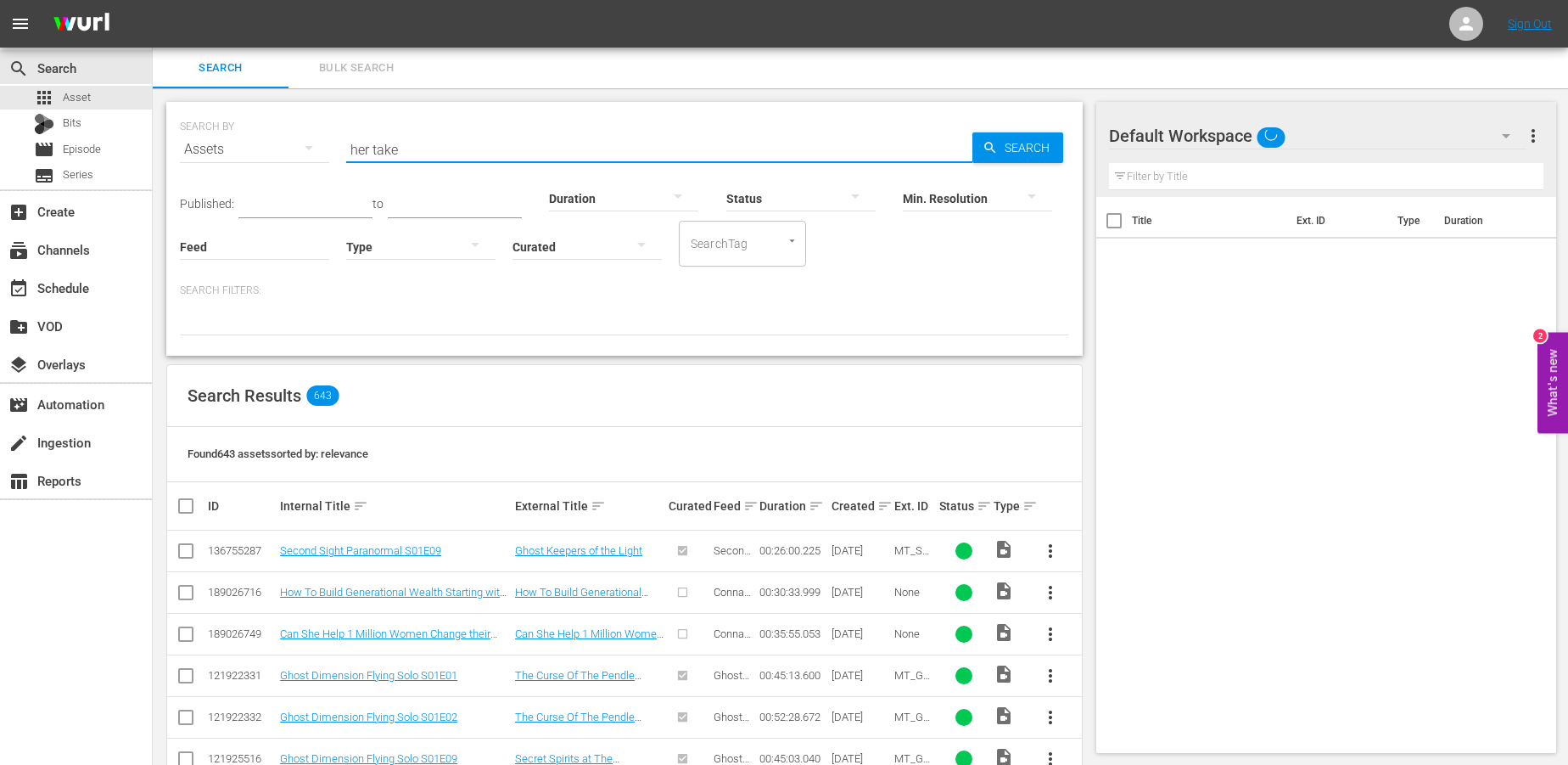
click at [417, 146] on input "her take" at bounding box center [659, 149] width 627 height 41
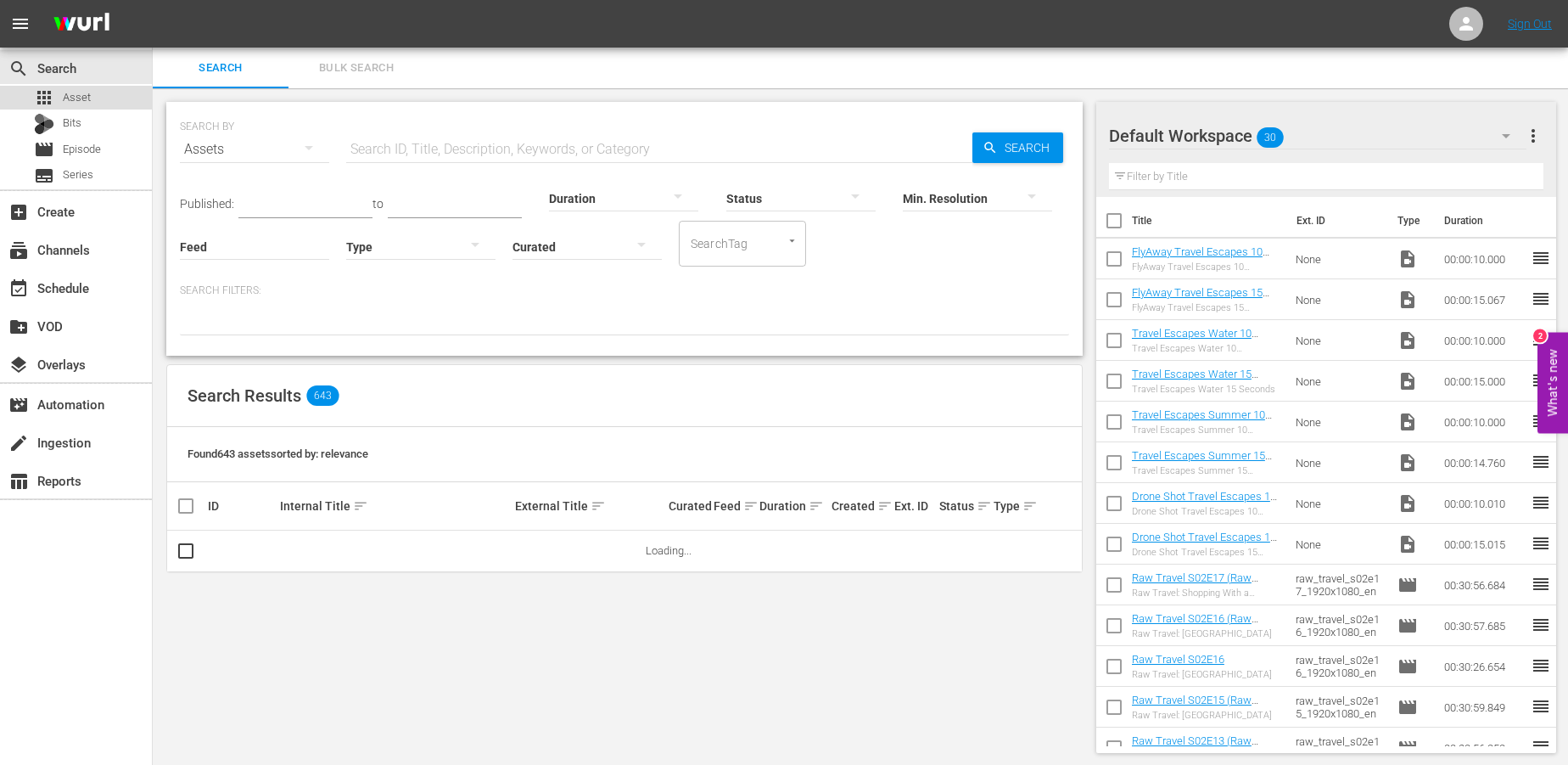
click at [64, 100] on span "Asset" at bounding box center [77, 97] width 28 height 17
